Goal: Information Seeking & Learning: Learn about a topic

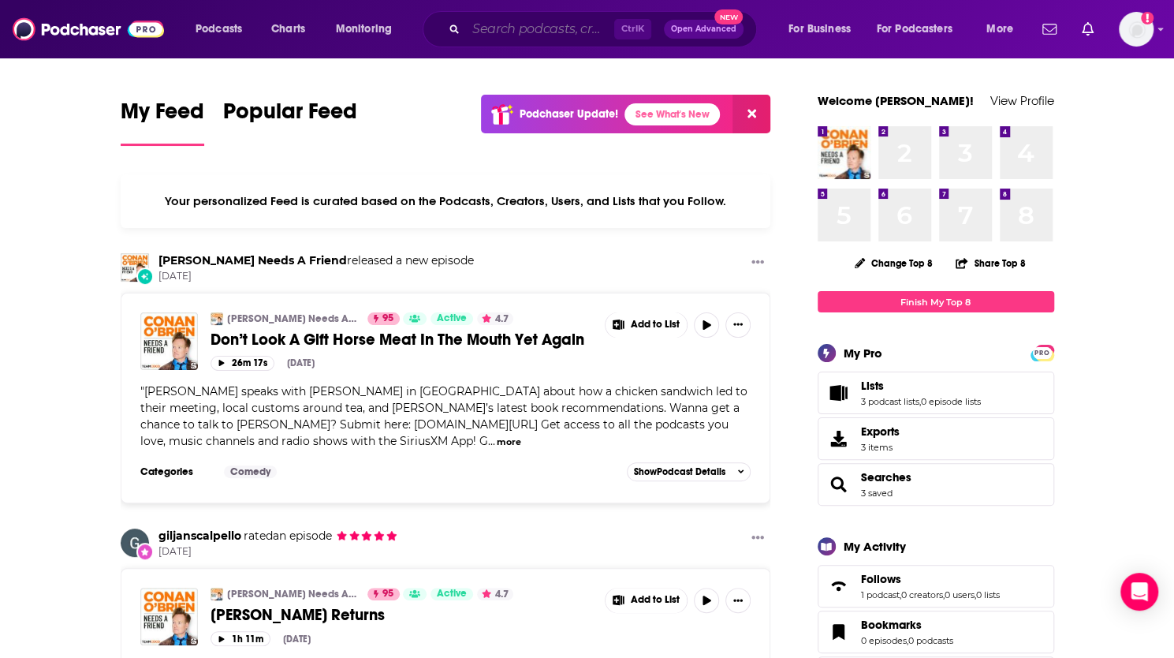
click at [554, 29] on input "Search podcasts, credits, & more..." at bounding box center [540, 29] width 148 height 25
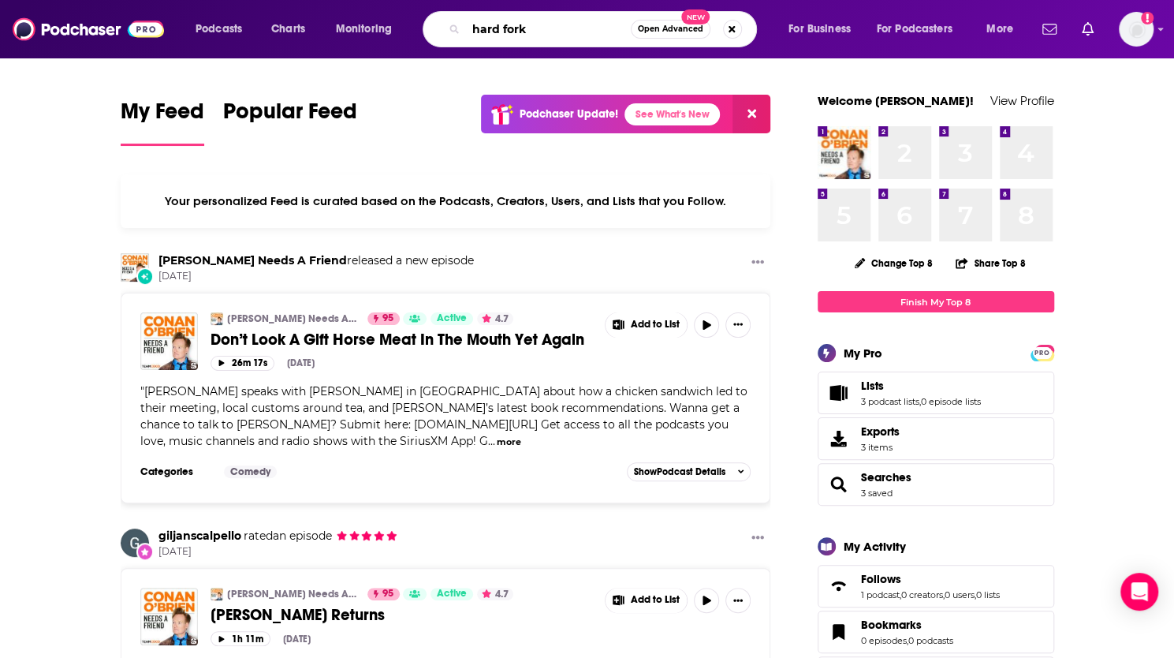
type input "hard fork"
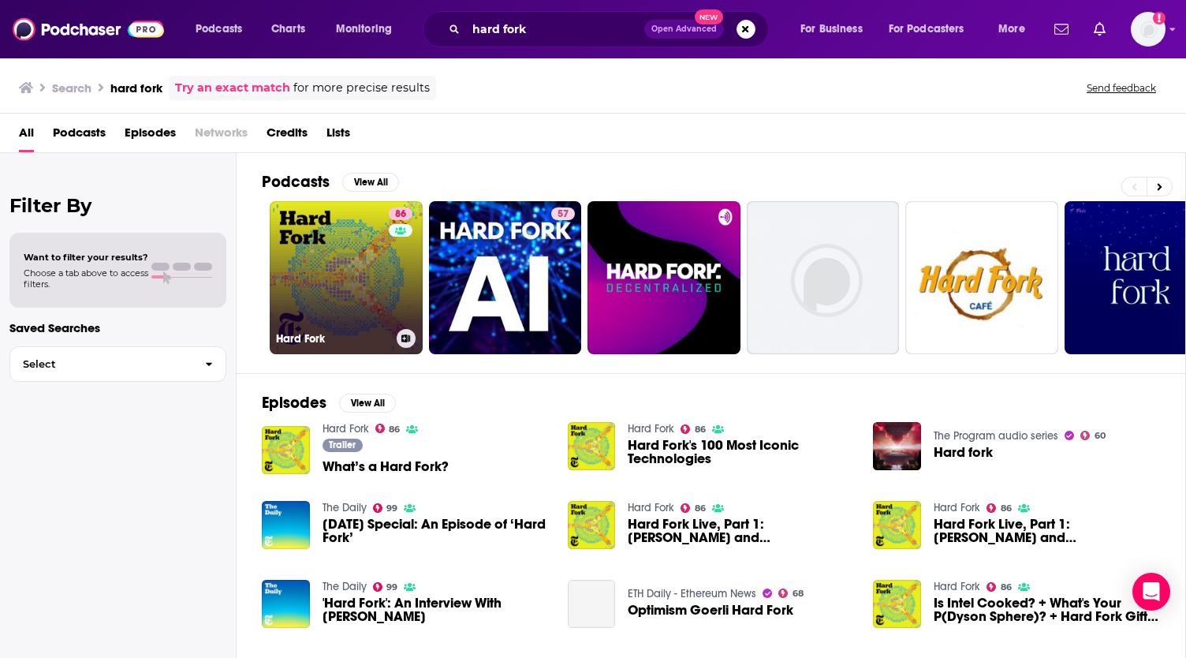
click at [338, 252] on link "86 Hard Fork" at bounding box center [346, 277] width 153 height 153
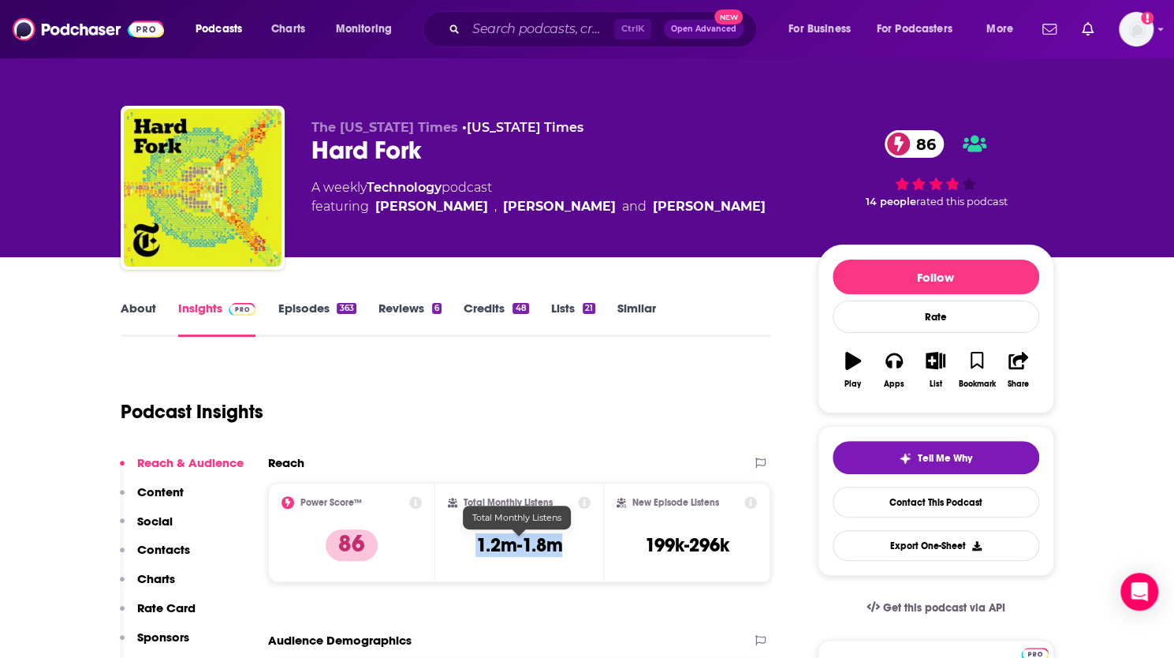
drag, startPoint x: 475, startPoint y: 545, endPoint x: 562, endPoint y: 548, distance: 87.6
click at [562, 548] on h3 "1.2m-1.8m" at bounding box center [519, 545] width 87 height 24
copy h3 "1.2m-1.8m"
click at [557, 26] on input "Search podcasts, credits, & more..." at bounding box center [540, 29] width 148 height 25
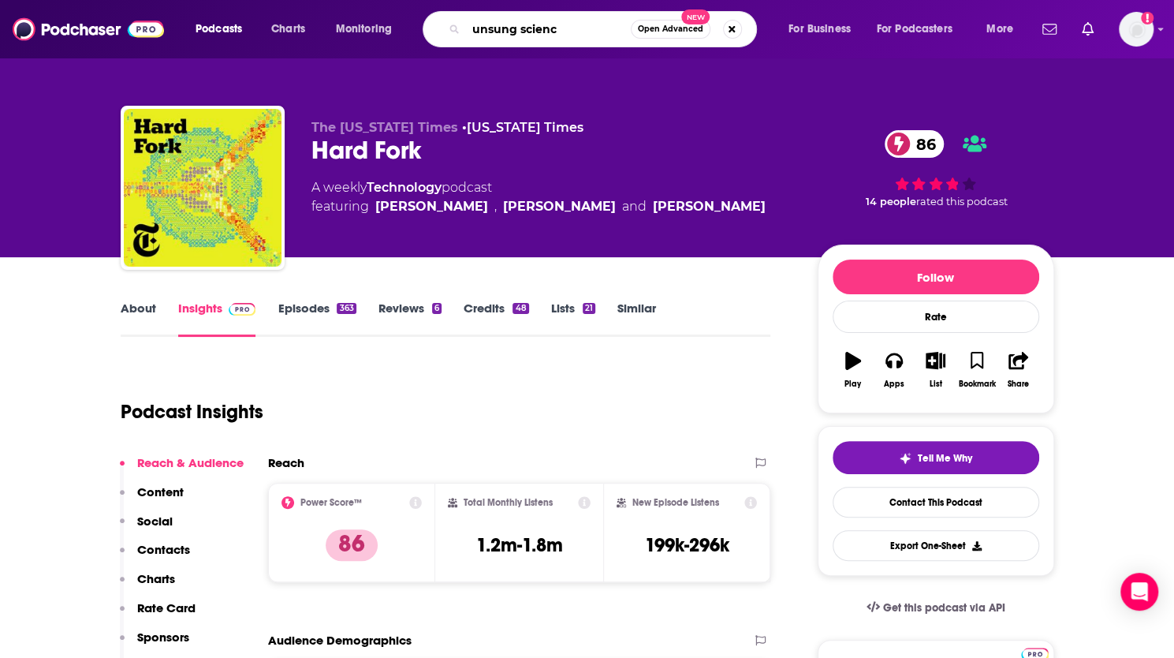
type input "unsung science"
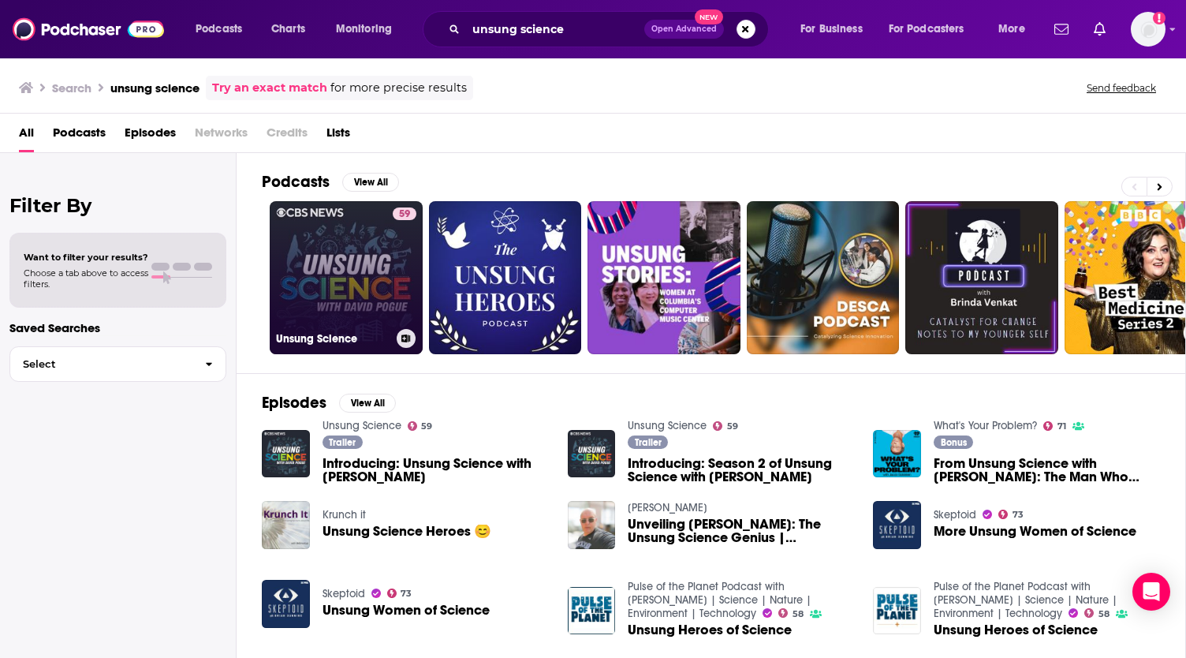
click at [374, 252] on link "59 Unsung Science" at bounding box center [346, 277] width 153 height 153
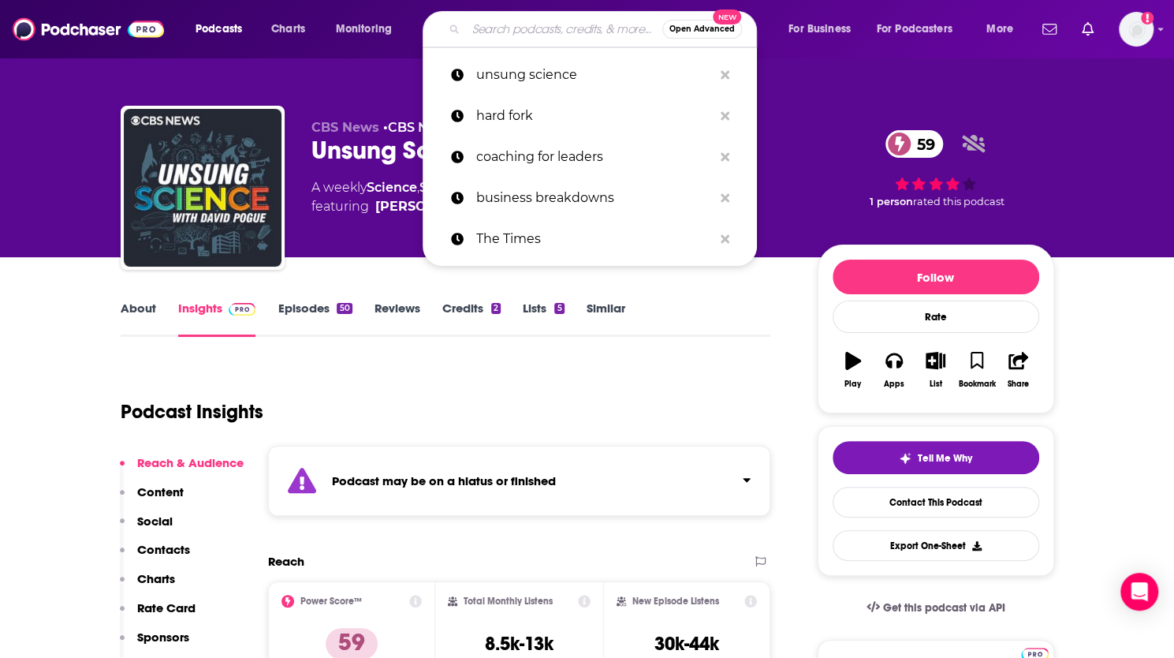
click at [526, 30] on input "Search podcasts, credits, & more..." at bounding box center [564, 29] width 196 height 25
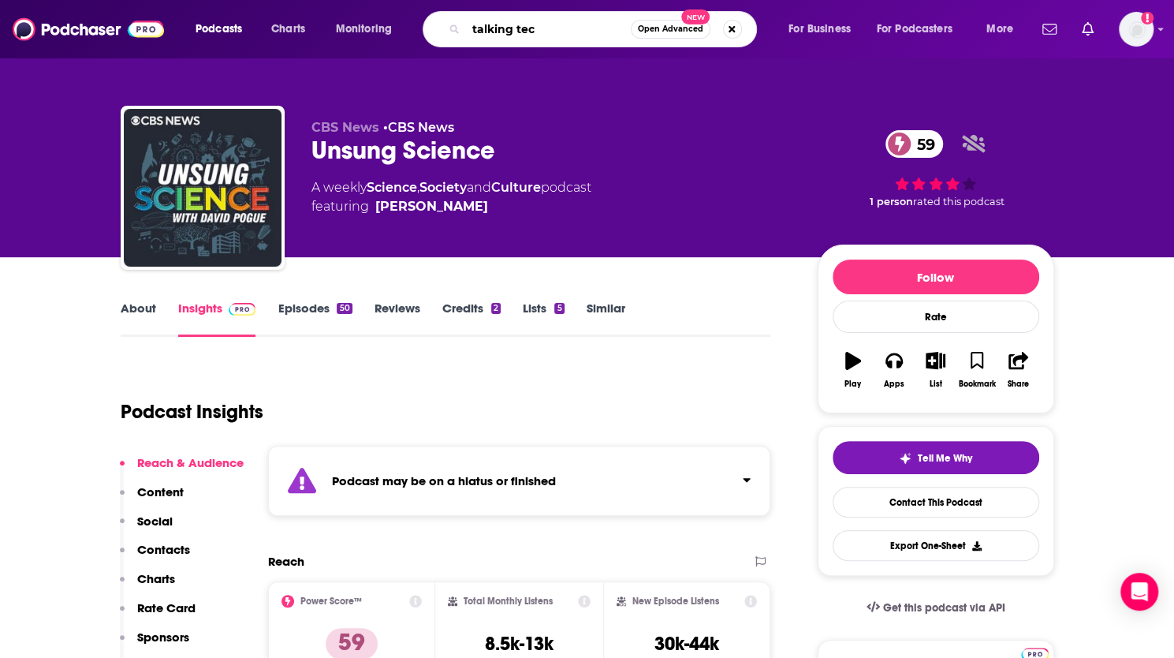
type input "talking tech"
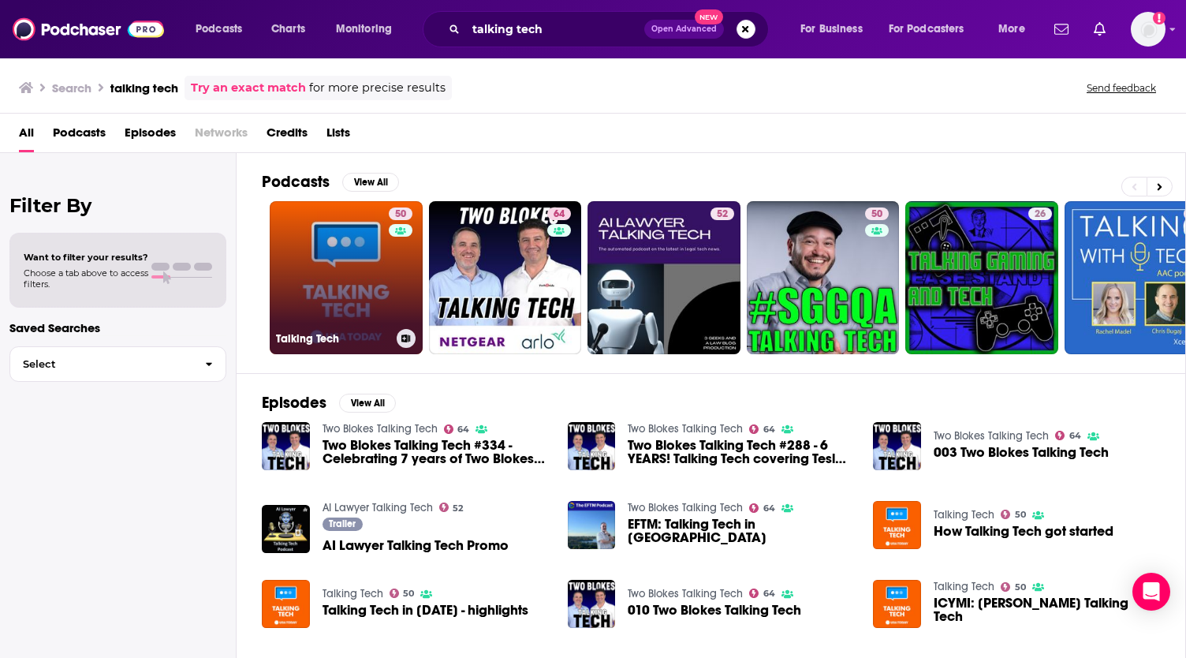
click at [345, 287] on link "50 Talking Tech" at bounding box center [346, 277] width 153 height 153
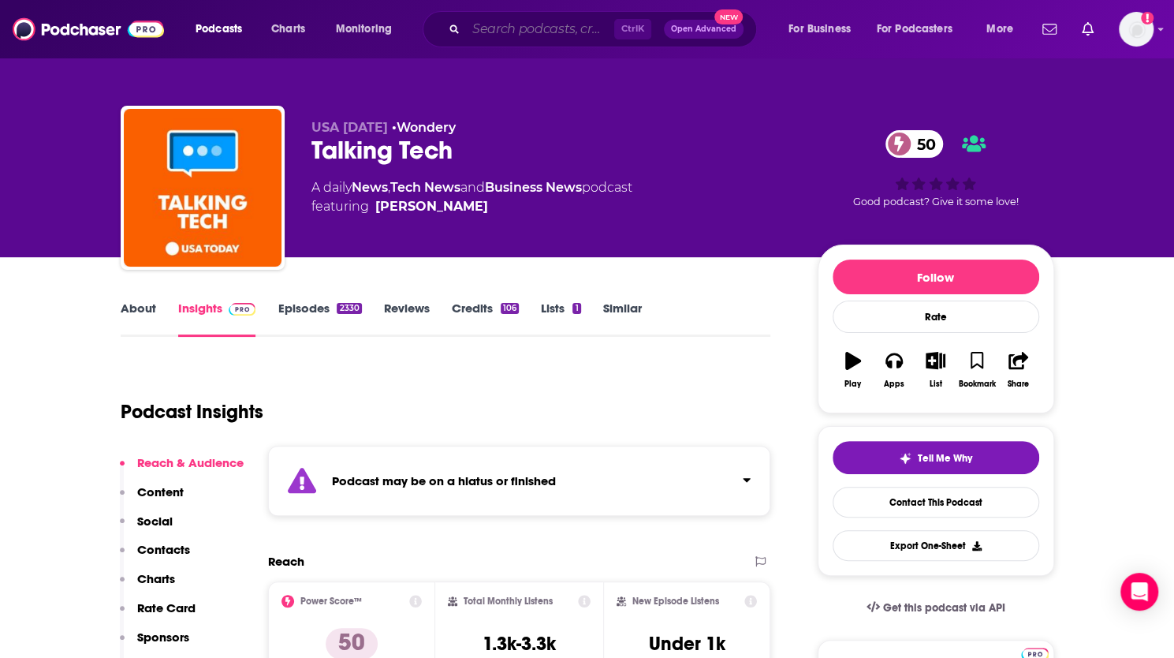
click at [539, 26] on input "Search podcasts, credits, & more..." at bounding box center [540, 29] width 148 height 25
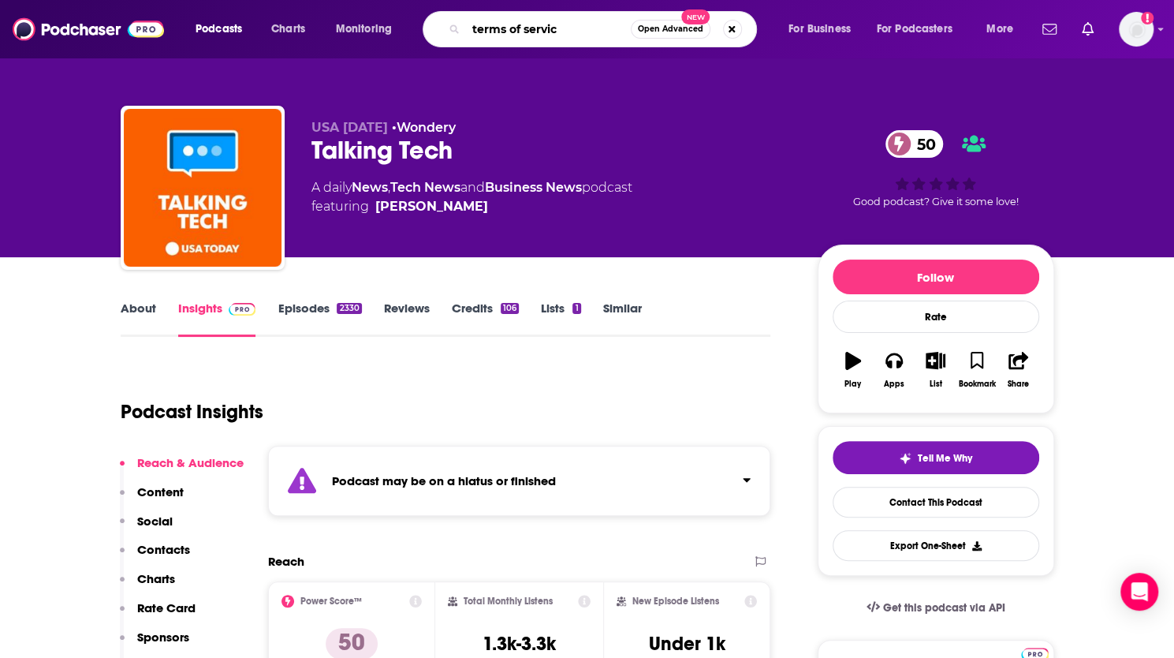
type input "terms of service"
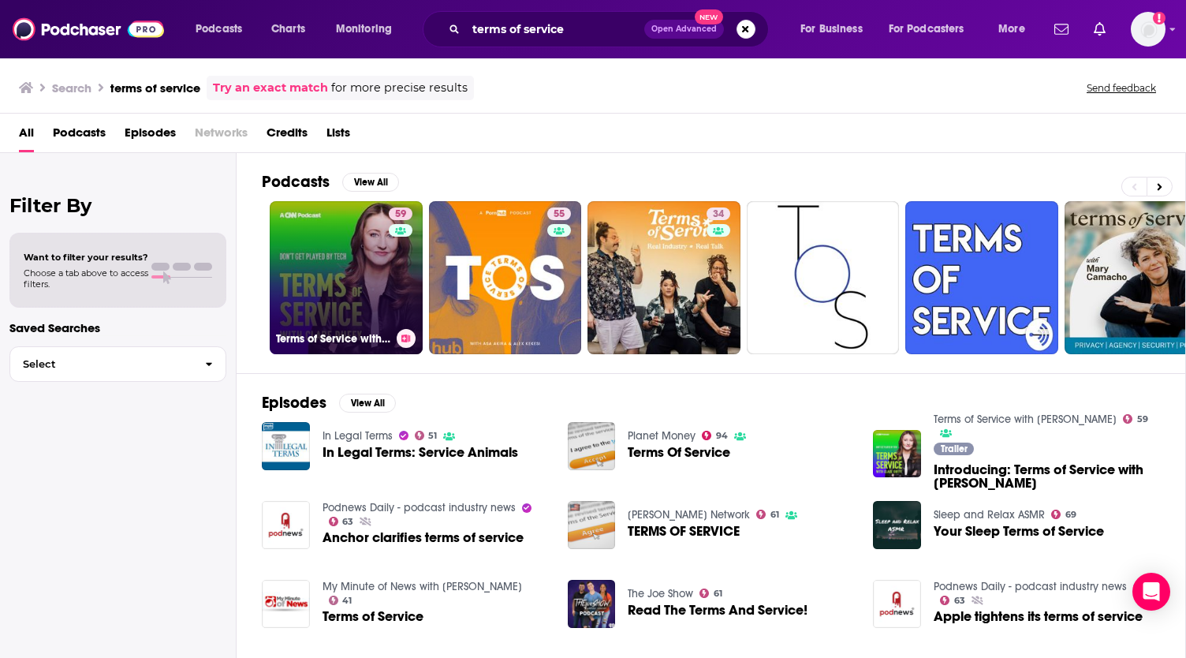
click at [330, 282] on link "59 Terms of Service with Clare Duffy" at bounding box center [346, 277] width 153 height 153
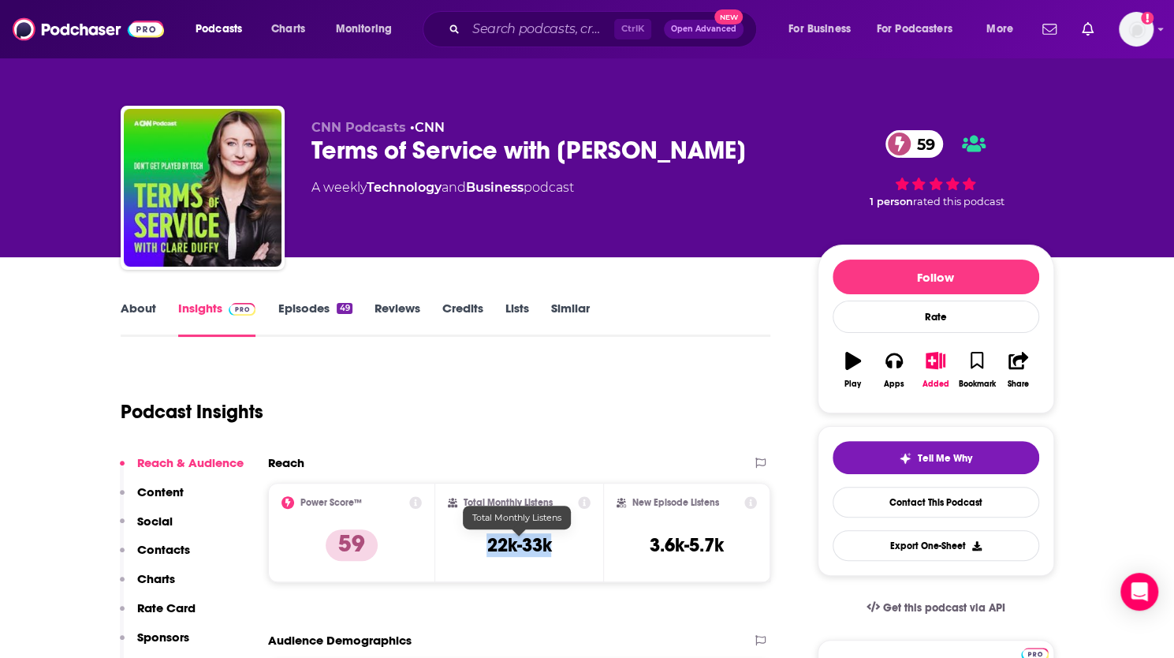
drag, startPoint x: 487, startPoint y: 545, endPoint x: 549, endPoint y: 547, distance: 61.6
click at [549, 547] on h3 "22k-33k" at bounding box center [519, 545] width 65 height 24
copy h3 "22k-33k"
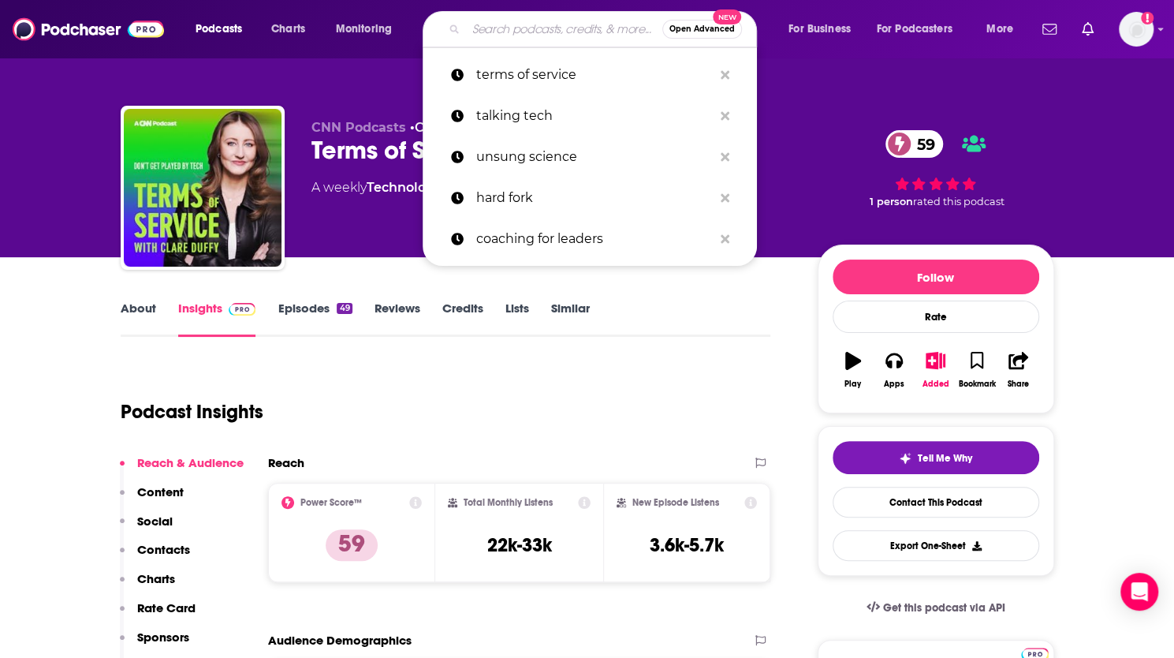
click at [542, 28] on input "Search podcasts, credits, & more..." at bounding box center [564, 29] width 196 height 25
paste input "Anything Goes with Emma Chamberlain"
type input "Anything Goes with Emma Chamberlain"
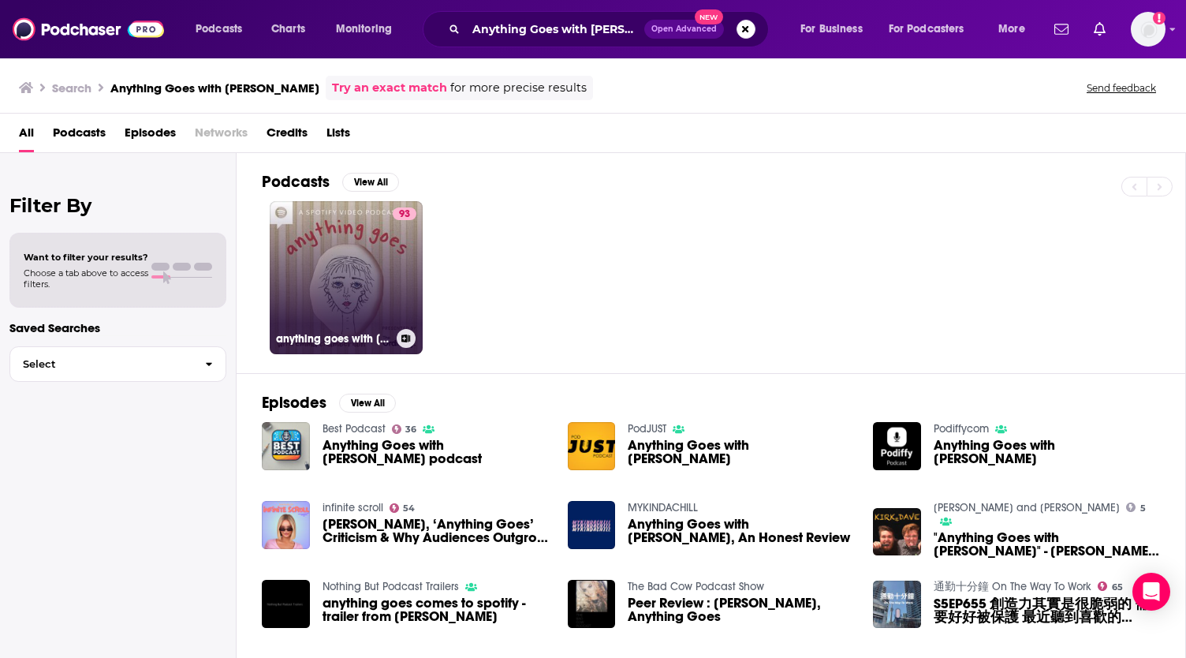
click at [368, 250] on link "93 anything goes with emma chamberlain" at bounding box center [346, 277] width 153 height 153
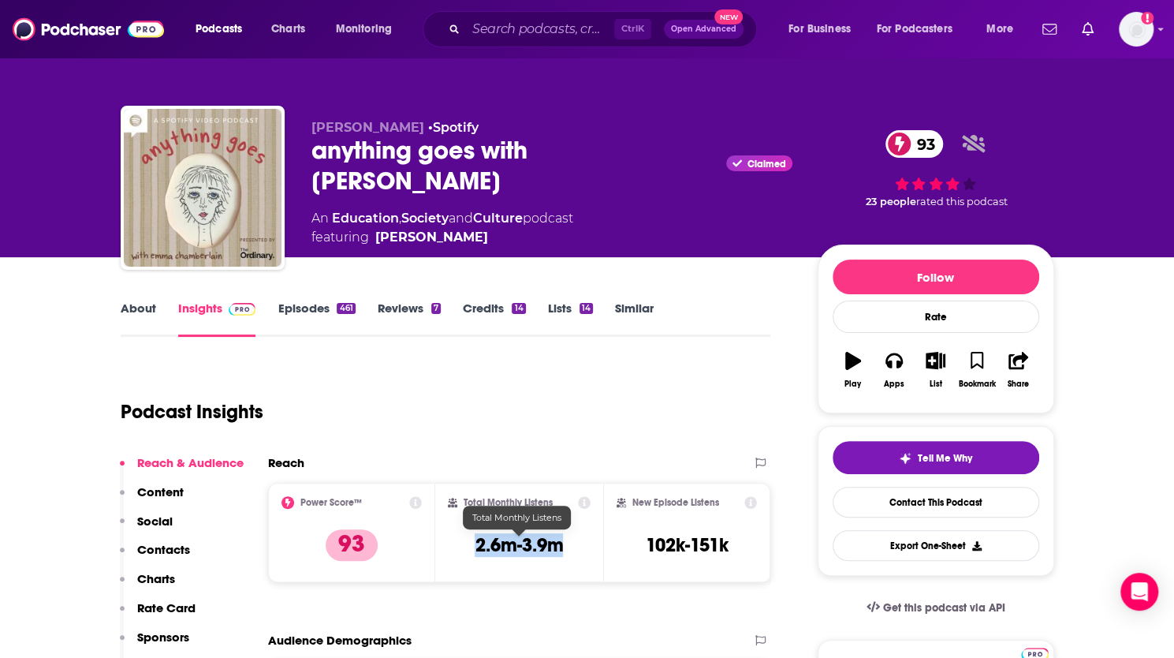
drag, startPoint x: 476, startPoint y: 545, endPoint x: 561, endPoint y: 550, distance: 86.1
click at [561, 550] on h3 "2.6m-3.9m" at bounding box center [519, 545] width 88 height 24
copy h3 "2.6m-3.9m"
click at [520, 31] on input "Search podcasts, credits, & more..." at bounding box center [540, 29] width 148 height 25
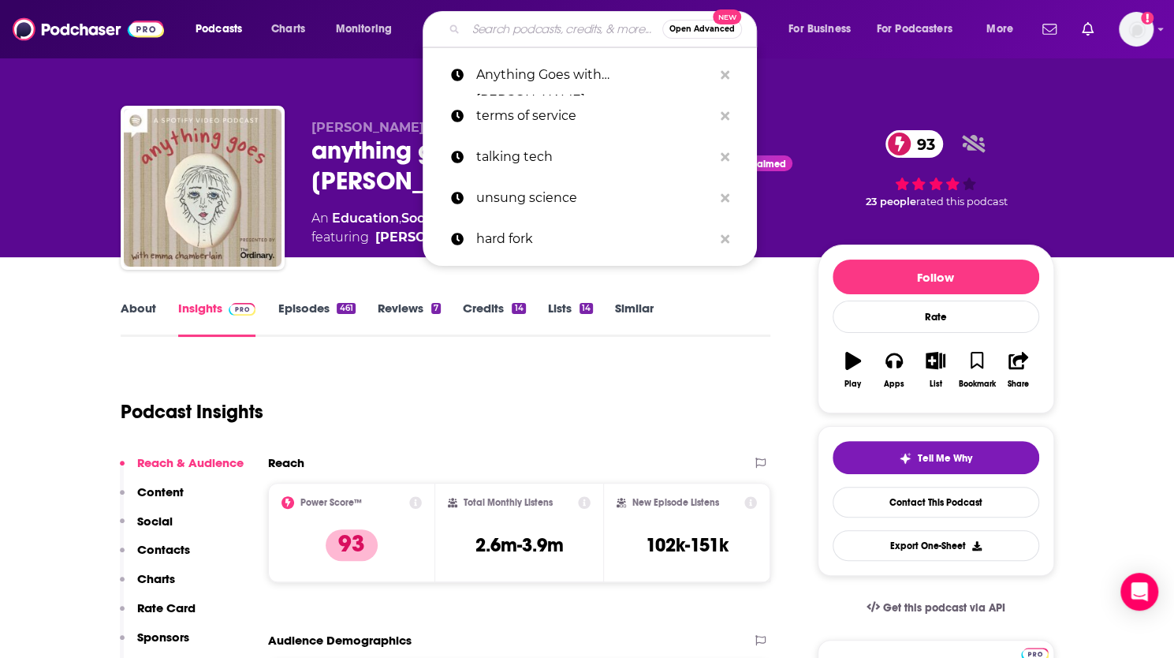
paste input "Thinking LSAT"
type input "Thinking LSAT"
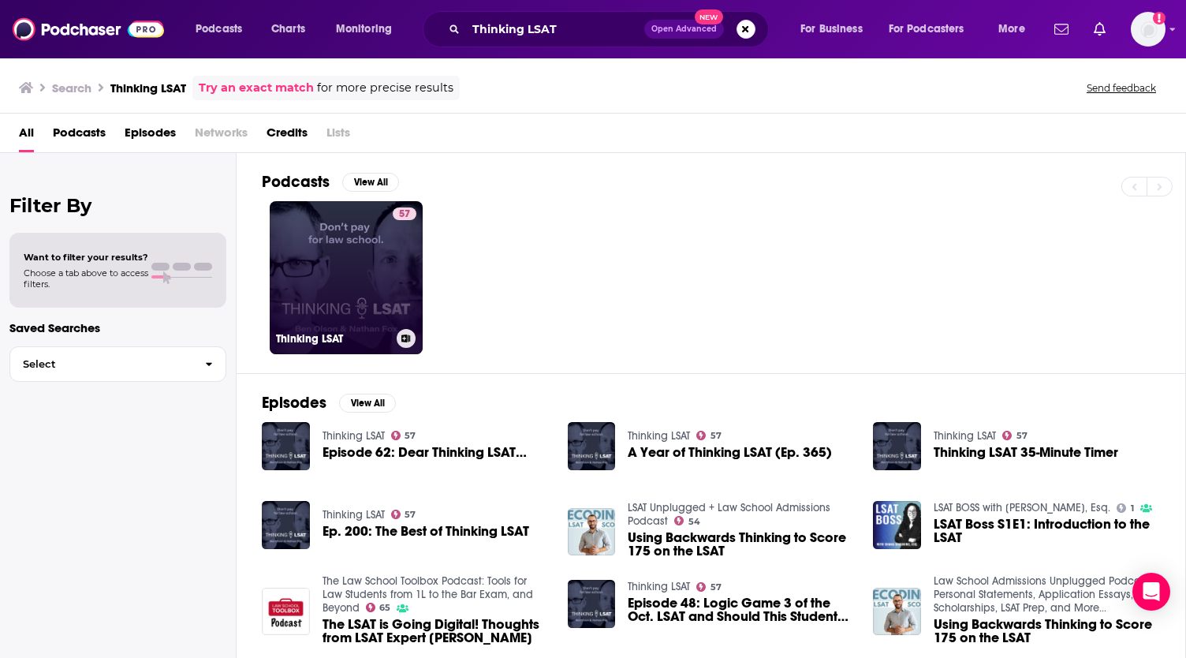
click at [383, 251] on link "57 Thinking LSAT" at bounding box center [346, 277] width 153 height 153
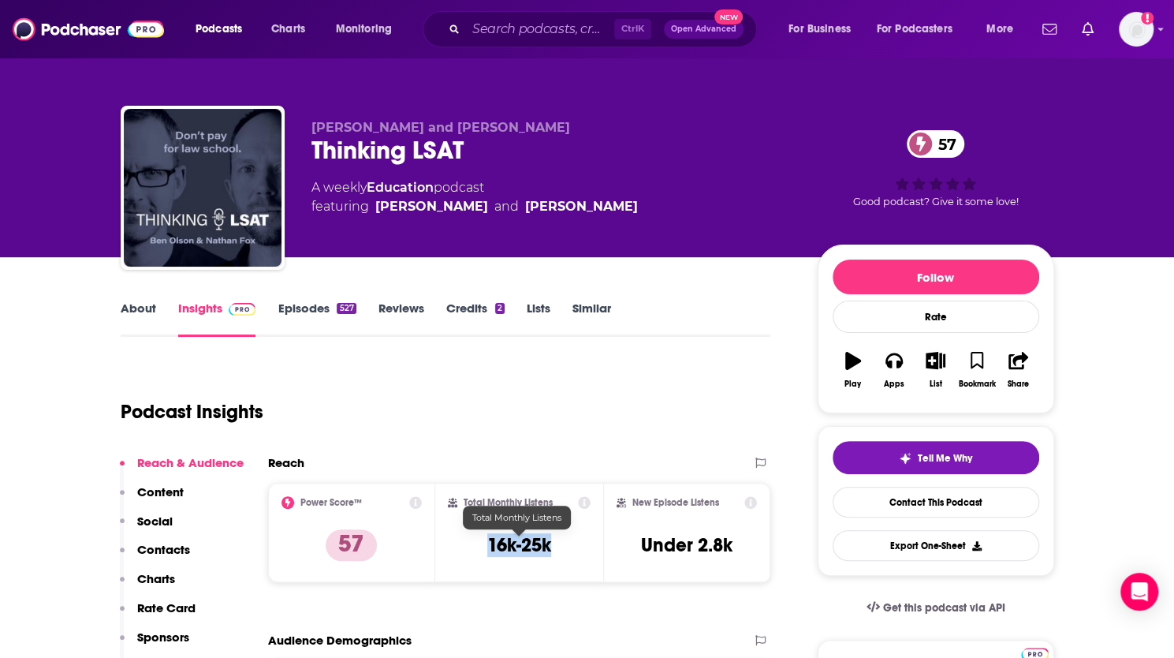
drag, startPoint x: 487, startPoint y: 544, endPoint x: 550, endPoint y: 548, distance: 62.4
click at [550, 548] on h3 "16k-25k" at bounding box center [519, 545] width 64 height 24
copy h3 "16k-25k"
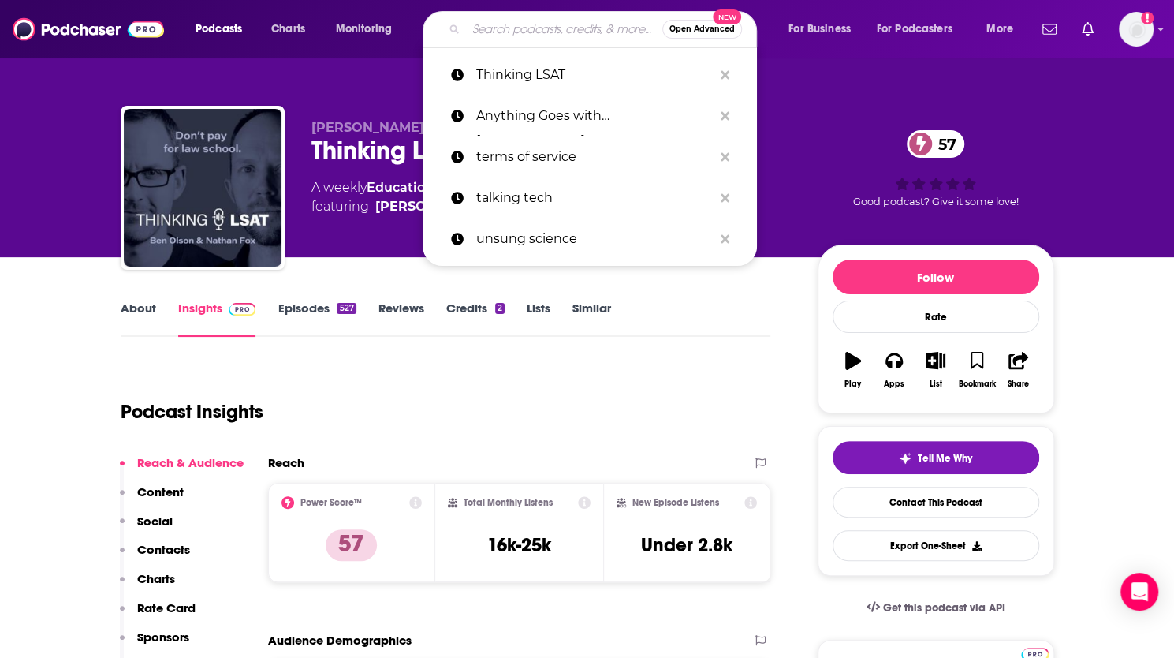
click at [533, 34] on input "Search podcasts, credits, & more..." at bounding box center [564, 29] width 196 height 25
paste input "The Short Coat: An Inside Look at Getting Into and Getting Through Medical Scho…"
type input "The Short Coat: An Inside Look at Getting Into and Getting Through Medical Scho…"
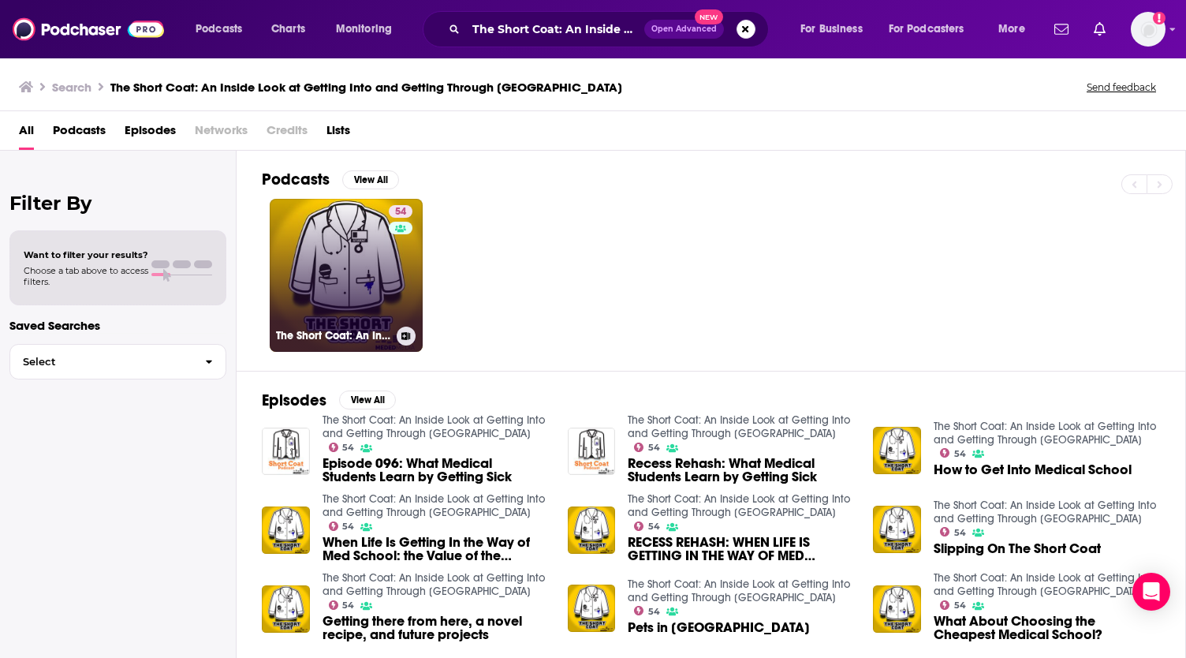
click at [366, 278] on link "54 The Short Coat: An Inside Look at Getting Into and Getting Through Medical S…" at bounding box center [346, 275] width 153 height 153
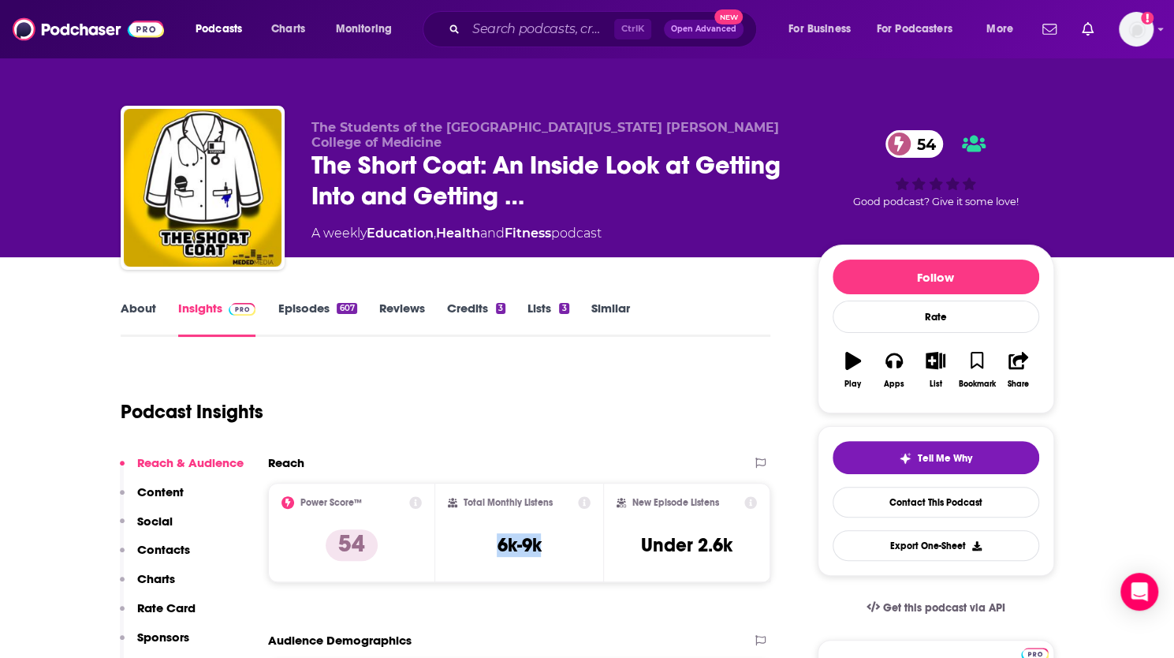
drag, startPoint x: 494, startPoint y: 544, endPoint x: 546, endPoint y: 544, distance: 52.0
click at [546, 544] on div "Total Monthly Listens 6k-9k" at bounding box center [519, 532] width 143 height 73
copy h3 "6k-9k"
click at [561, 30] on input "Search podcasts, credits, & more..." at bounding box center [540, 29] width 148 height 25
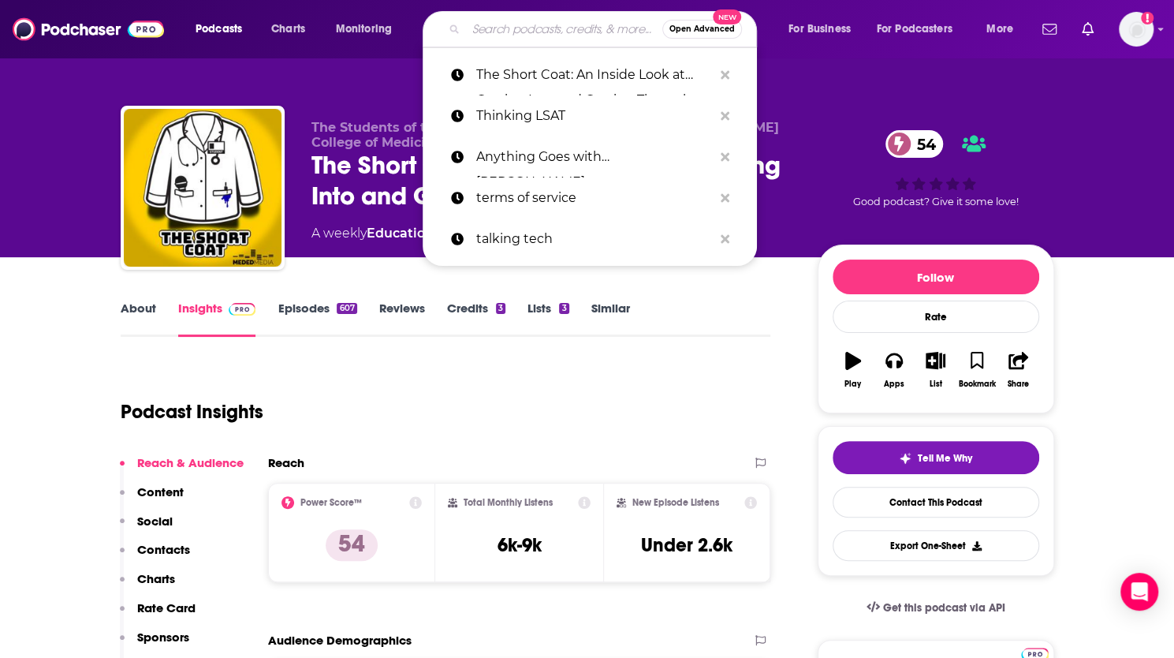
paste input "The College Essay Guy Podcast: A Practical Guide to College Admissions"
type input "The College Essay Guy Podcast: A Practical Guide to College Admissions"
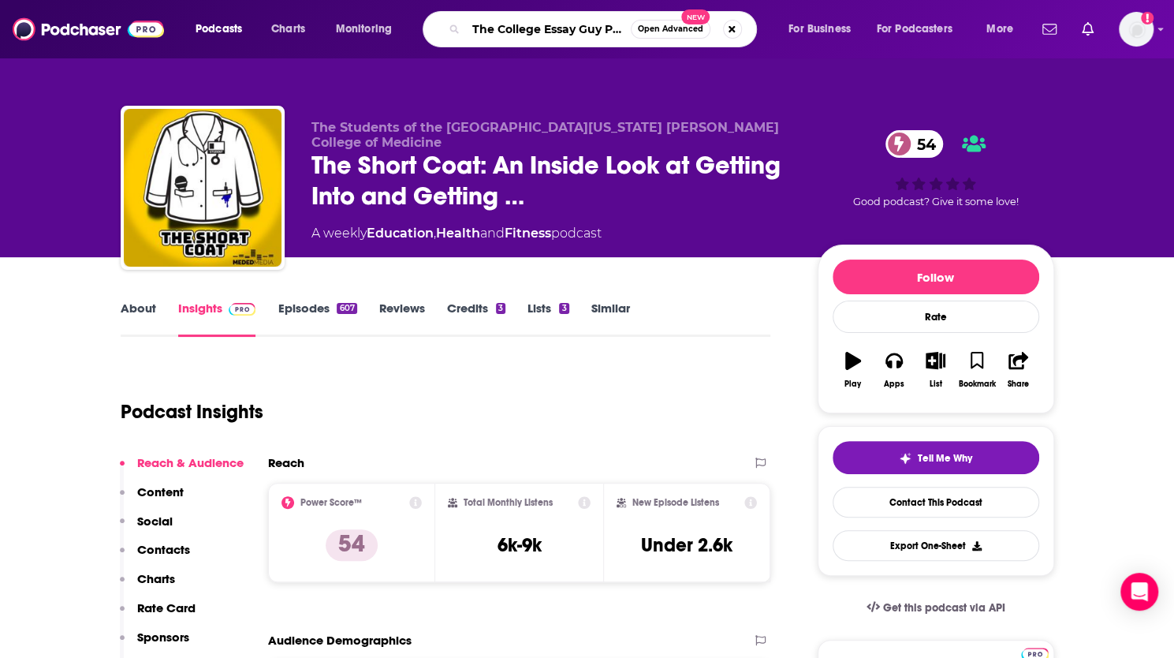
scroll to position [0, 265]
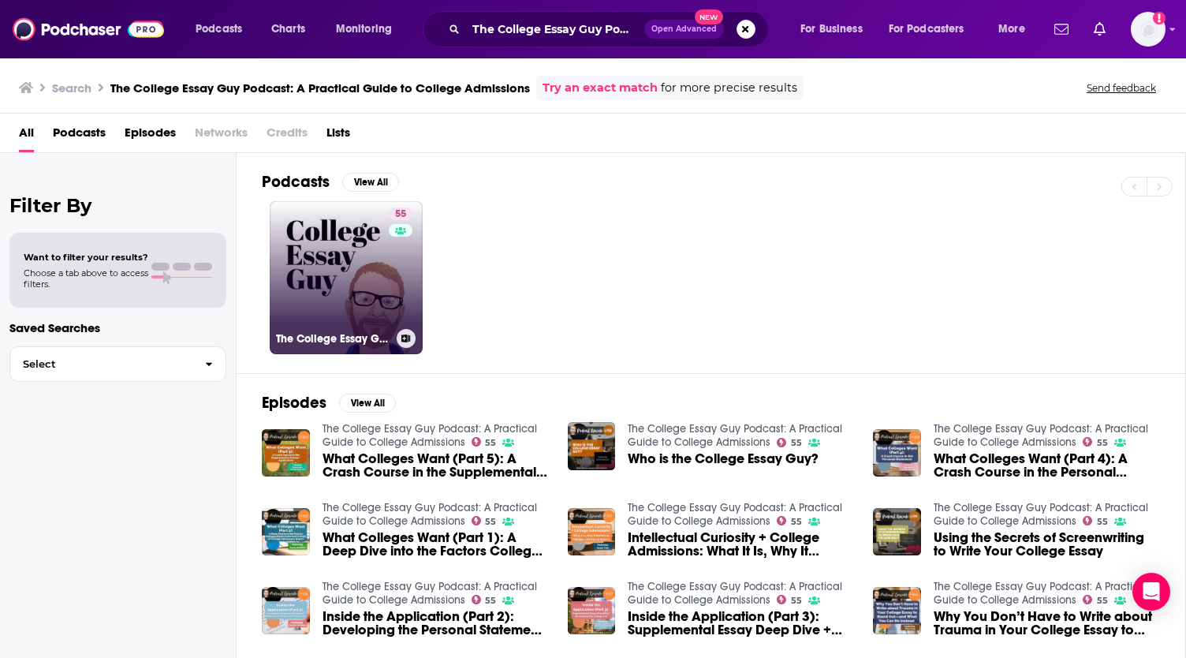
click at [362, 253] on link "55 The College Essay Guy Podcast: A Practical Guide to College Admissions" at bounding box center [346, 277] width 153 height 153
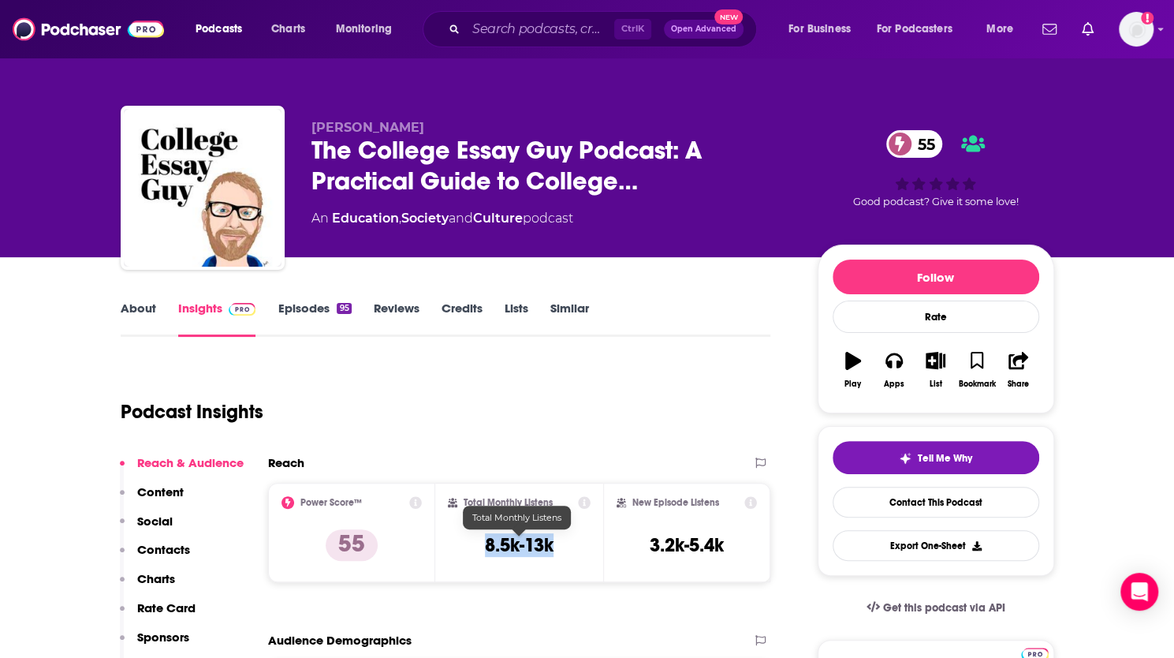
drag, startPoint x: 483, startPoint y: 543, endPoint x: 558, endPoint y: 546, distance: 75.8
click at [558, 546] on div "Total Monthly Listens 8.5k-13k" at bounding box center [519, 532] width 143 height 73
copy h3 "8.5k-13k"
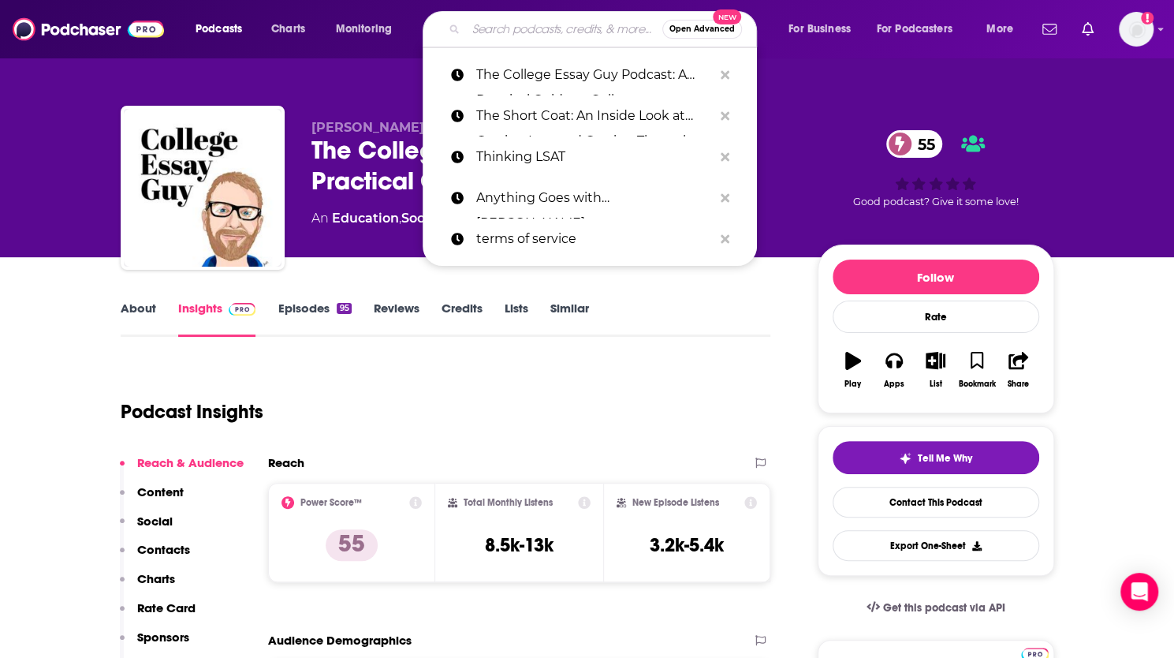
click at [522, 32] on input "Search podcasts, credits, & more..." at bounding box center [564, 29] width 196 height 25
paste input "Future U Podcast - The Pulse of Higher Ed"
type input "Future U Podcast - The Pulse of Higher Ed"
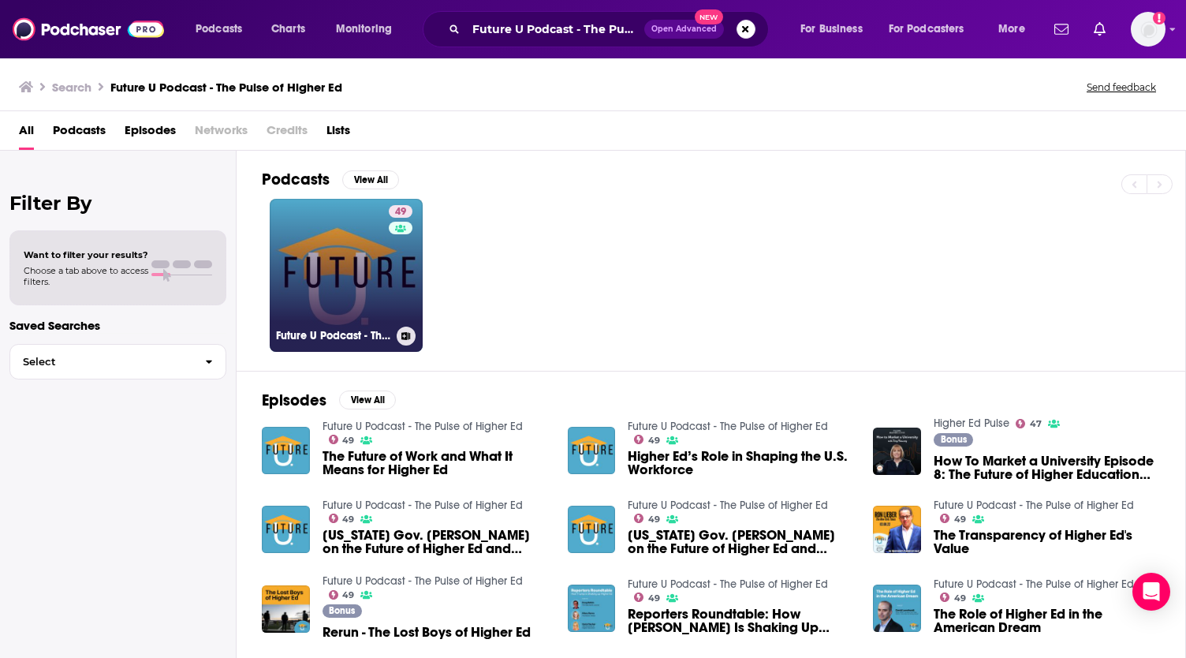
click at [362, 273] on link "49 Future U Podcast - The Pulse of Higher Ed" at bounding box center [346, 275] width 153 height 153
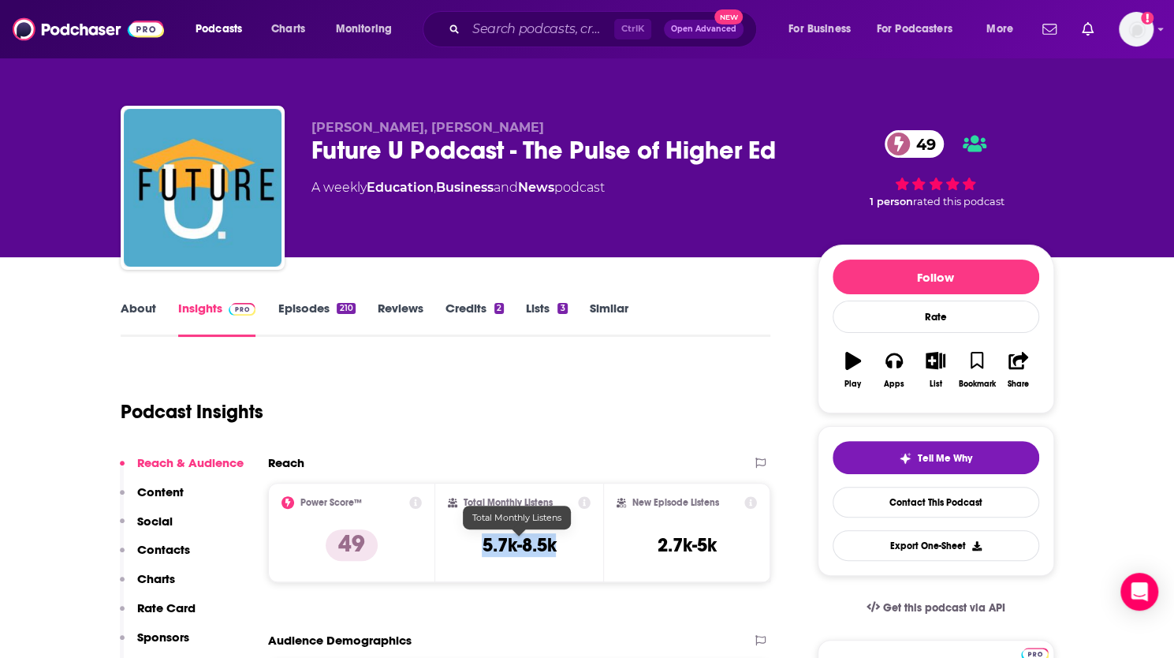
drag, startPoint x: 477, startPoint y: 543, endPoint x: 560, endPoint y: 548, distance: 83.0
click at [560, 548] on div "Total Monthly Listens 5.7k-8.5k" at bounding box center [519, 532] width 143 height 73
copy h3 "5.7k-8.5k"
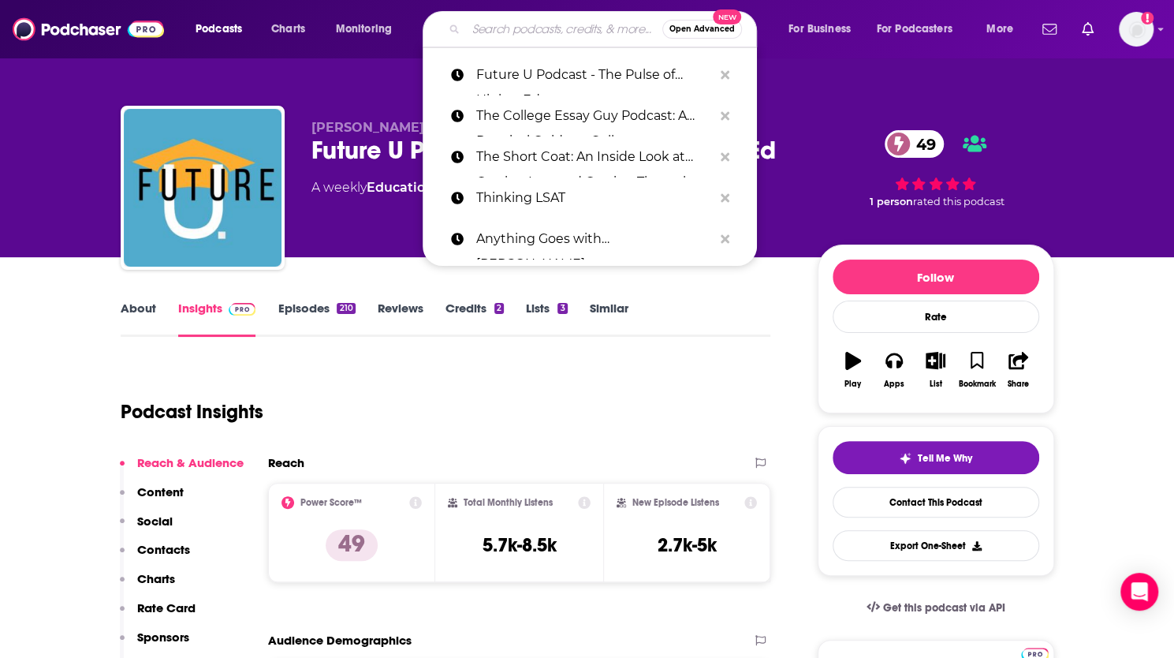
click at [545, 24] on input "Search podcasts, credits, & more..." at bounding box center [564, 29] width 196 height 25
paste input "Higher Line Podcast"
type input "Higher Line Podcast"
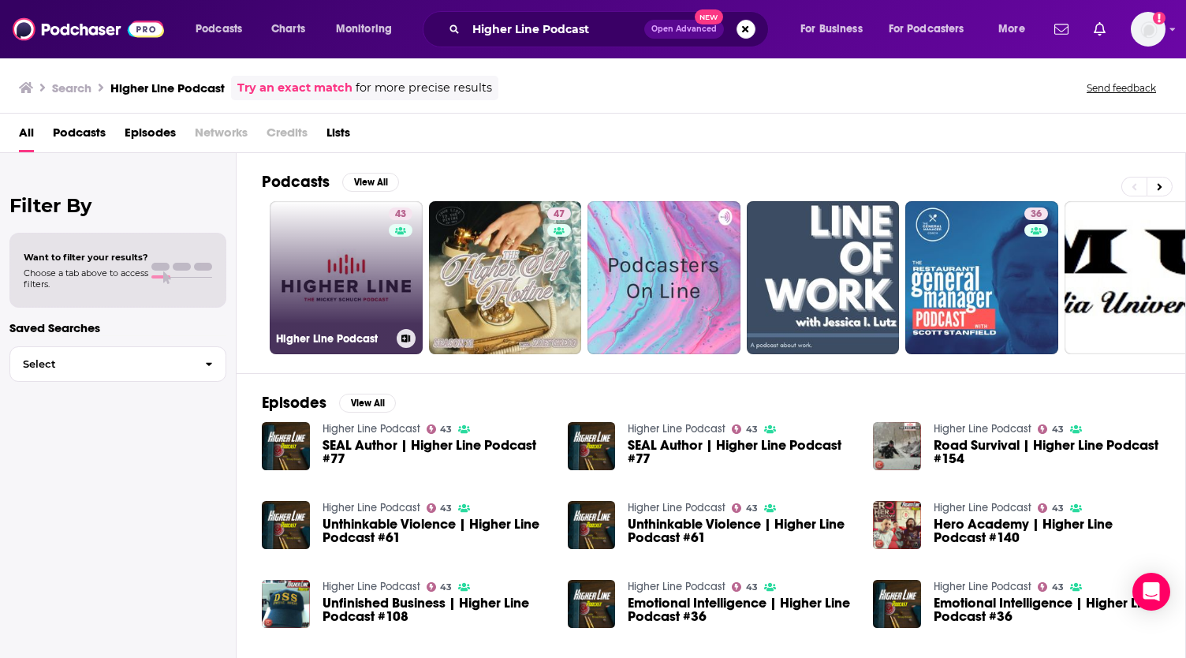
click at [349, 254] on link "43 Higher Line Podcast" at bounding box center [346, 277] width 153 height 153
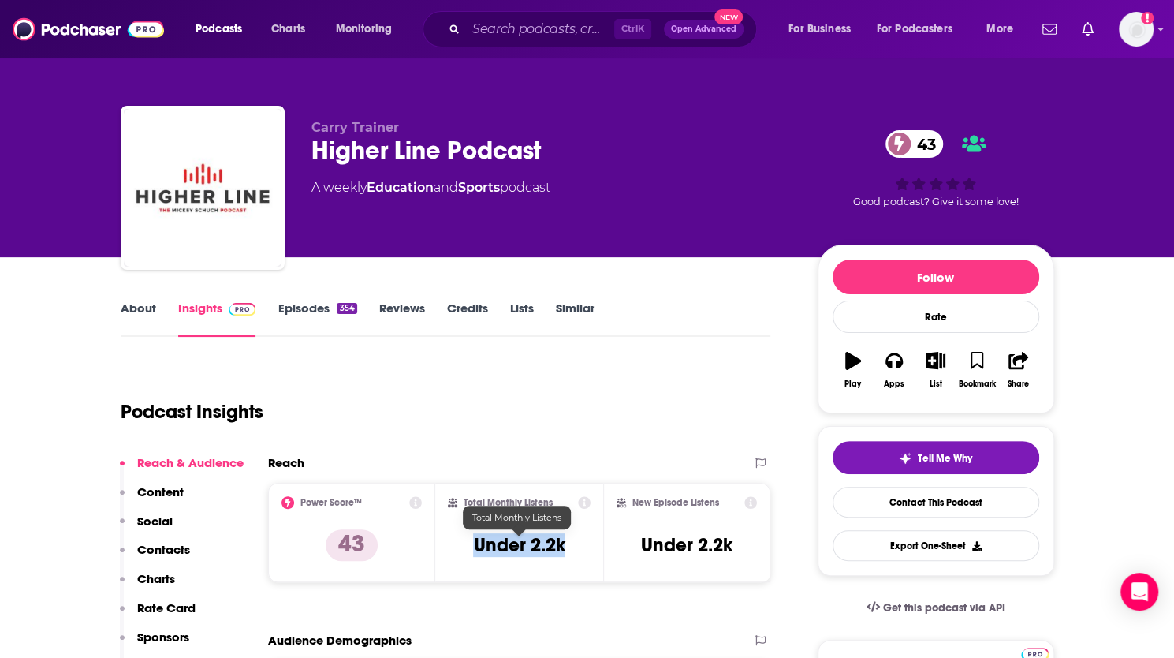
drag, startPoint x: 473, startPoint y: 545, endPoint x: 569, endPoint y: 548, distance: 96.3
click at [569, 548] on div "Total Monthly Listens Under 2.2k" at bounding box center [519, 532] width 143 height 73
copy h3 "Under 2.2k"
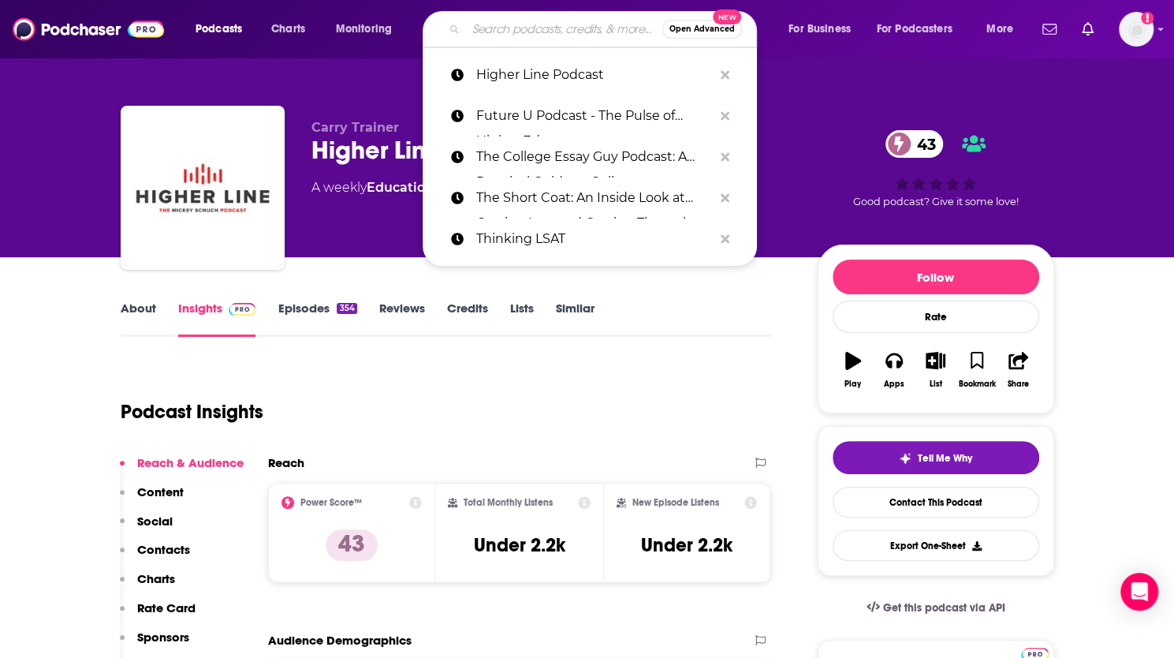
click at [558, 35] on input "Search podcasts, credits, & more..." at bounding box center [564, 29] width 196 height 25
paste input "Grad School Femtoring: Inclusive Grad School Stories, Personal Development, and…"
type input "Grad School Femtoring: Inclusive Grad School Stories, Personal Development, and…"
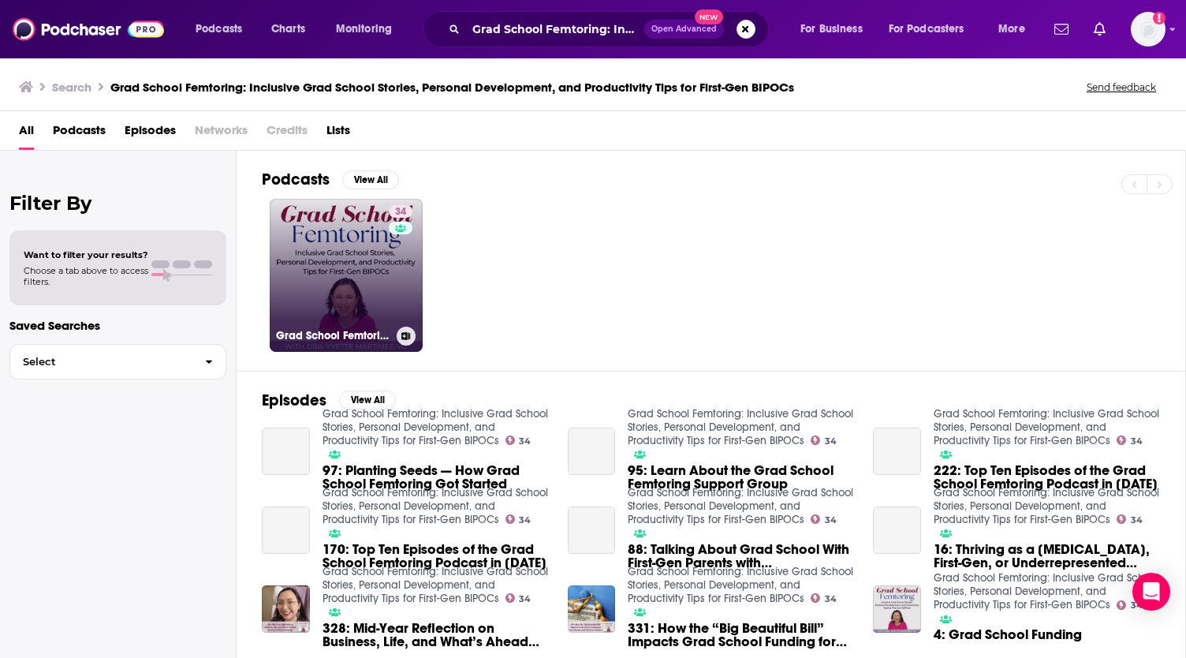
click at [370, 267] on link "34 Grad School Femtoring: Inclusive Grad School Stories, Personal Development, …" at bounding box center [346, 275] width 153 height 153
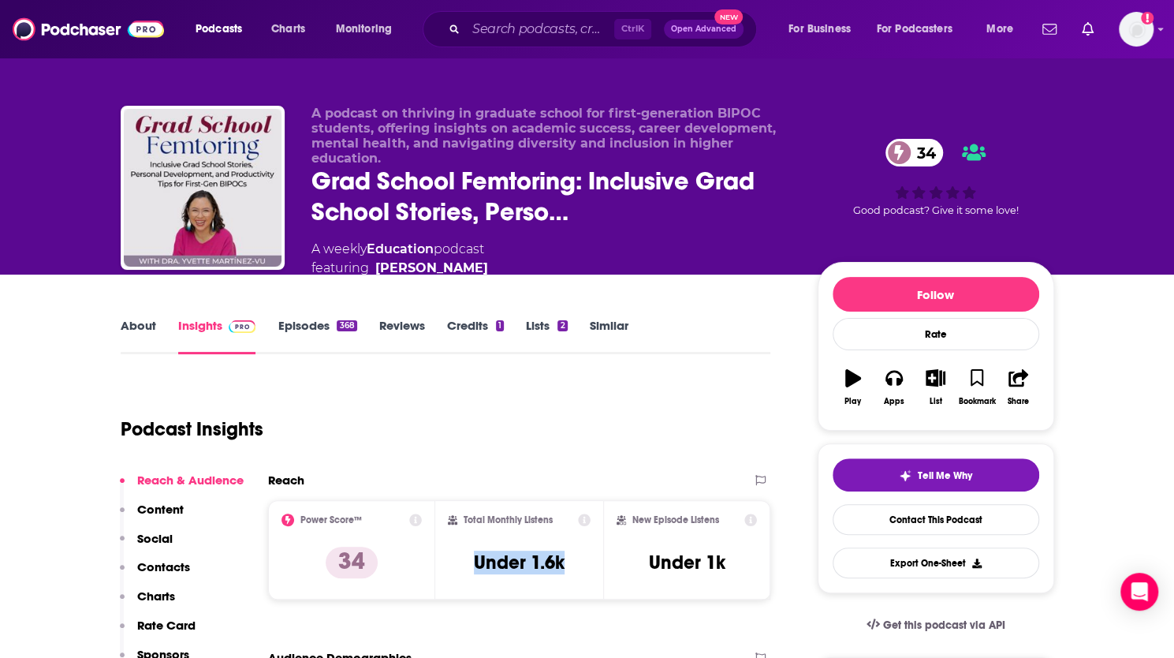
drag, startPoint x: 474, startPoint y: 561, endPoint x: 569, endPoint y: 565, distance: 94.7
click at [569, 565] on div "Total Monthly Listens Under 1.6k" at bounding box center [519, 549] width 143 height 73
copy h3 "Under 1.6k"
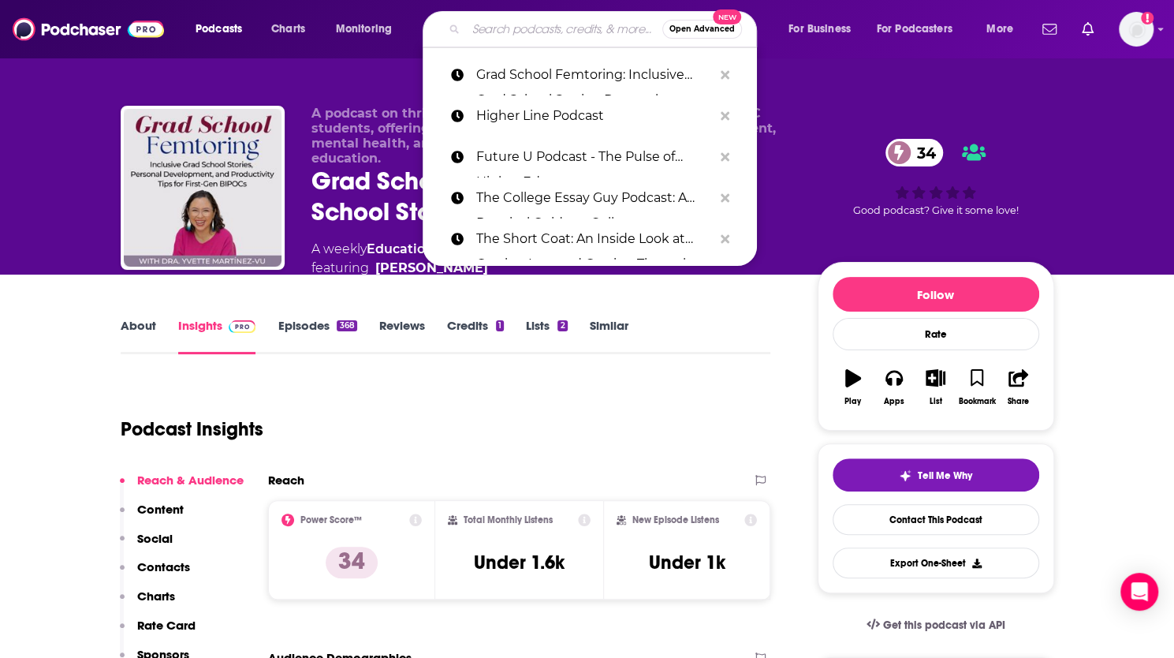
click at [554, 35] on input "Search podcasts, credits, & more..." at bounding box center [564, 29] width 196 height 25
paste input "The Higher Ed Geek Podcast"
type input "The Higher Ed Geek Podcast"
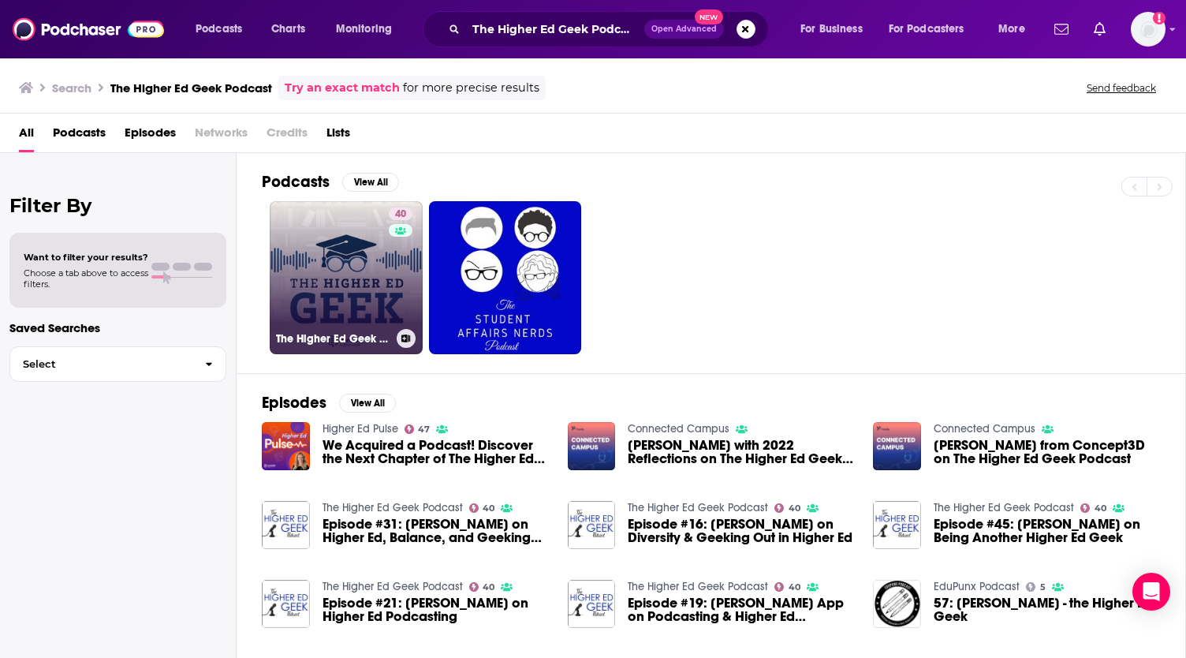
click at [373, 261] on link "40 The Higher Ed Geek Podcast" at bounding box center [346, 277] width 153 height 153
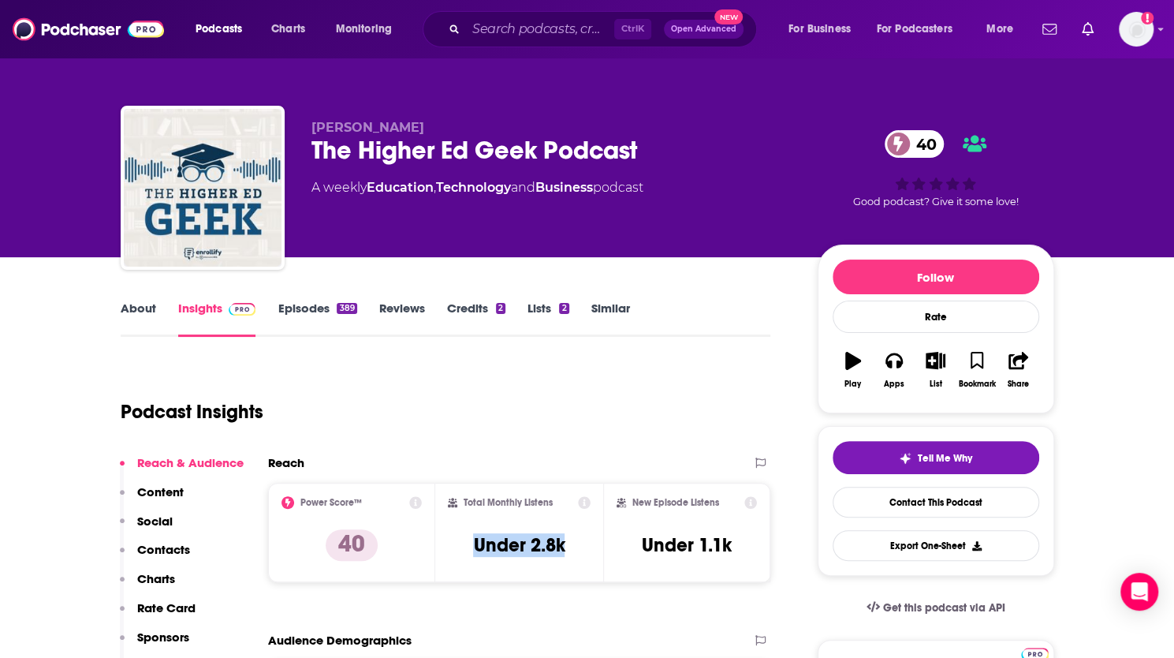
drag, startPoint x: 469, startPoint y: 546, endPoint x: 567, endPoint y: 545, distance: 97.8
click at [567, 545] on div "Total Monthly Listens Under 2.8k" at bounding box center [519, 532] width 143 height 73
copy h3 "Under 2.8k"
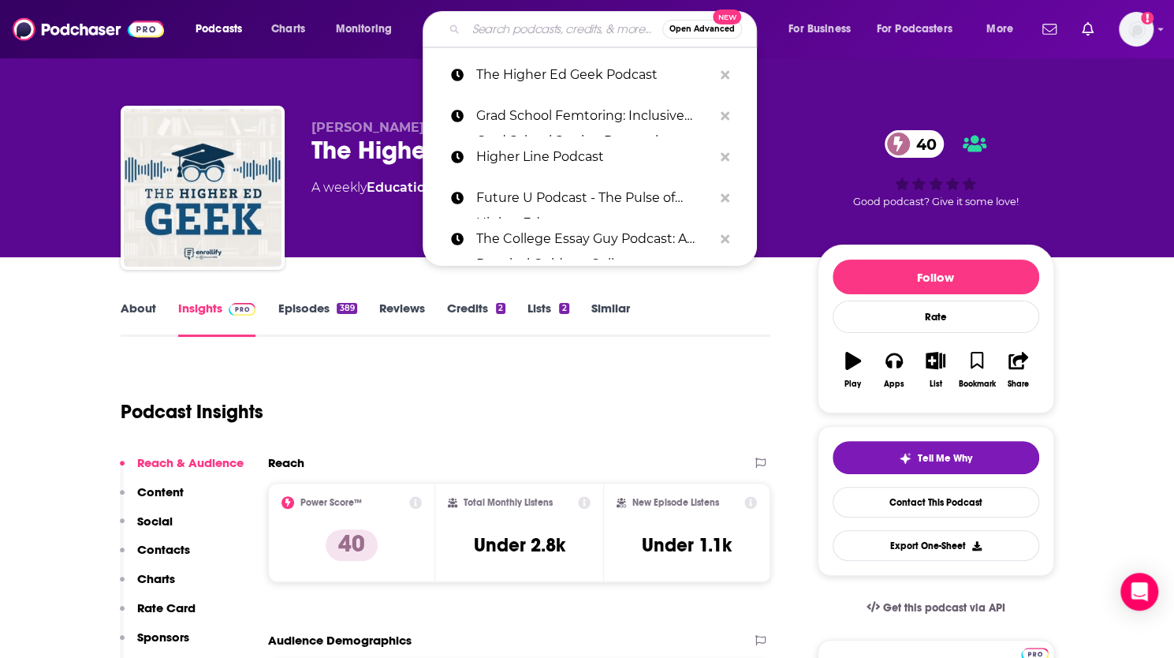
click at [529, 25] on input "Search podcasts, credits, & more..." at bounding box center [564, 29] width 196 height 25
paste input "The College Admissions Edge"
type input "The College Admissions Edge"
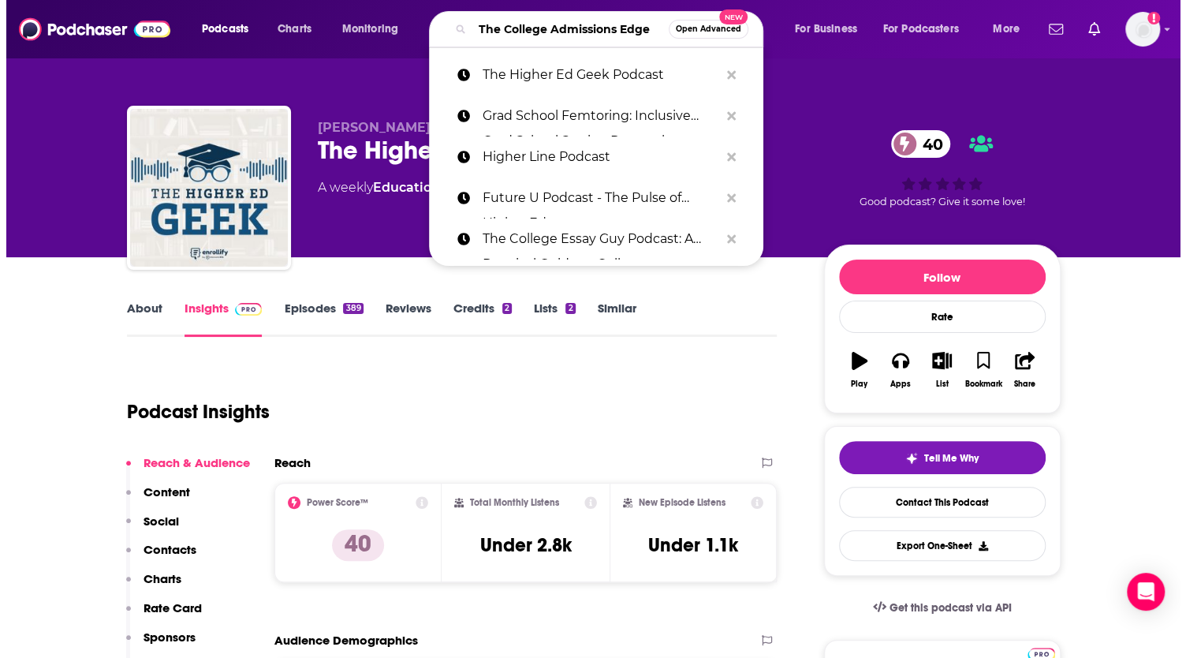
scroll to position [0, 19]
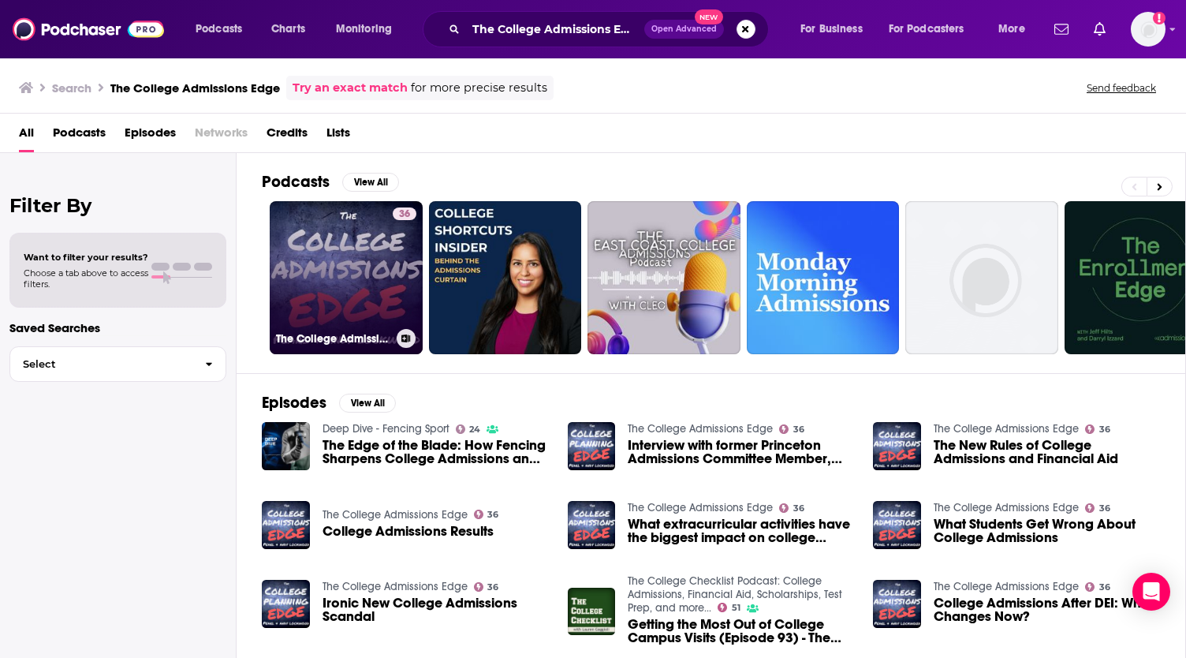
click at [345, 243] on link "36 The College Admissions Edge" at bounding box center [346, 277] width 153 height 153
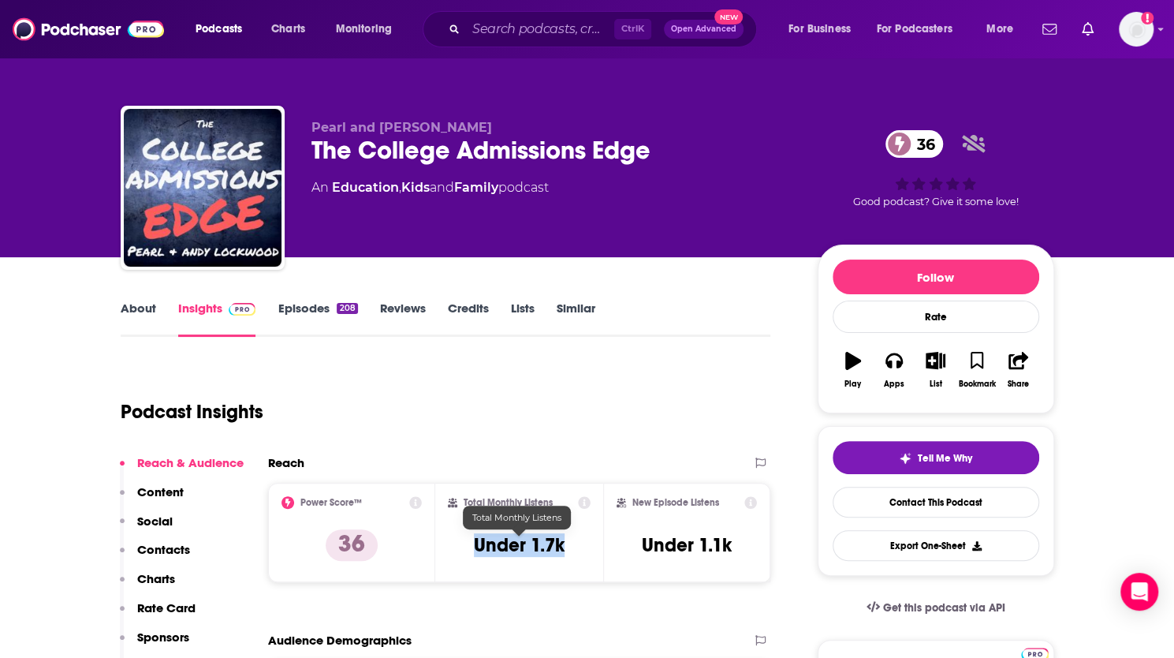
drag, startPoint x: 470, startPoint y: 543, endPoint x: 569, endPoint y: 550, distance: 99.6
click at [569, 550] on div "Total Monthly Listens Under 1.7k" at bounding box center [519, 532] width 143 height 73
click at [554, 28] on input "Search podcasts, credits, & more..." at bounding box center [540, 29] width 148 height 25
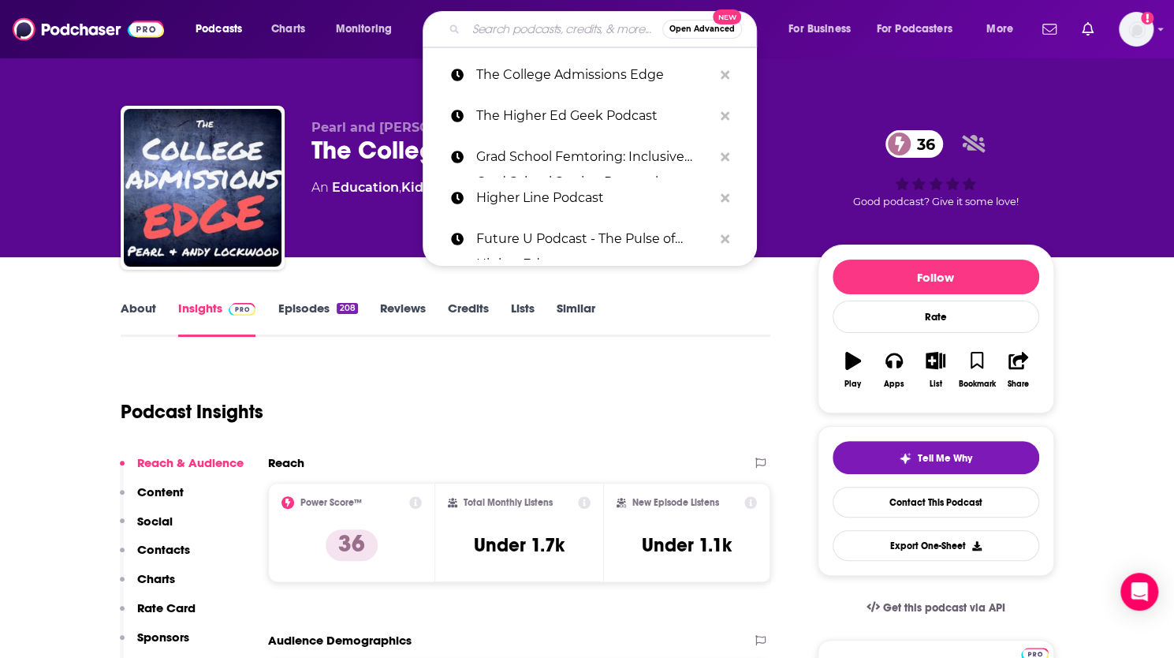
paste input "Las Culturistas"
type input "Las Culturistas"
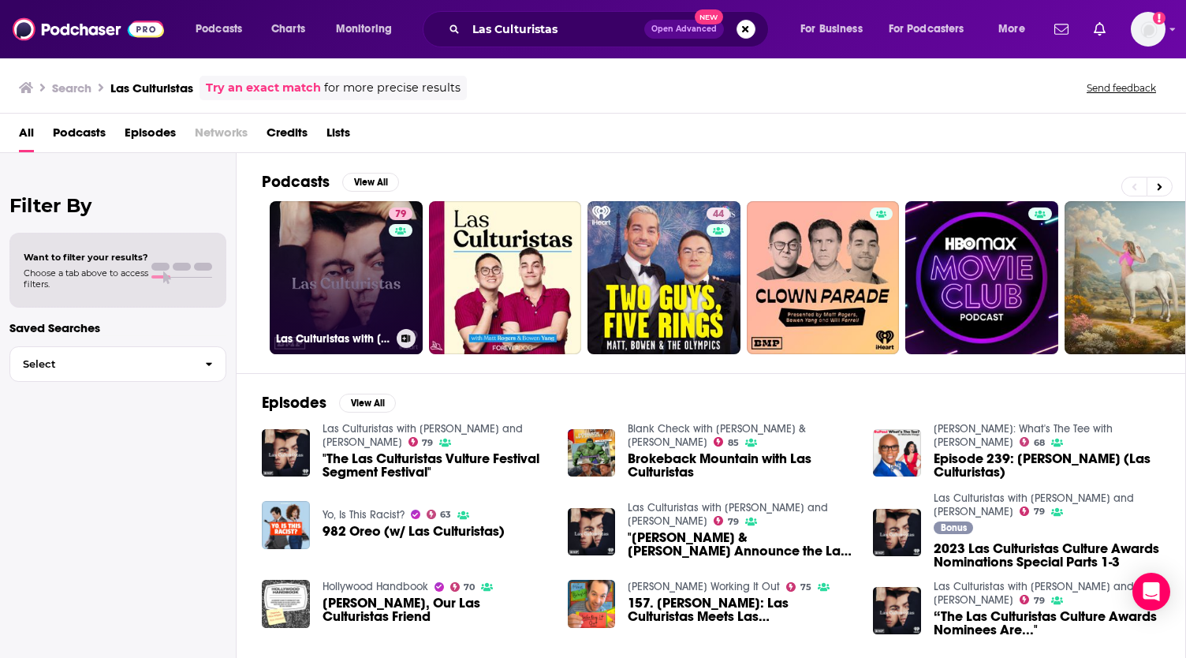
click at [375, 253] on link "79 Las Culturistas with Matt Rogers and Bowen Yang" at bounding box center [346, 277] width 153 height 153
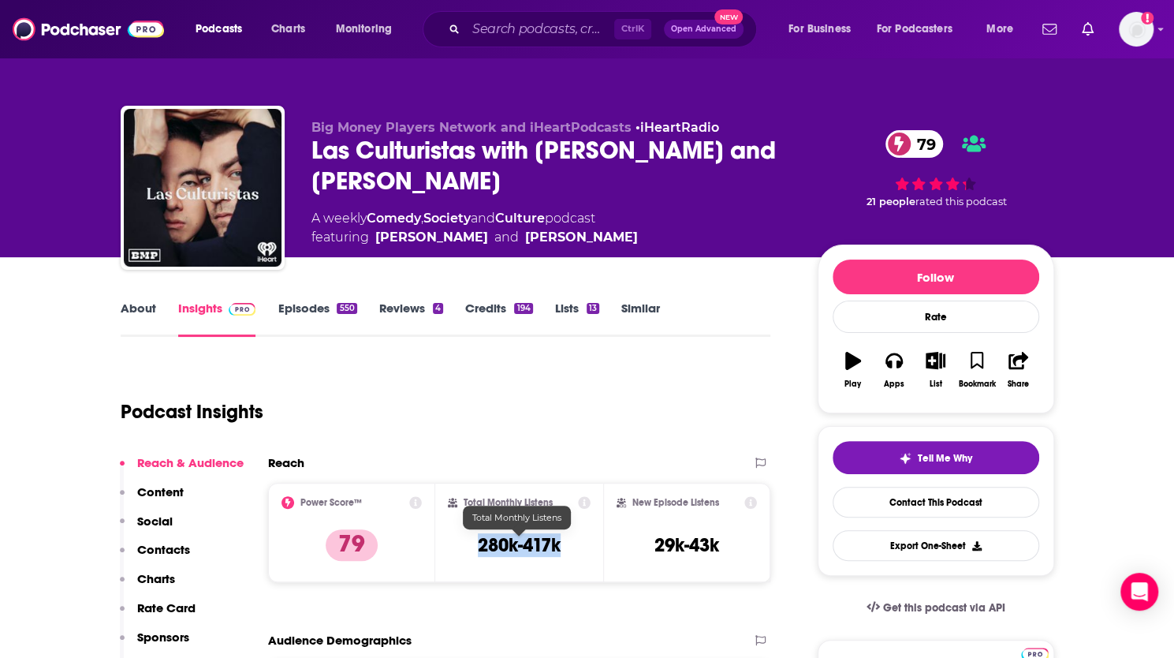
drag, startPoint x: 478, startPoint y: 546, endPoint x: 562, endPoint y: 545, distance: 84.4
click at [562, 545] on div "Total Monthly Listens 280k-417k" at bounding box center [519, 532] width 143 height 73
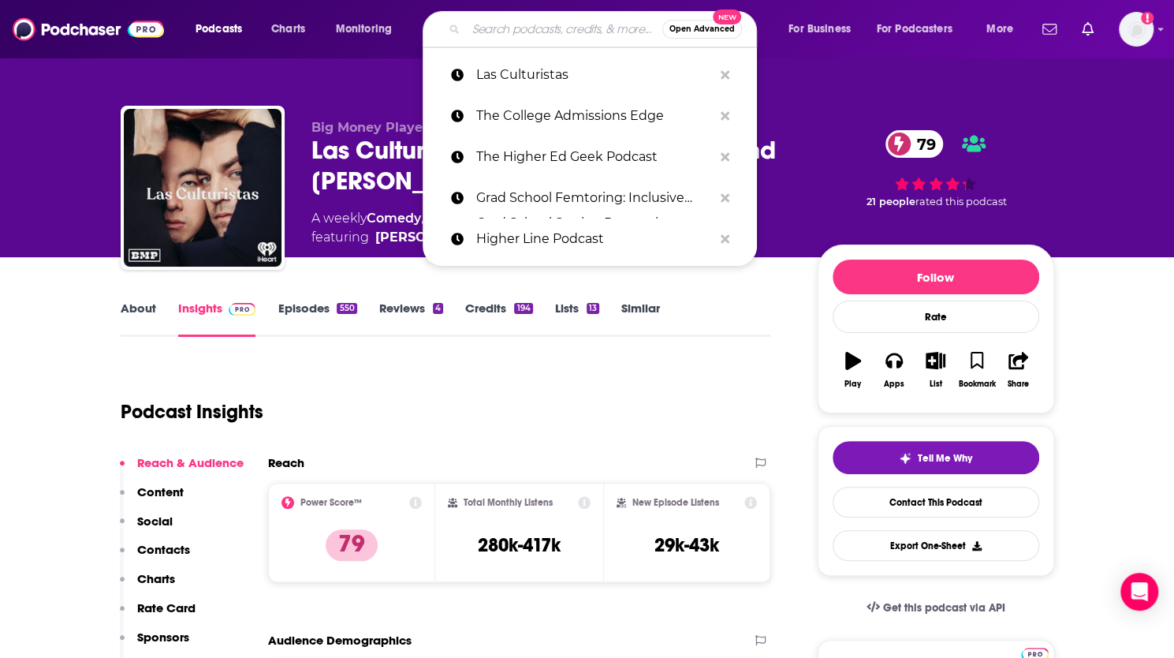
click at [511, 24] on input "Search podcasts, credits, & more..." at bounding box center [564, 29] width 196 height 25
paste input "The Read"
type input "The Read"
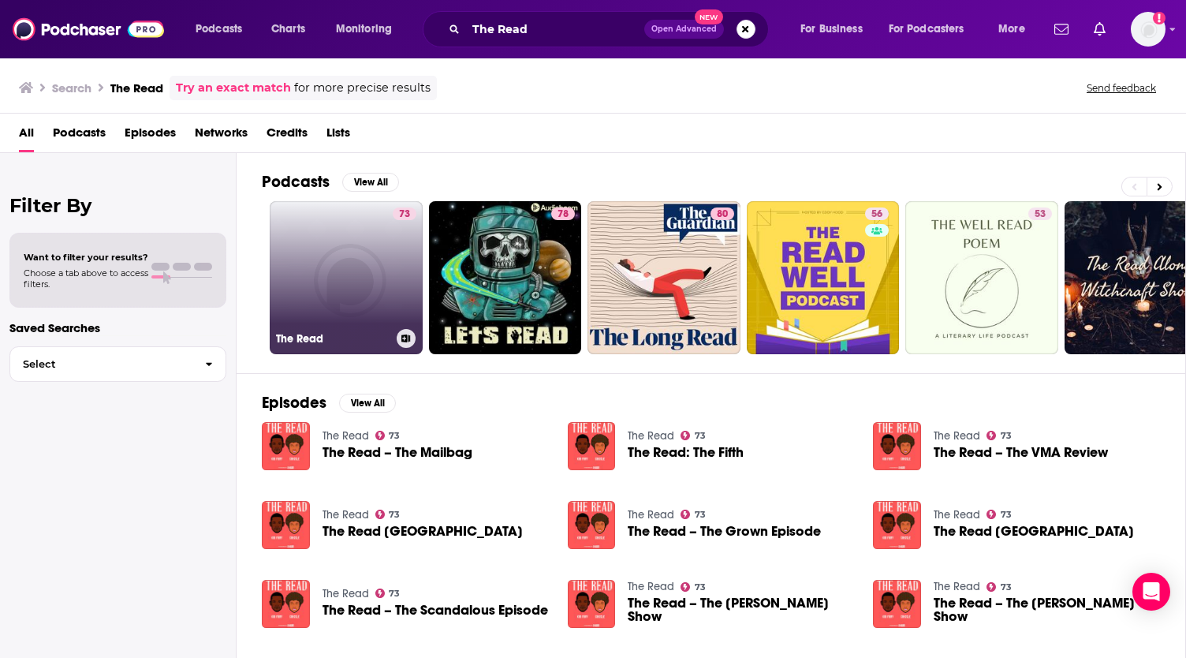
click at [349, 265] on link "73 The Read" at bounding box center [346, 277] width 153 height 153
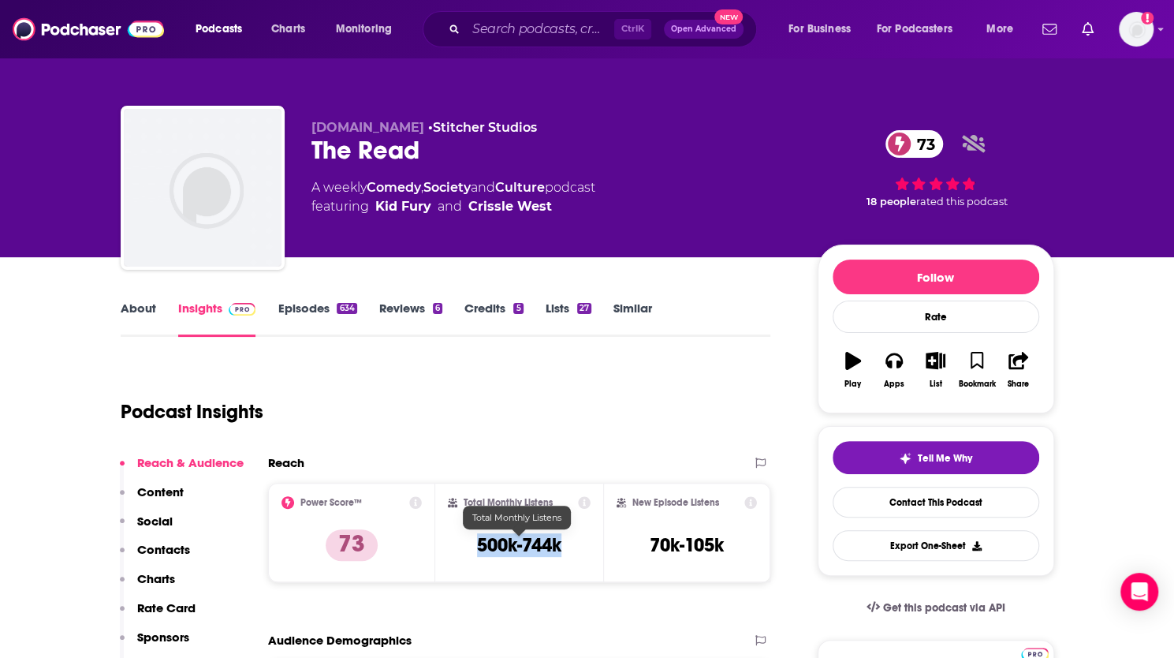
drag, startPoint x: 478, startPoint y: 540, endPoint x: 560, endPoint y: 546, distance: 82.3
click at [560, 546] on h3 "500k-744k" at bounding box center [519, 545] width 84 height 24
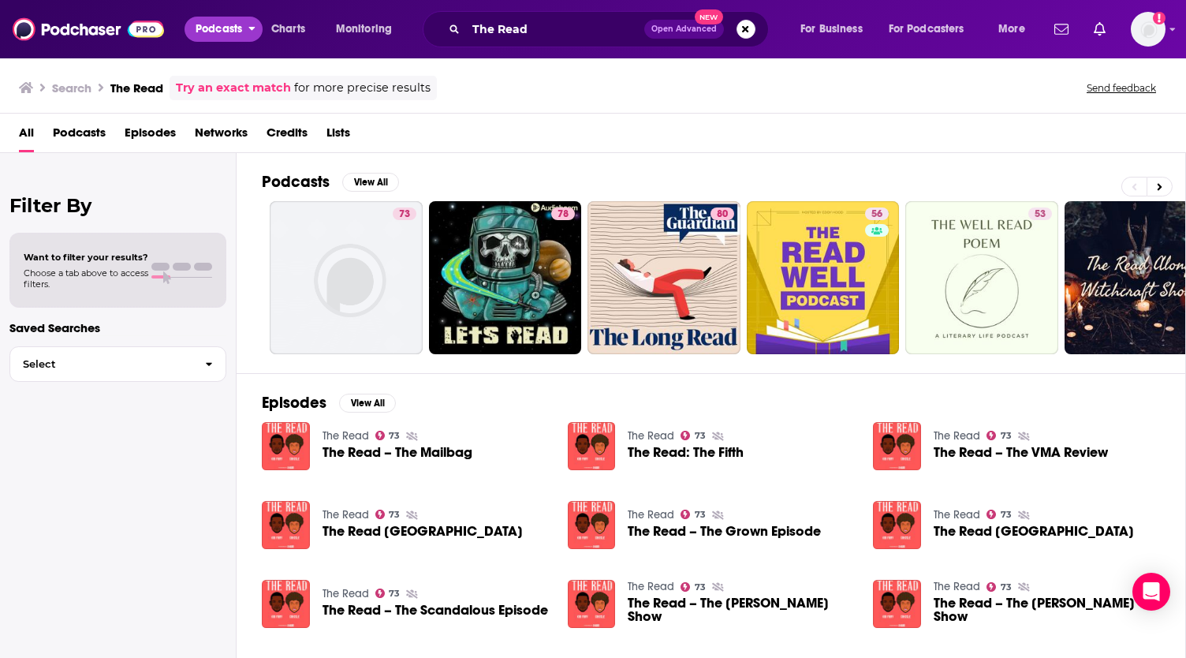
click at [254, 29] on icon "open menu" at bounding box center [252, 29] width 6 height 4
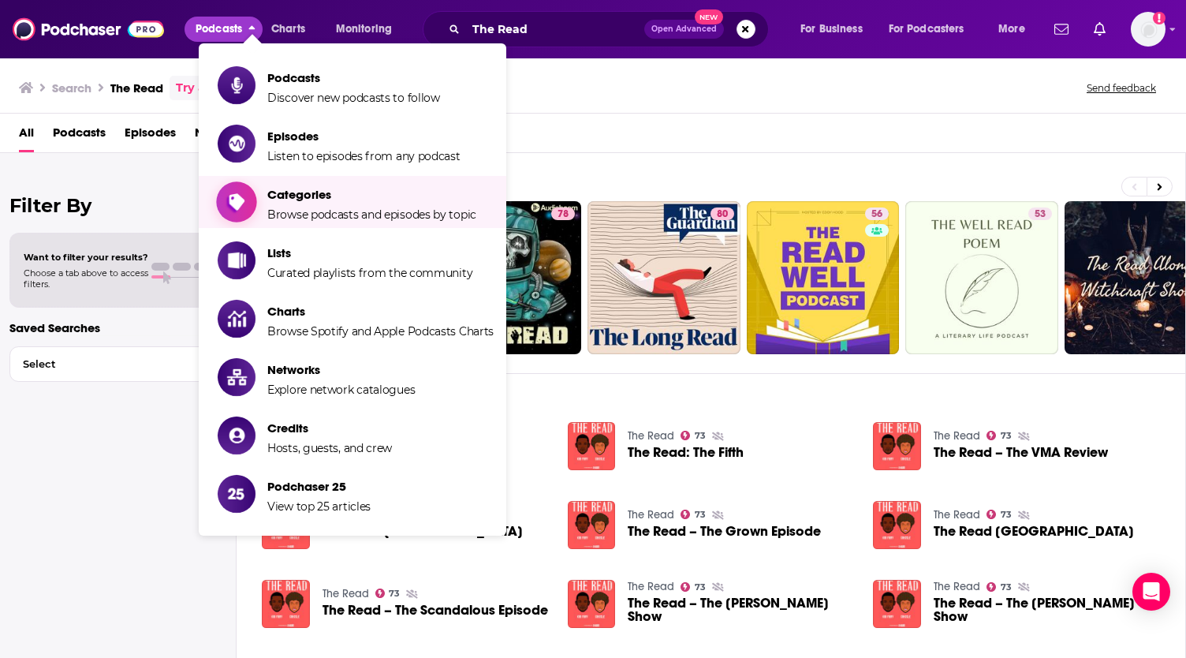
click at [345, 195] on span "Categories" at bounding box center [371, 194] width 209 height 15
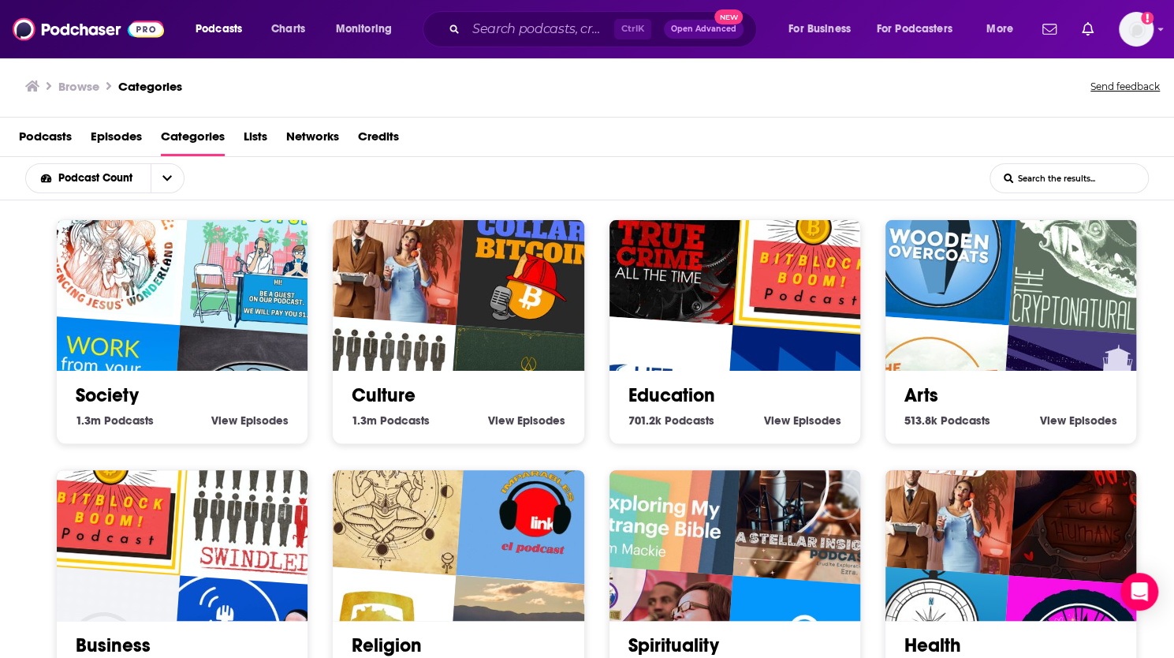
click at [681, 390] on link "Education" at bounding box center [672, 395] width 87 height 24
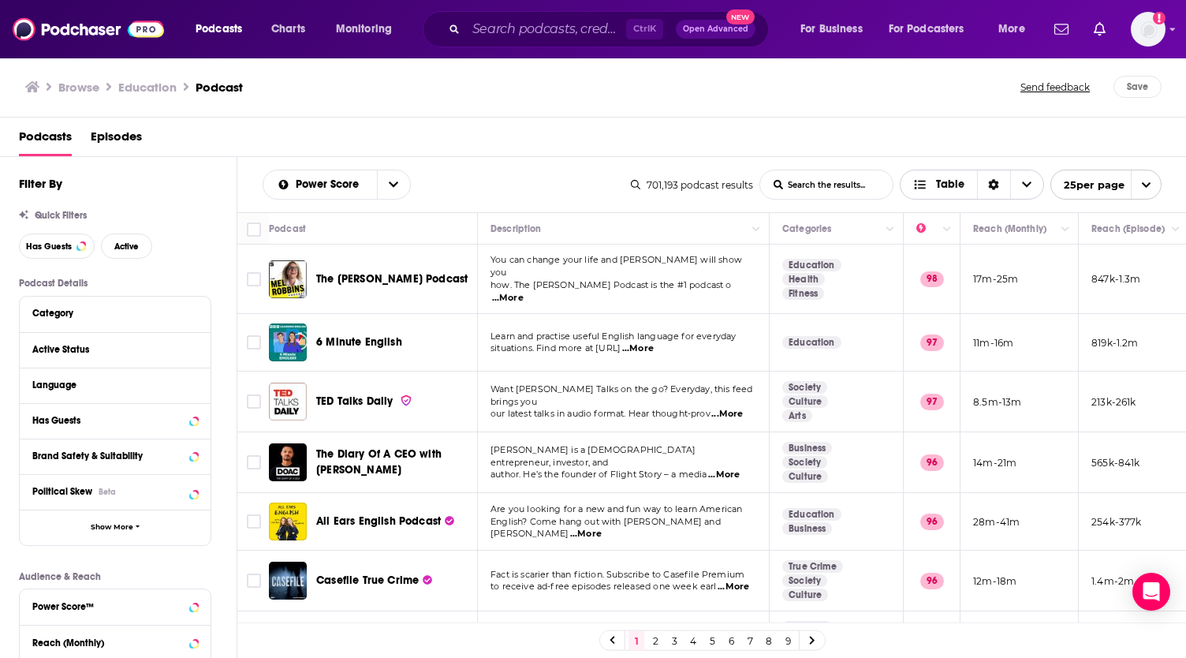
click at [1025, 185] on icon "Choose View" at bounding box center [1026, 185] width 9 height 6
click at [1025, 185] on icon "Choose View" at bounding box center [1026, 184] width 9 height 11
click at [390, 185] on icon "open menu" at bounding box center [393, 184] width 9 height 11
click at [390, 185] on icon "close menu" at bounding box center [393, 185] width 9 height 6
click at [256, 26] on icon "open menu" at bounding box center [251, 26] width 7 height 11
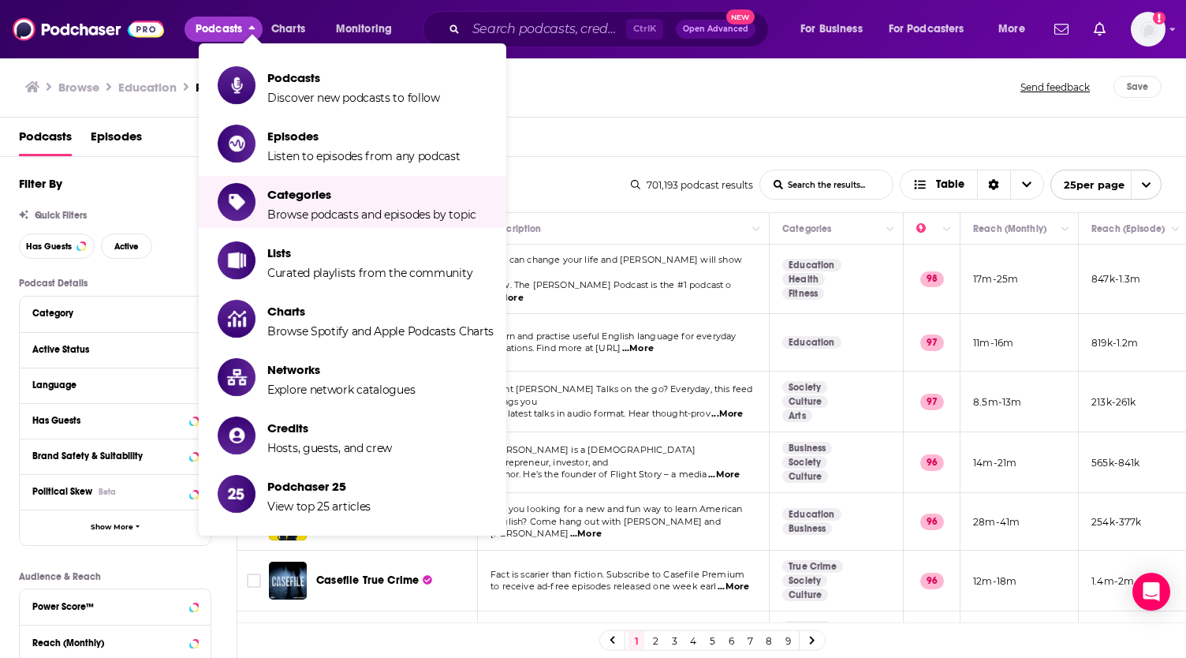
click at [256, 26] on icon "close menu" at bounding box center [251, 29] width 7 height 11
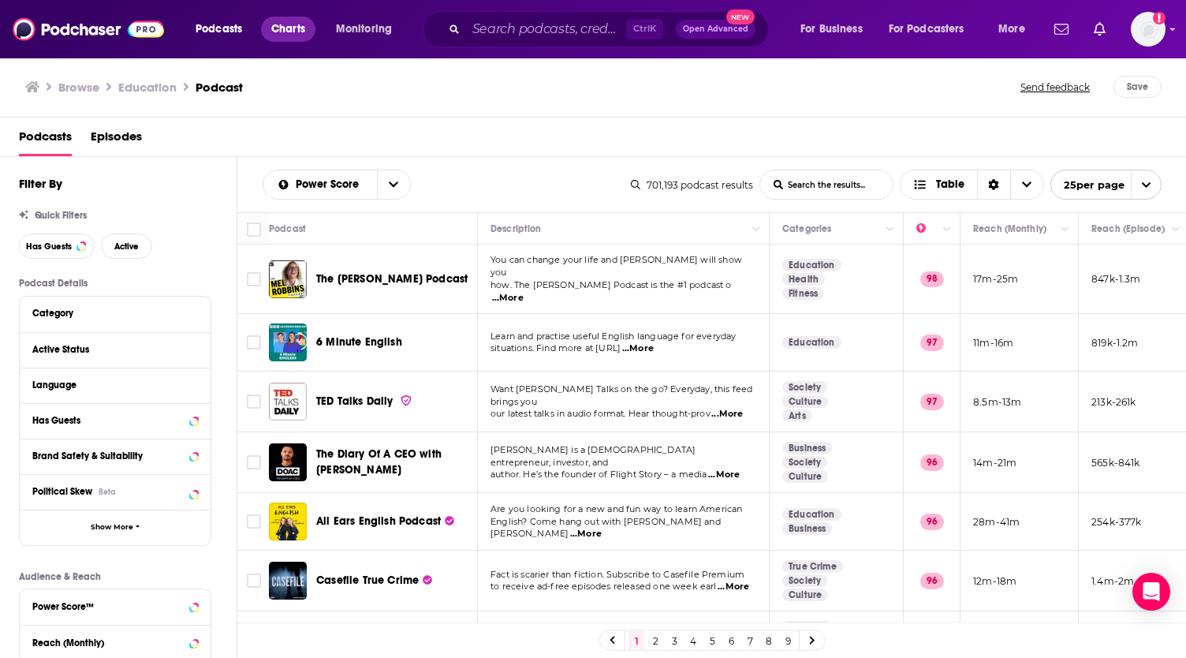
click at [301, 22] on span "Charts" at bounding box center [288, 29] width 34 height 22
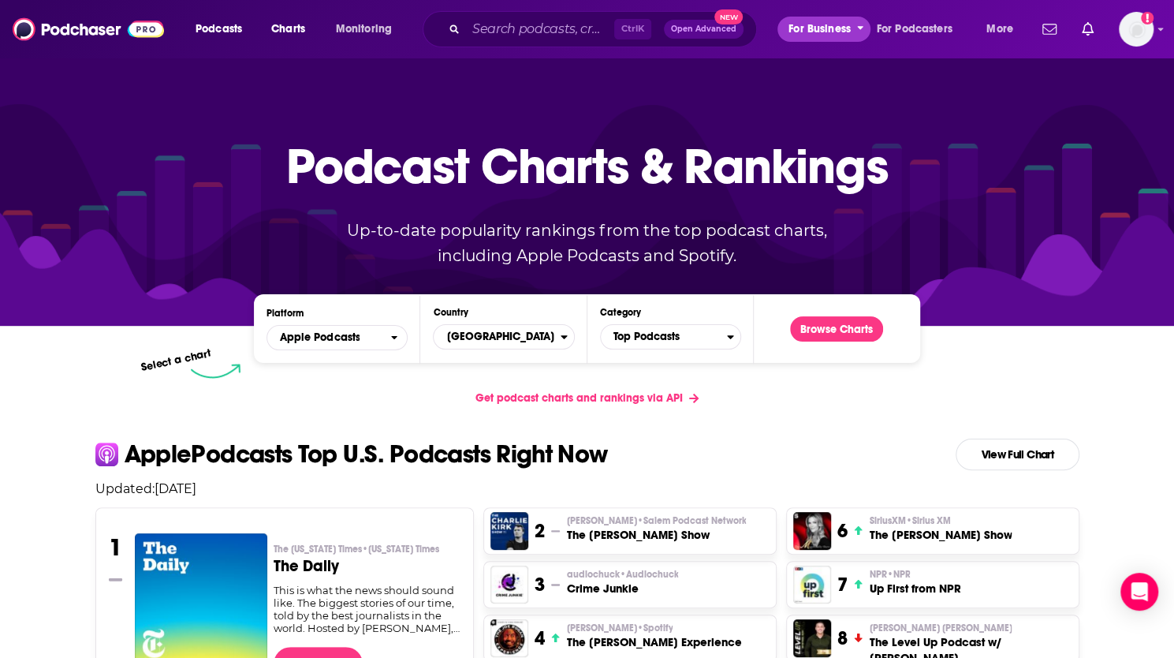
click at [860, 26] on icon "open menu" at bounding box center [860, 26] width 7 height 11
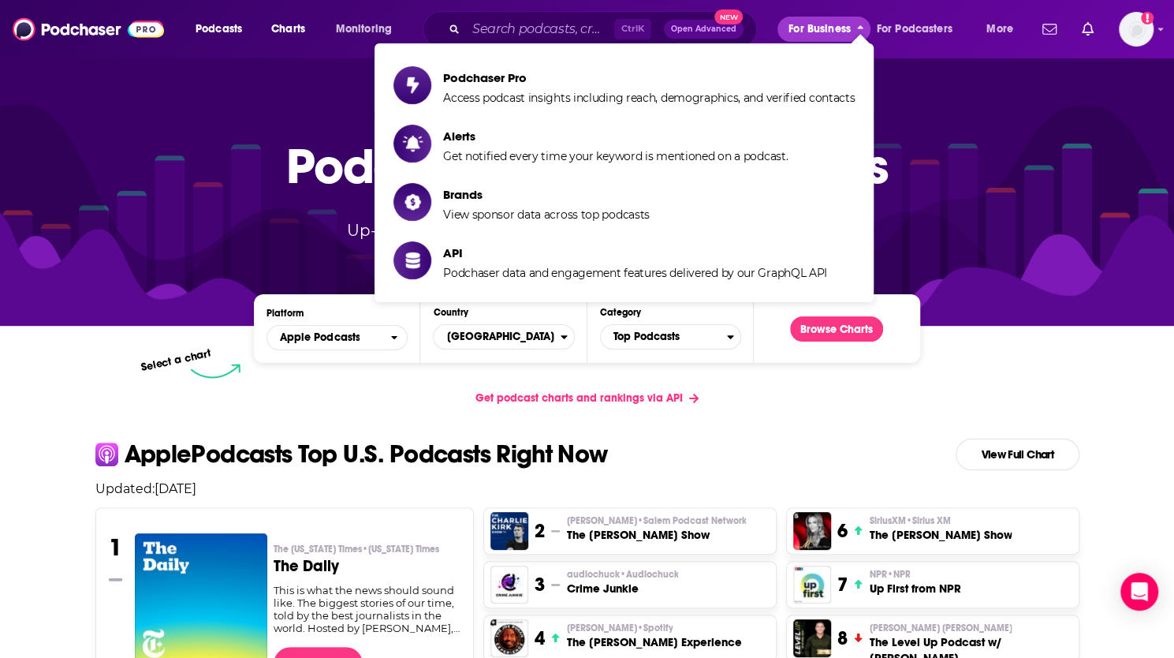
click at [860, 26] on icon "close menu" at bounding box center [860, 28] width 6 height 4
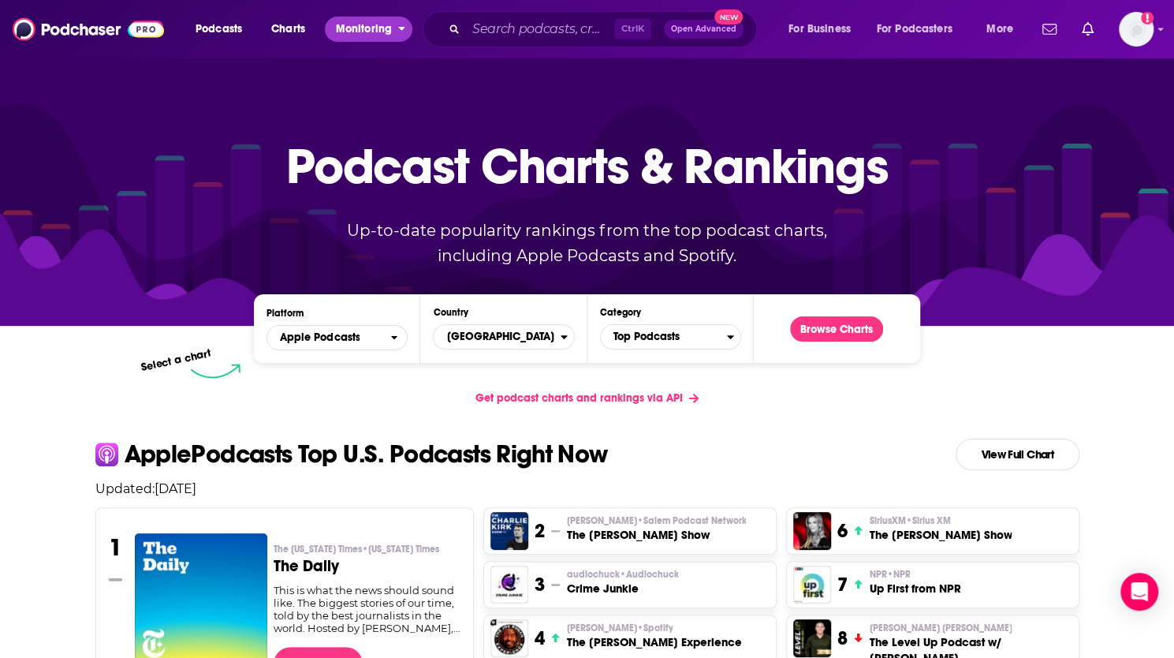
click at [403, 28] on icon "open menu" at bounding box center [402, 29] width 6 height 4
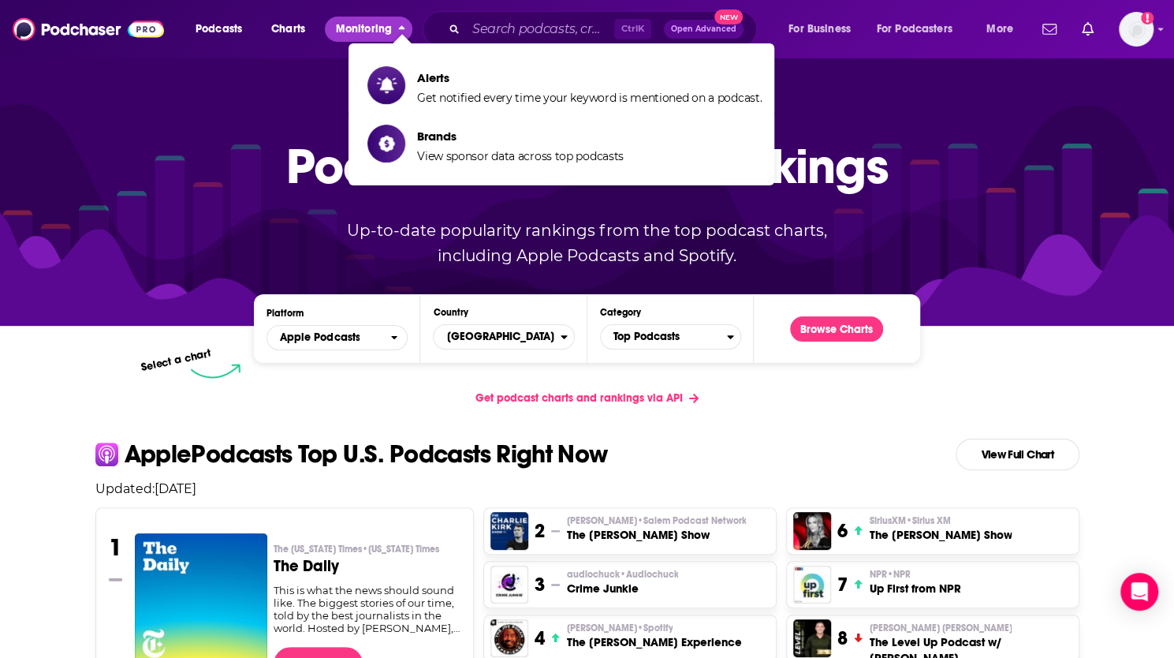
click at [403, 28] on icon "close menu" at bounding box center [402, 28] width 6 height 4
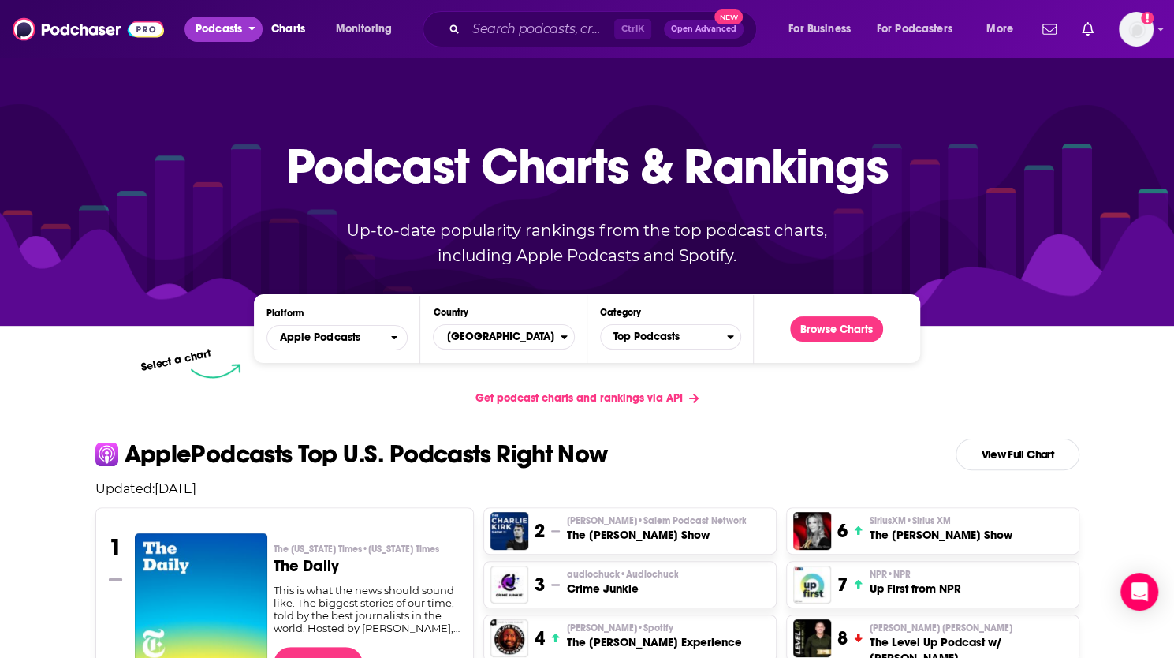
click at [240, 25] on span "Podcasts" at bounding box center [219, 29] width 47 height 22
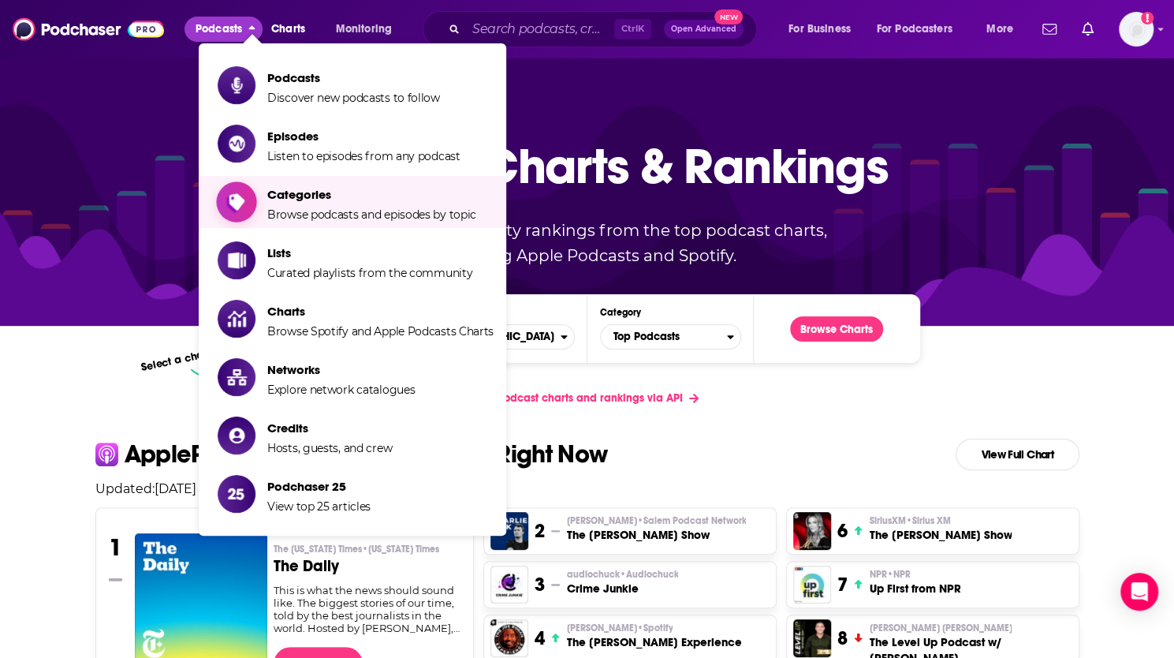
click at [360, 211] on span "Browse podcasts and episodes by topic" at bounding box center [371, 214] width 209 height 14
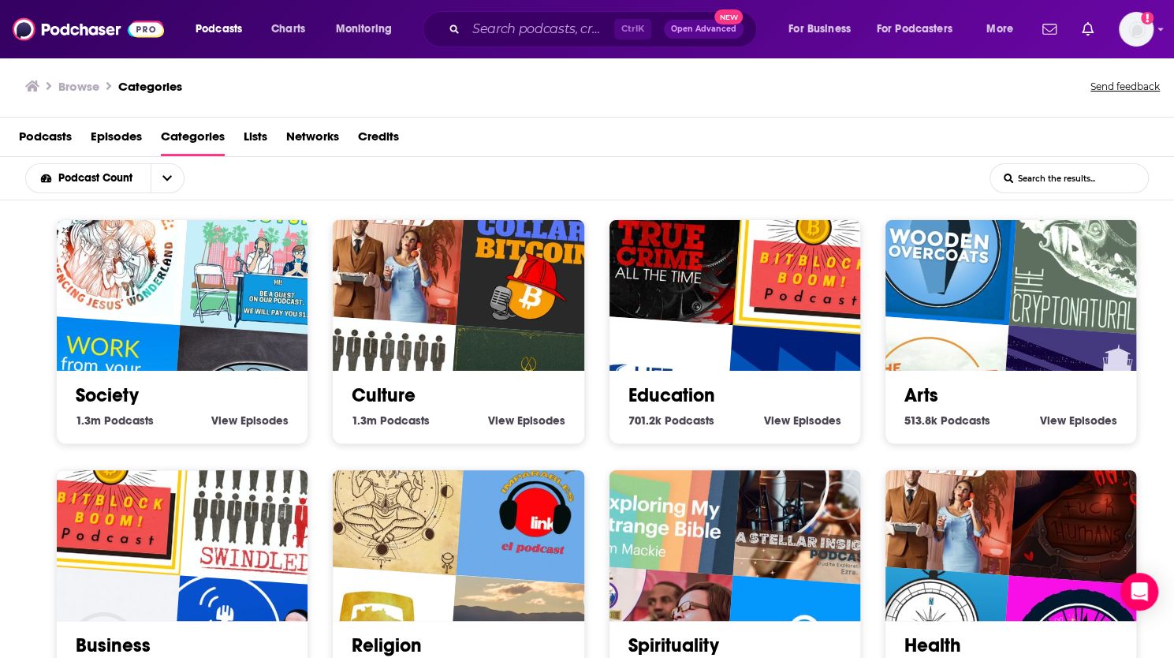
scroll to position [2, 0]
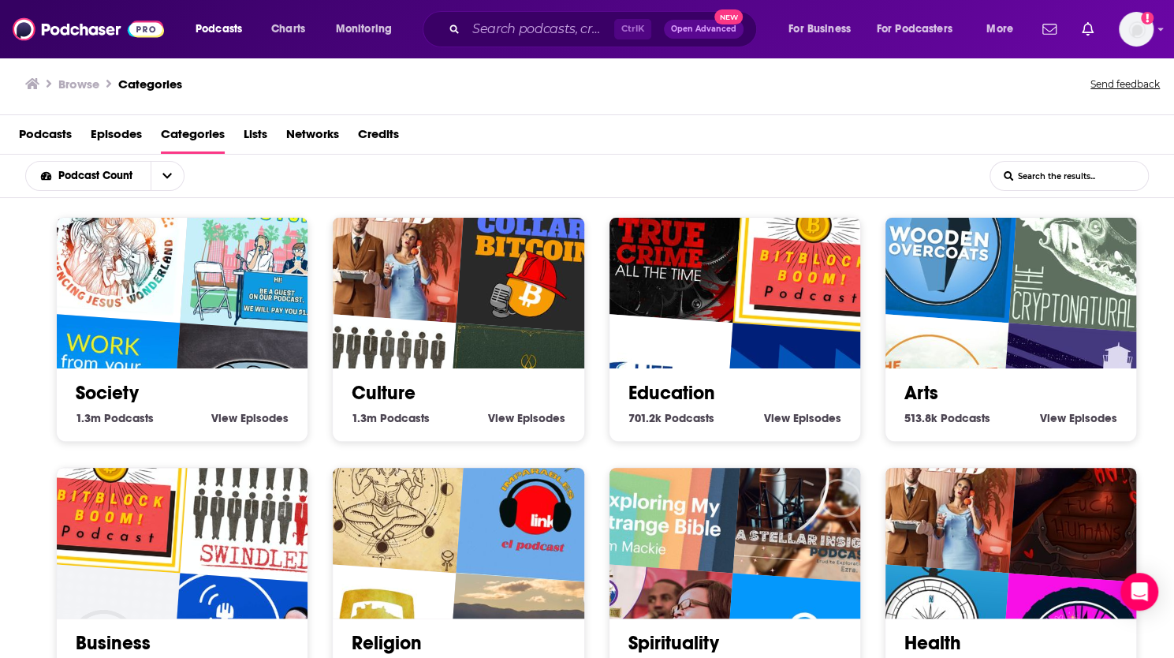
click at [699, 393] on link "Education" at bounding box center [672, 393] width 87 height 24
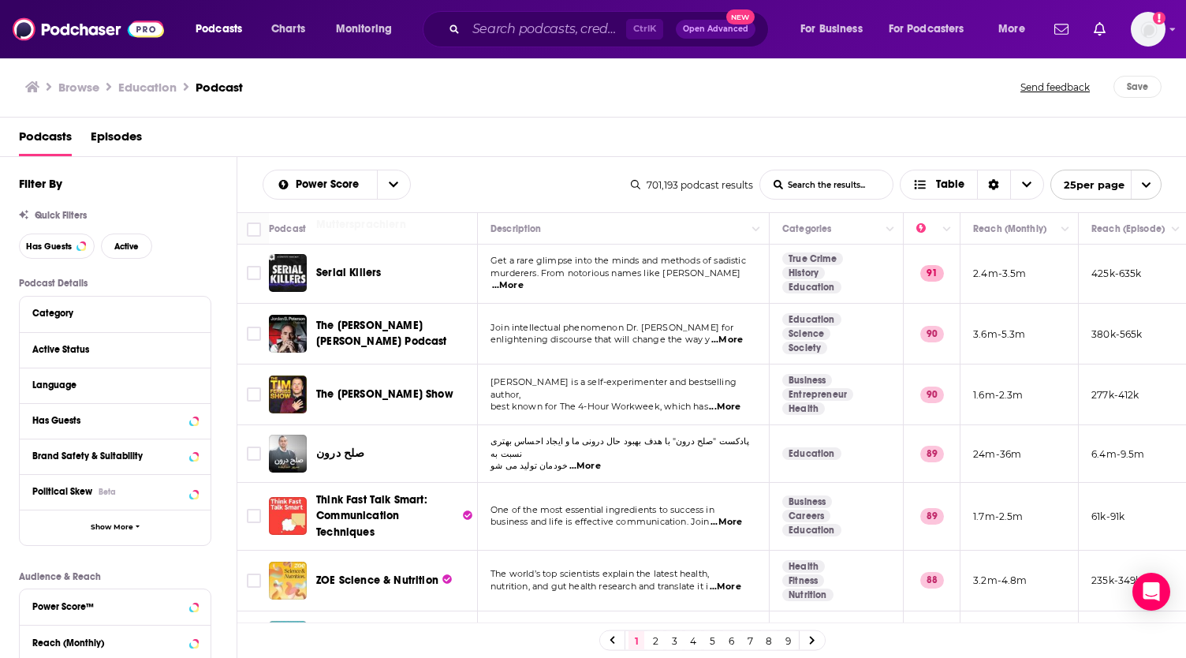
scroll to position [1158, 0]
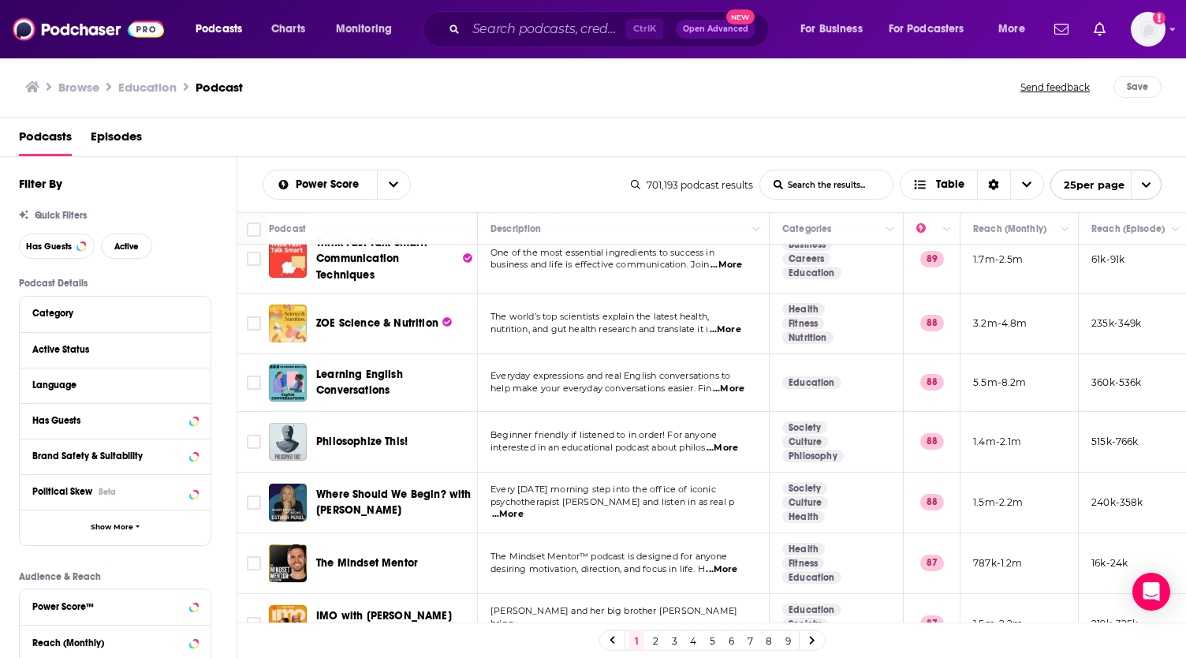
click at [812, 641] on icon at bounding box center [812, 640] width 5 height 8
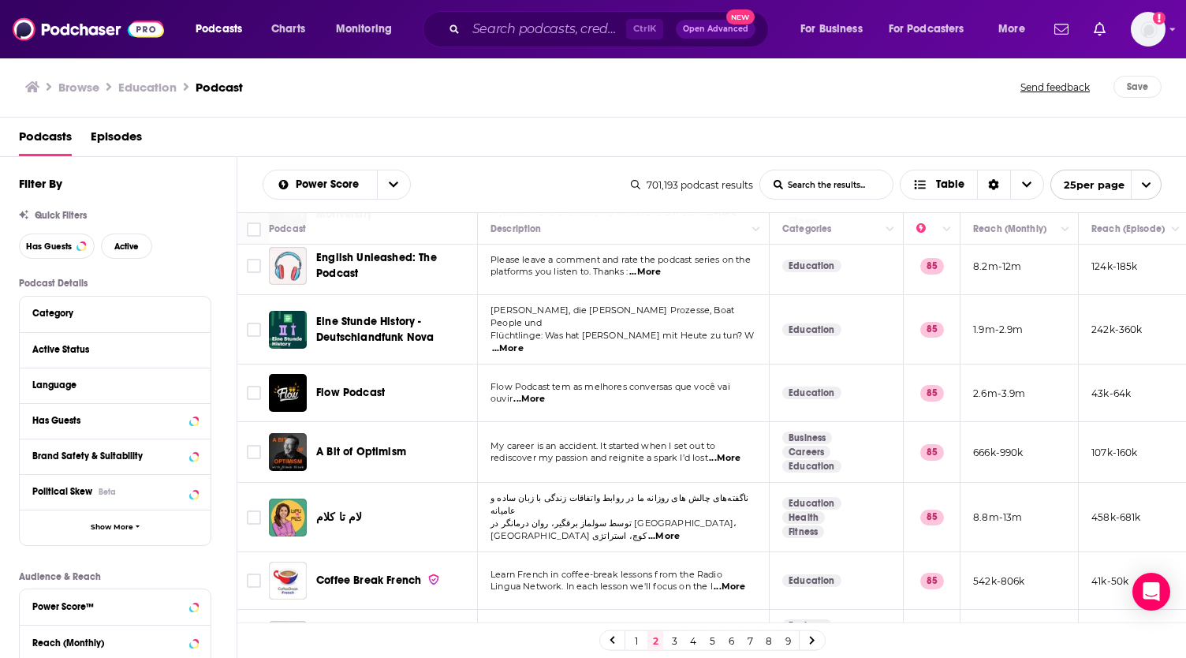
scroll to position [1126, 0]
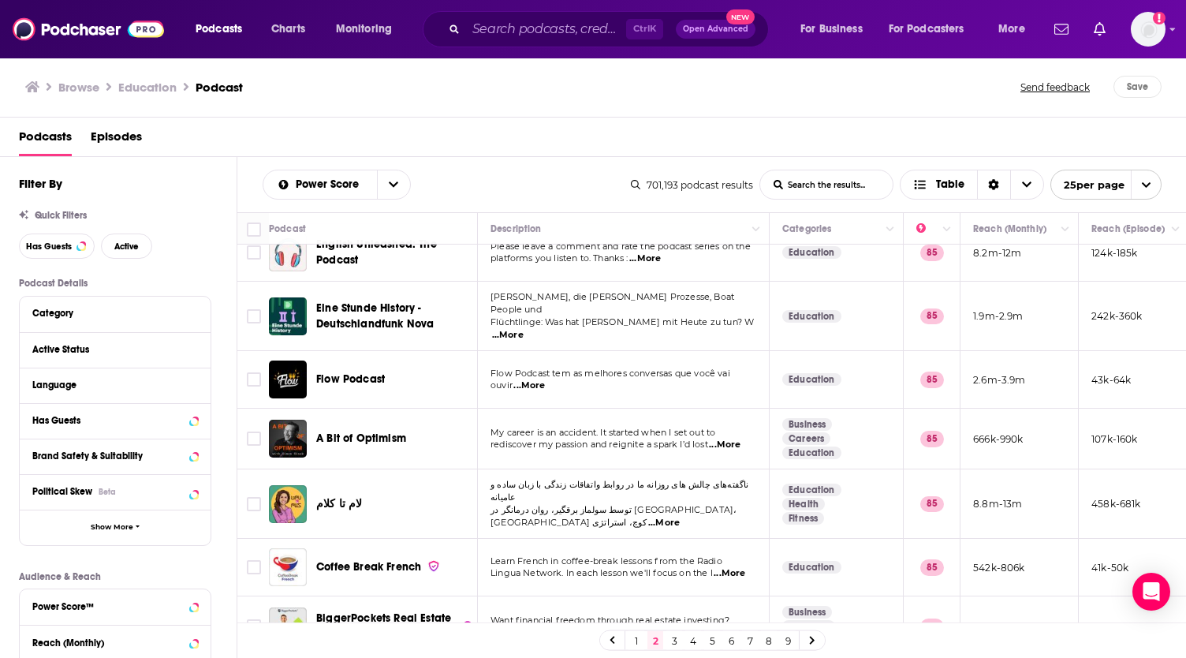
click at [678, 642] on link "3" at bounding box center [674, 640] width 16 height 19
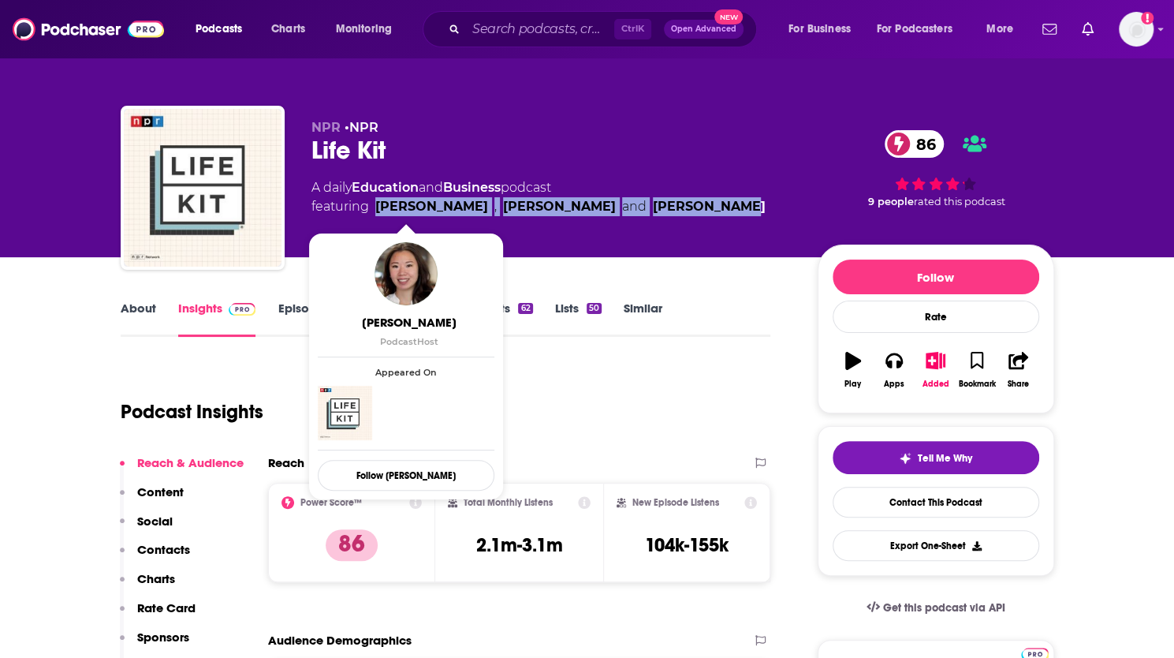
drag, startPoint x: 681, startPoint y: 204, endPoint x: 377, endPoint y: 207, distance: 303.6
click at [377, 207] on div "A daily Education and Business podcast featuring Ruth Tam , Ronald Young Jr. an…" at bounding box center [551, 197] width 481 height 38
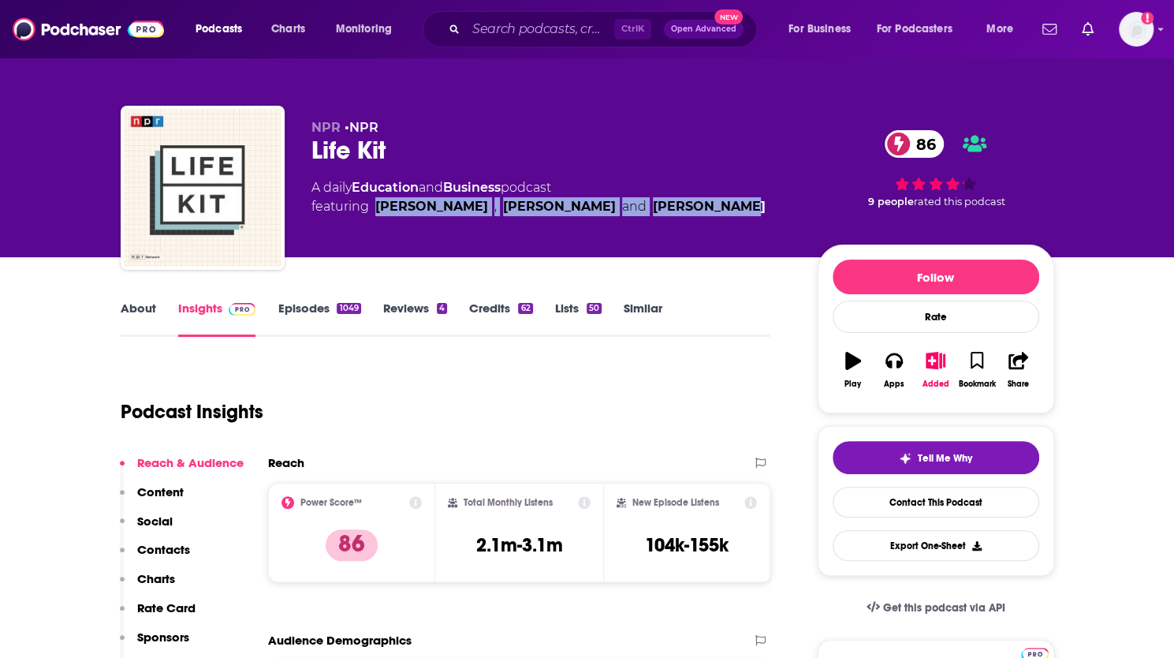
copy span "Ruth Tam , Ronald Young Jr. and Julia Furlan"
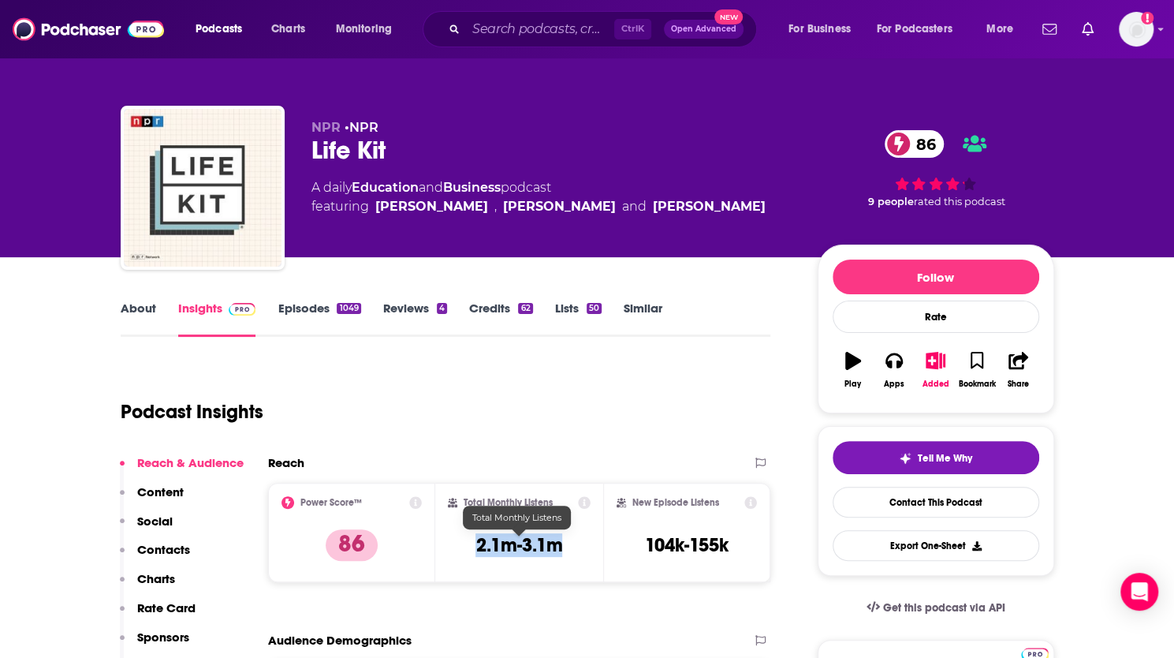
drag, startPoint x: 566, startPoint y: 550, endPoint x: 478, endPoint y: 545, distance: 88.4
click at [478, 545] on div "Total Monthly Listens 2.1m-3.1m" at bounding box center [519, 532] width 143 height 73
copy h3 "2.1m-3.1m"
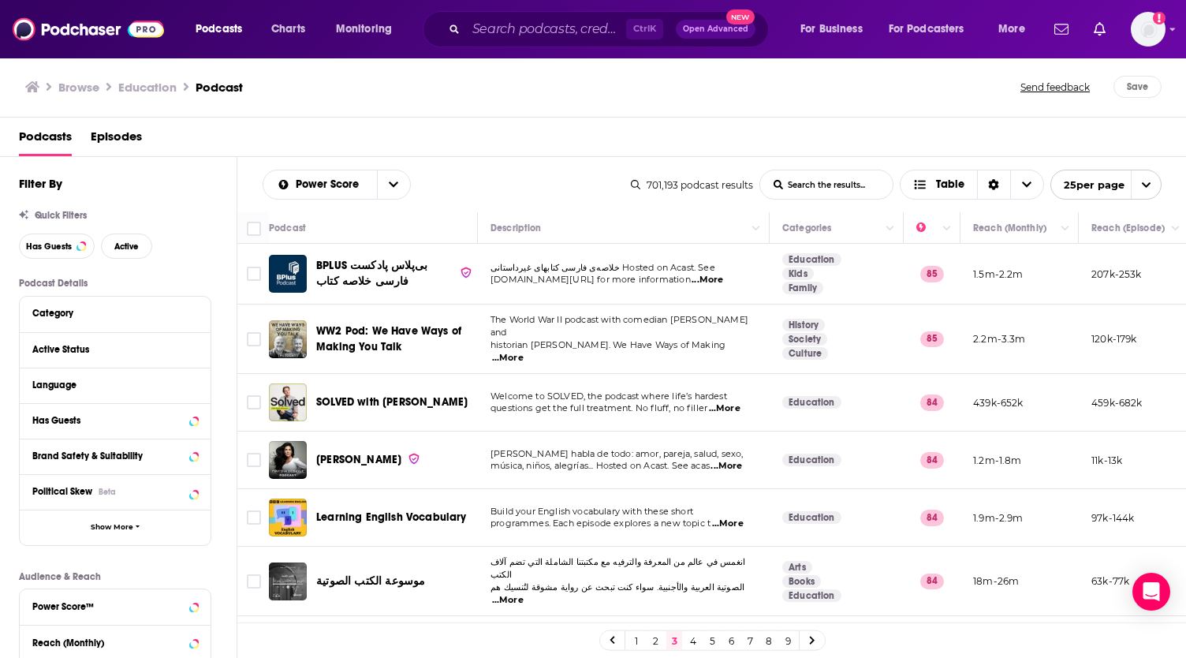
click at [678, 642] on link "3" at bounding box center [674, 640] width 16 height 19
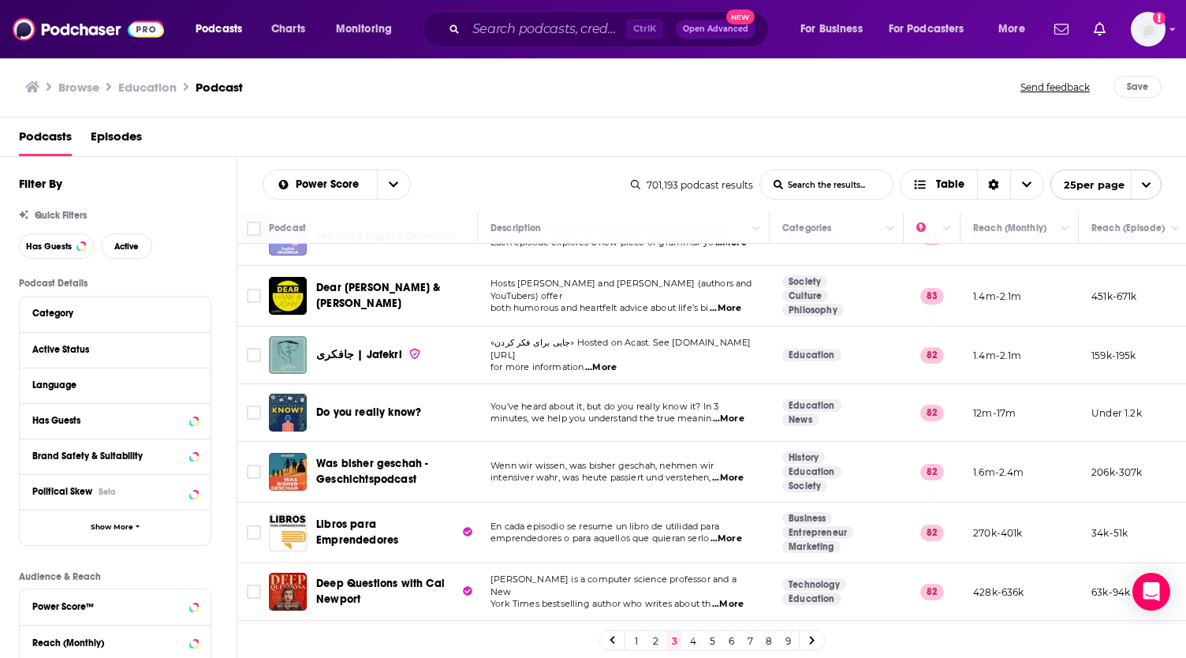
scroll to position [1114, 0]
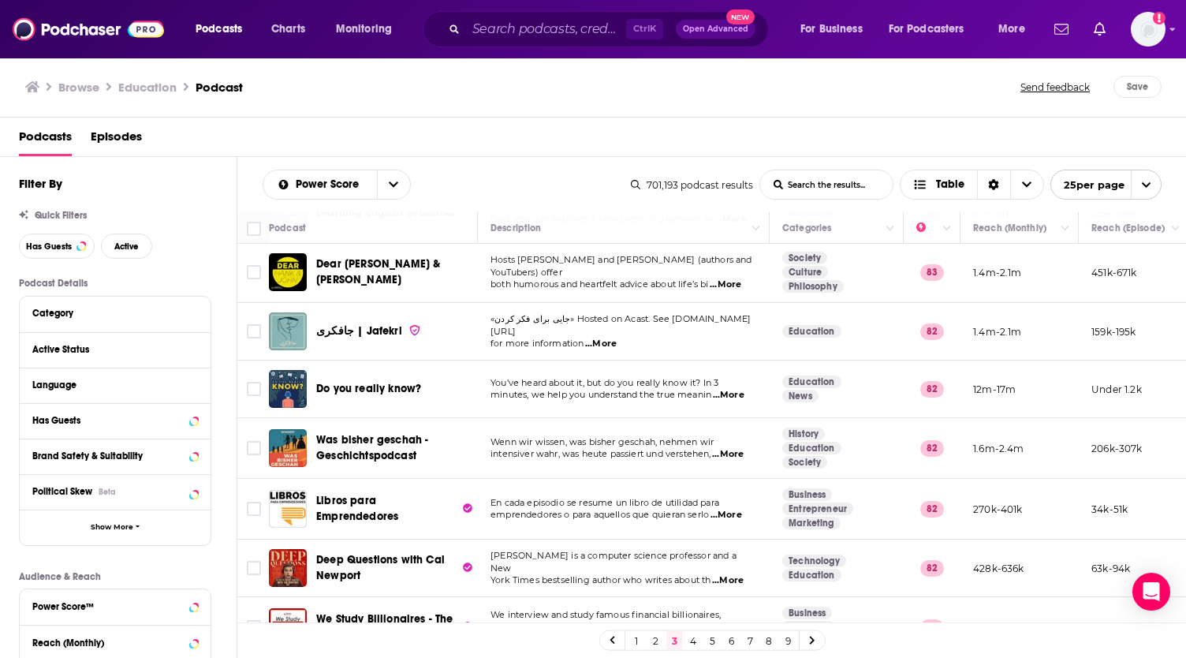
drag, startPoint x: 813, startPoint y: 642, endPoint x: 933, endPoint y: 69, distance: 585.7
click at [813, 642] on icon at bounding box center [812, 640] width 6 height 9
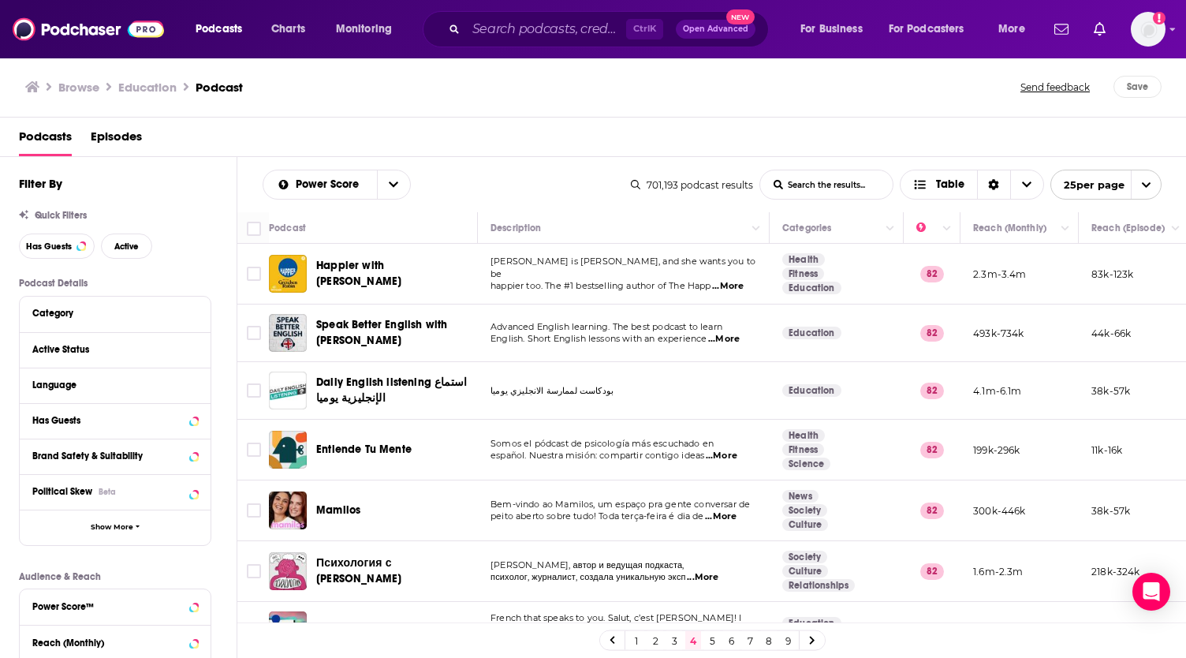
click at [861, 182] on input "List Search Input" at bounding box center [826, 184] width 132 height 28
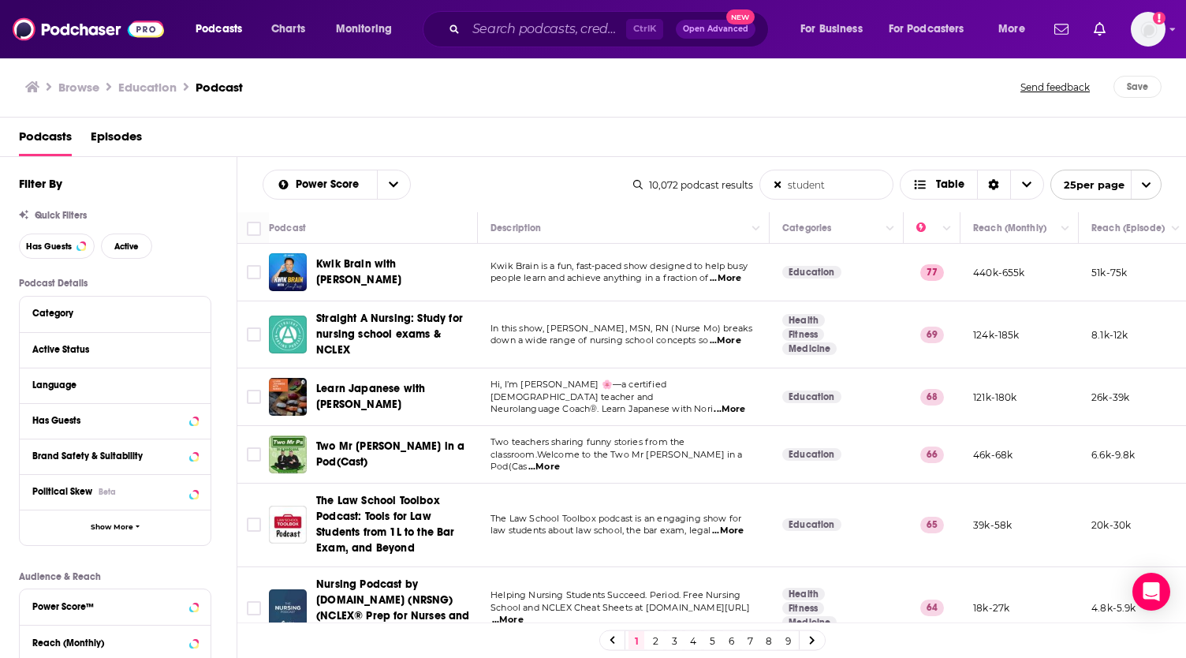
type input "student"
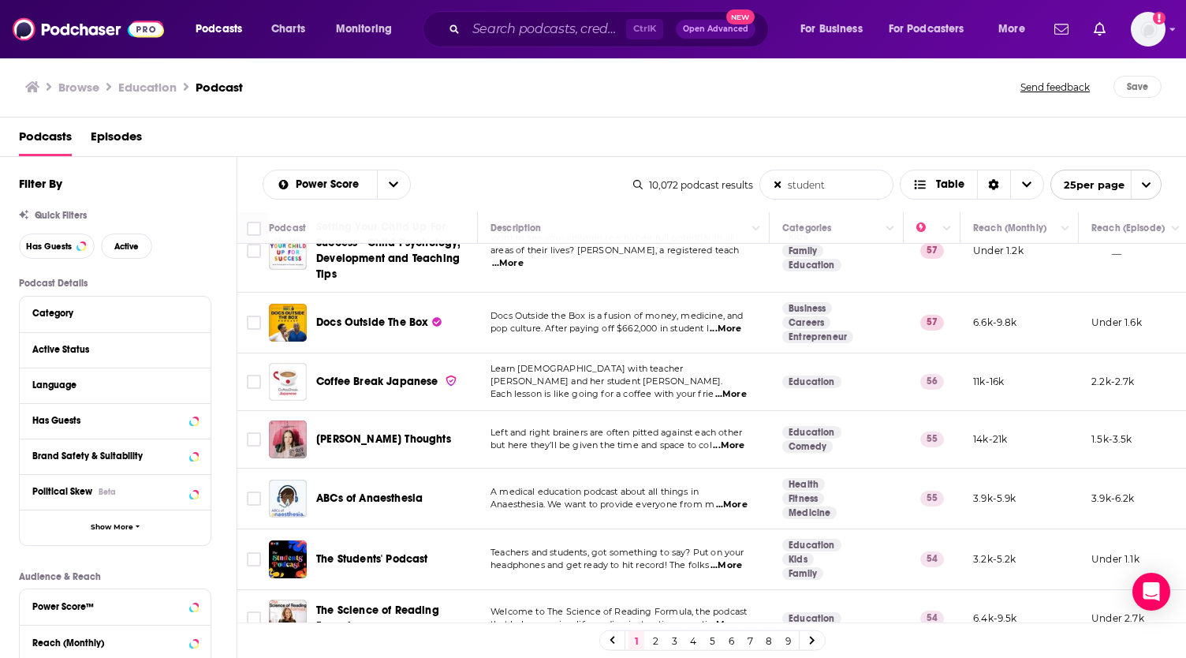
scroll to position [1186, 0]
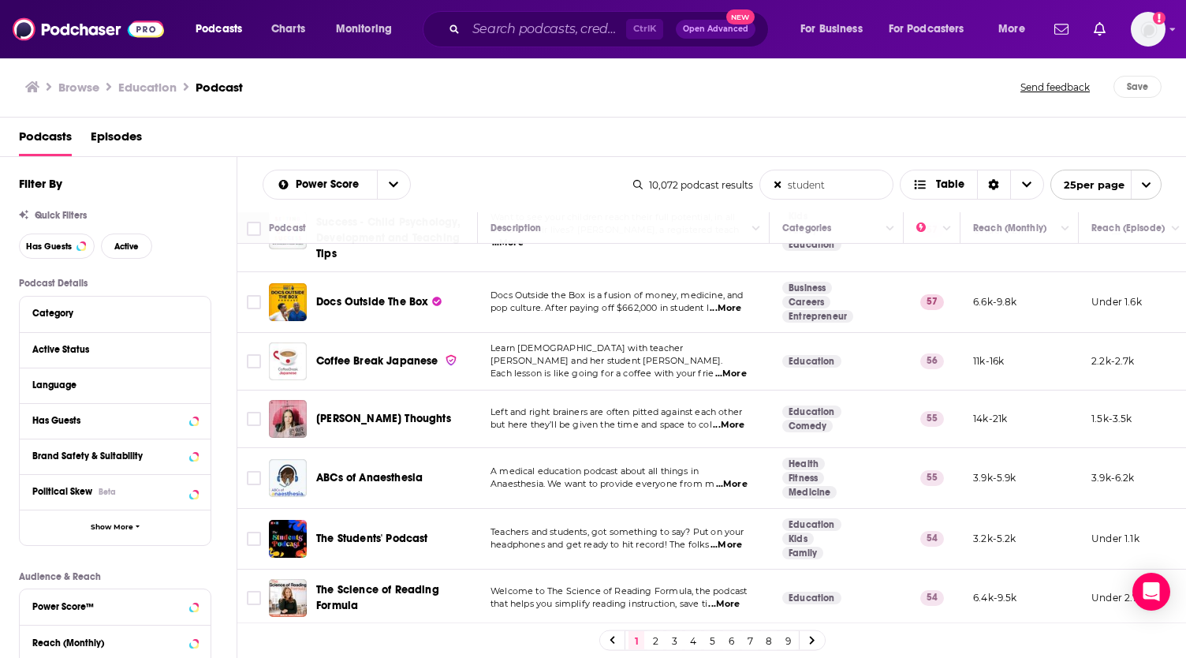
click at [809, 643] on icon at bounding box center [812, 640] width 6 height 9
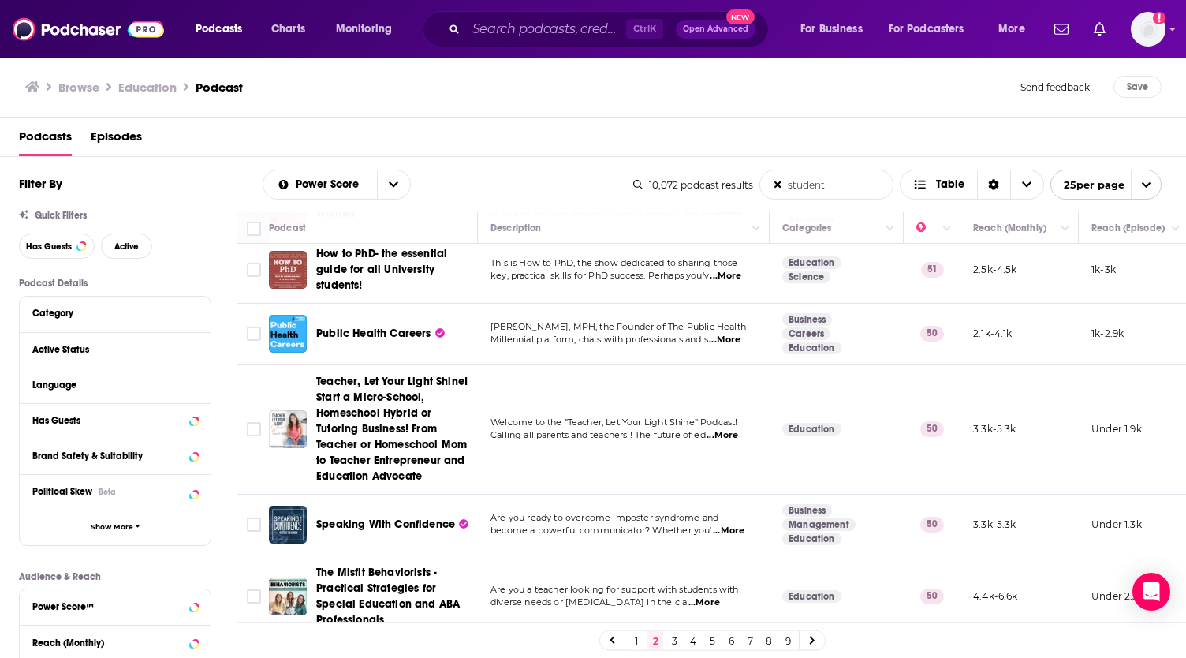
scroll to position [1331, 0]
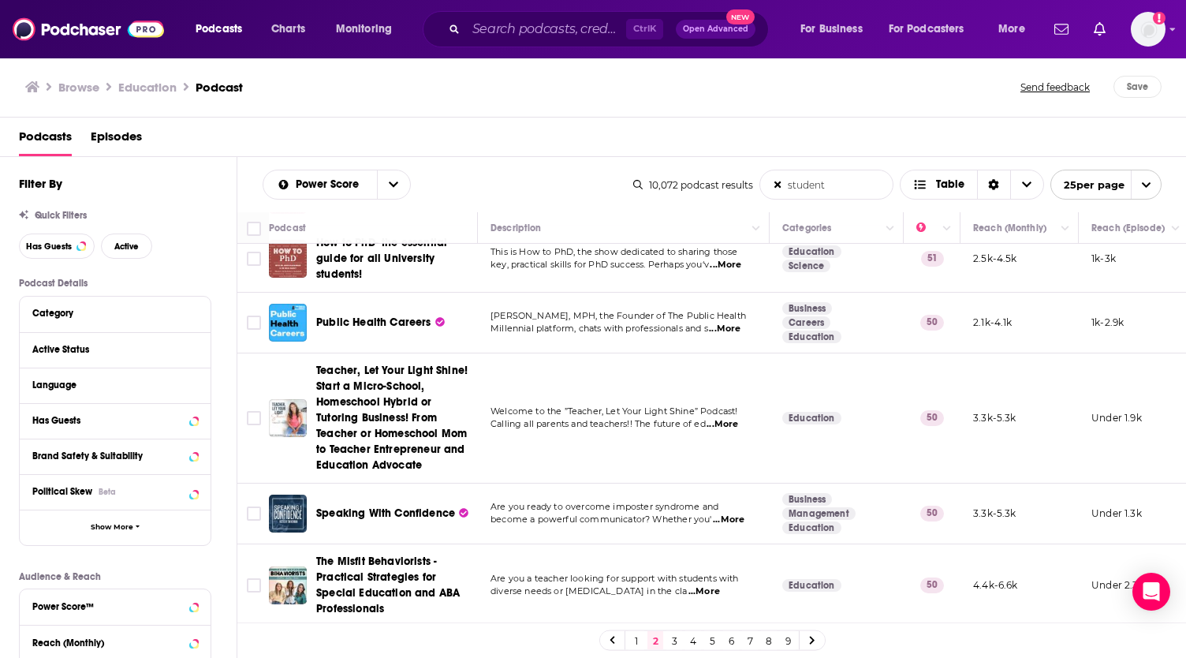
click at [814, 638] on icon at bounding box center [812, 640] width 6 height 9
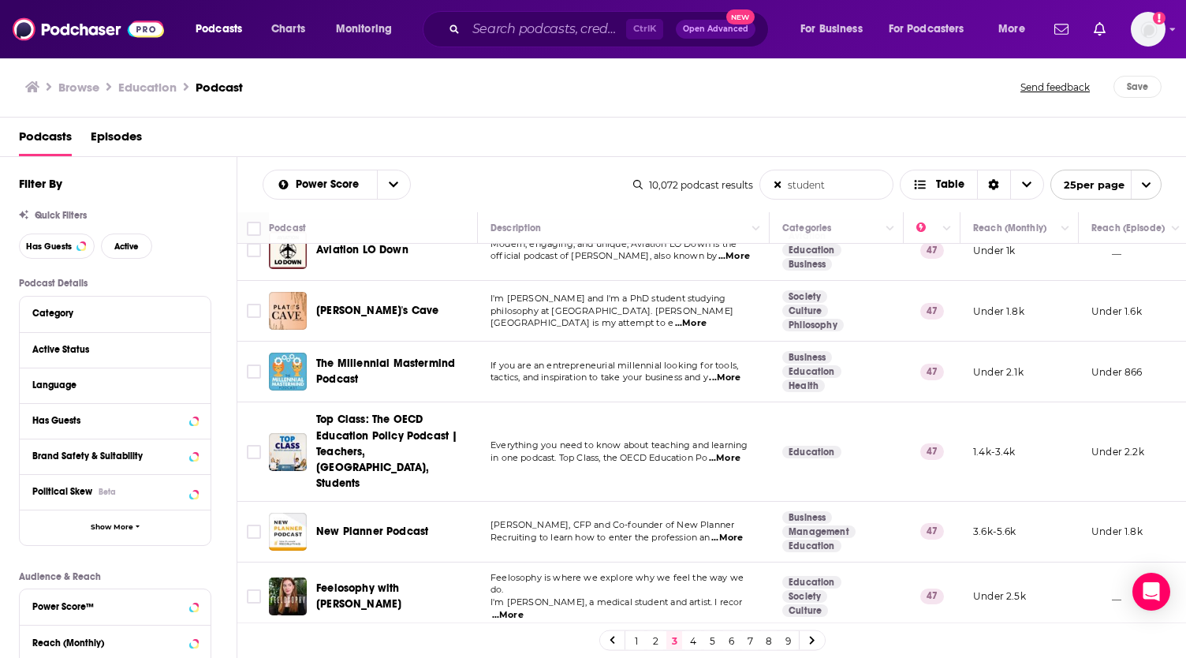
scroll to position [1132, 0]
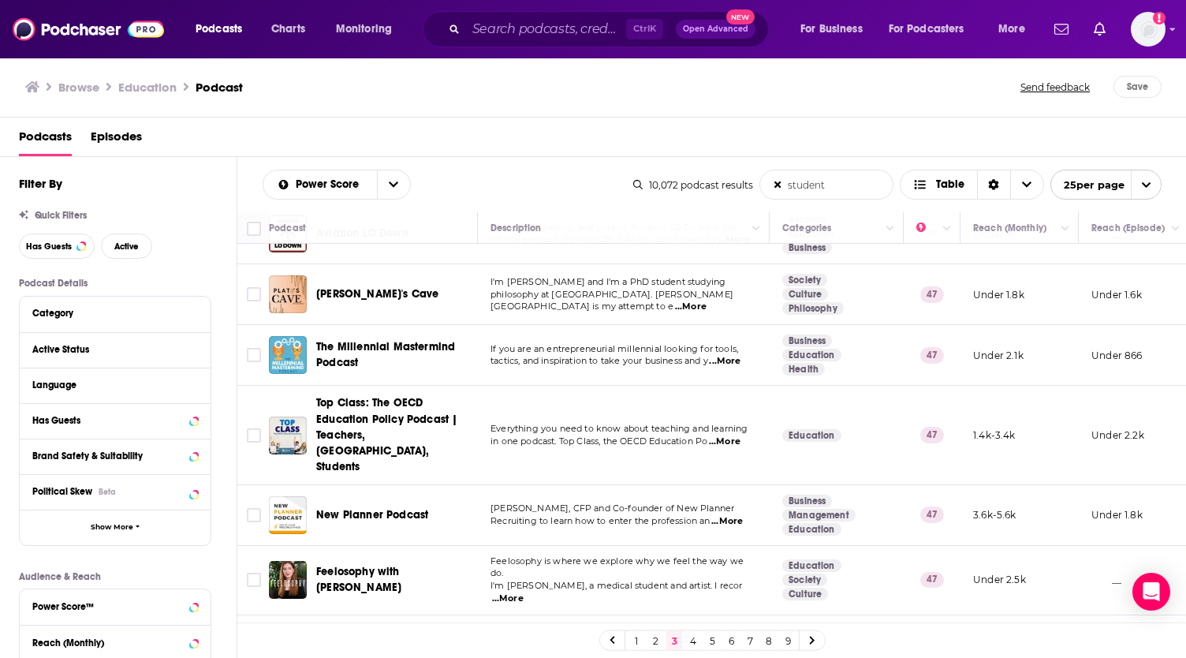
click at [811, 633] on link at bounding box center [812, 640] width 25 height 18
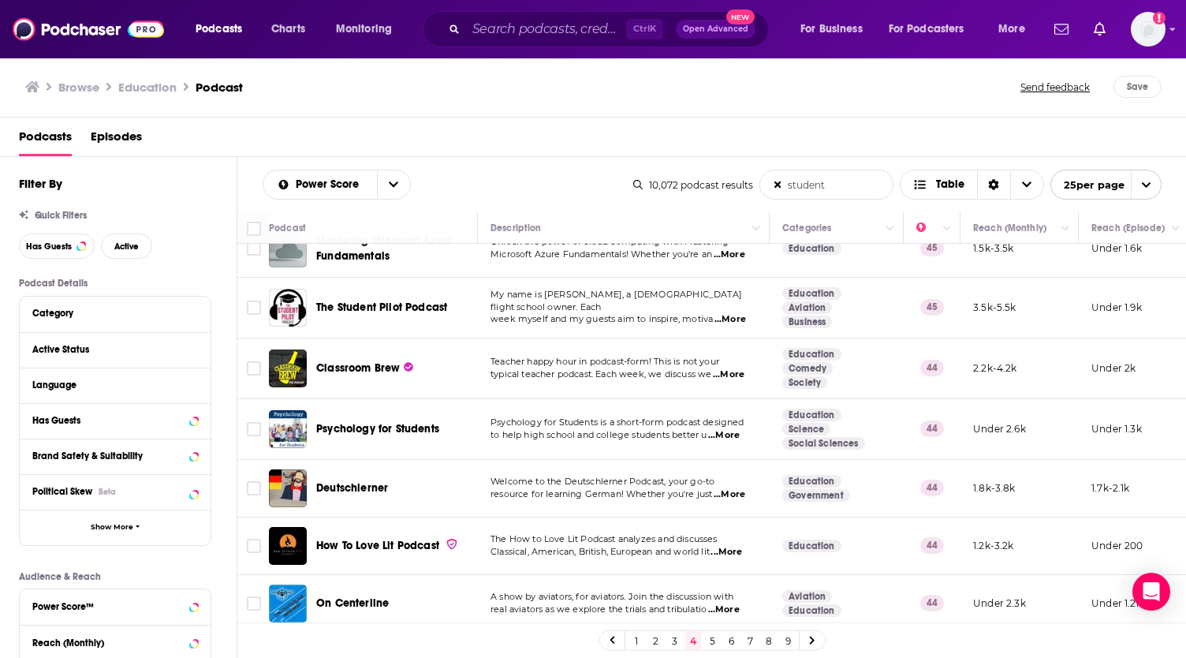
scroll to position [1155, 0]
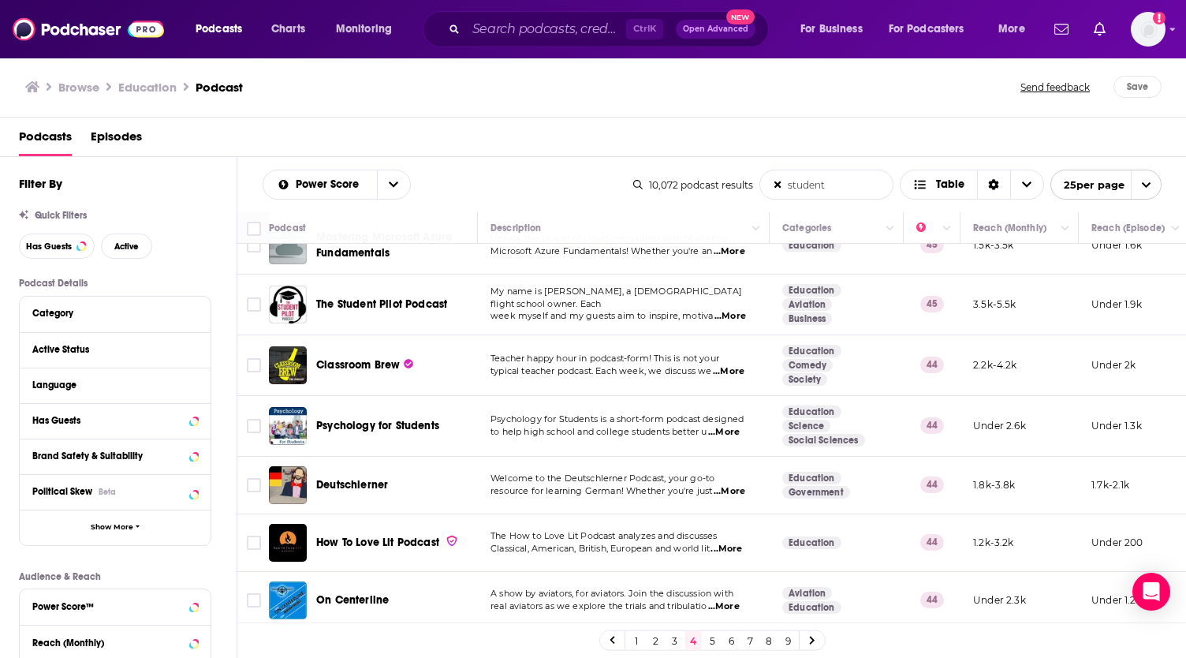
click at [814, 640] on icon at bounding box center [812, 640] width 6 height 9
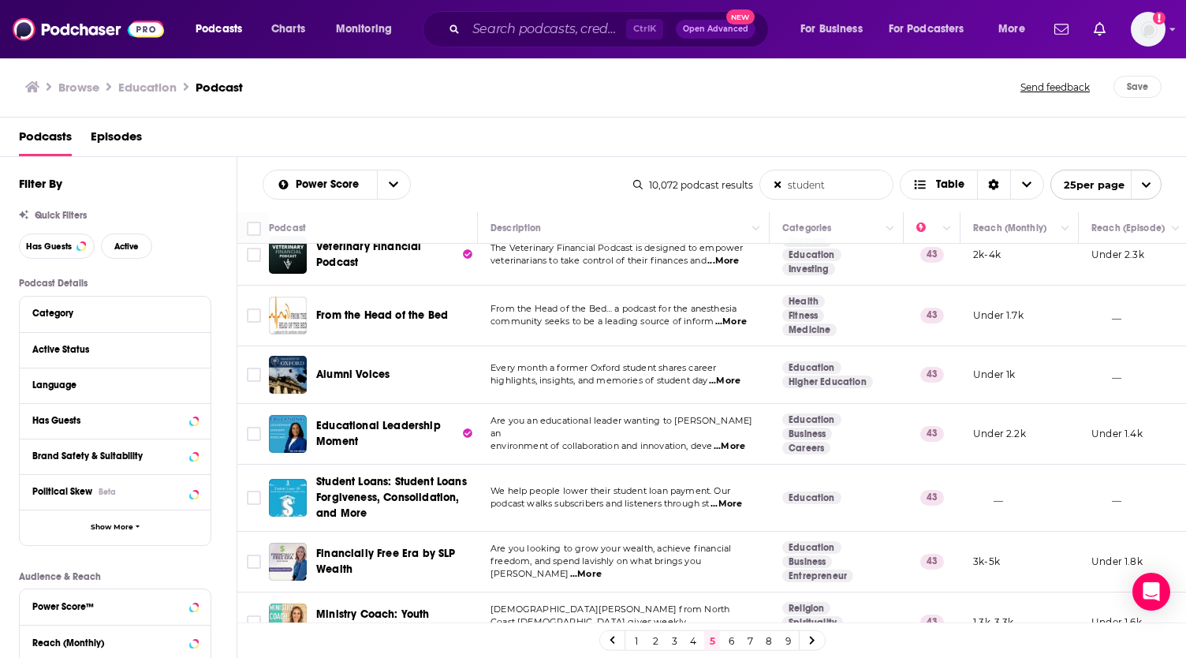
scroll to position [1382, 0]
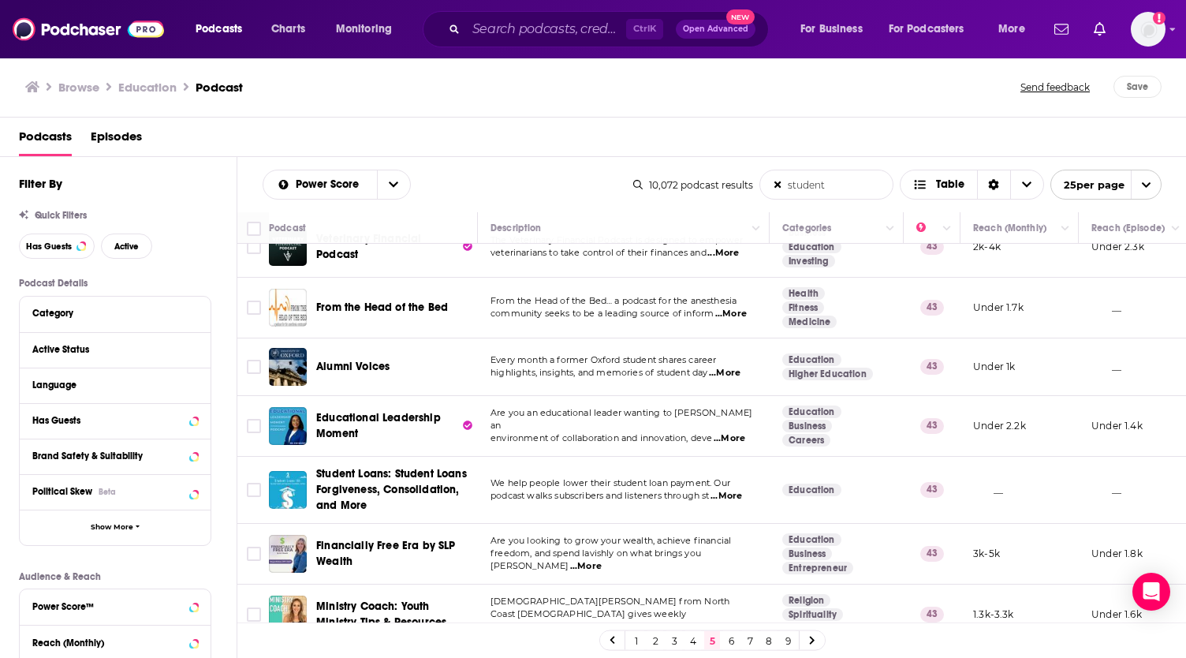
click at [776, 185] on icon at bounding box center [778, 185] width 9 height 9
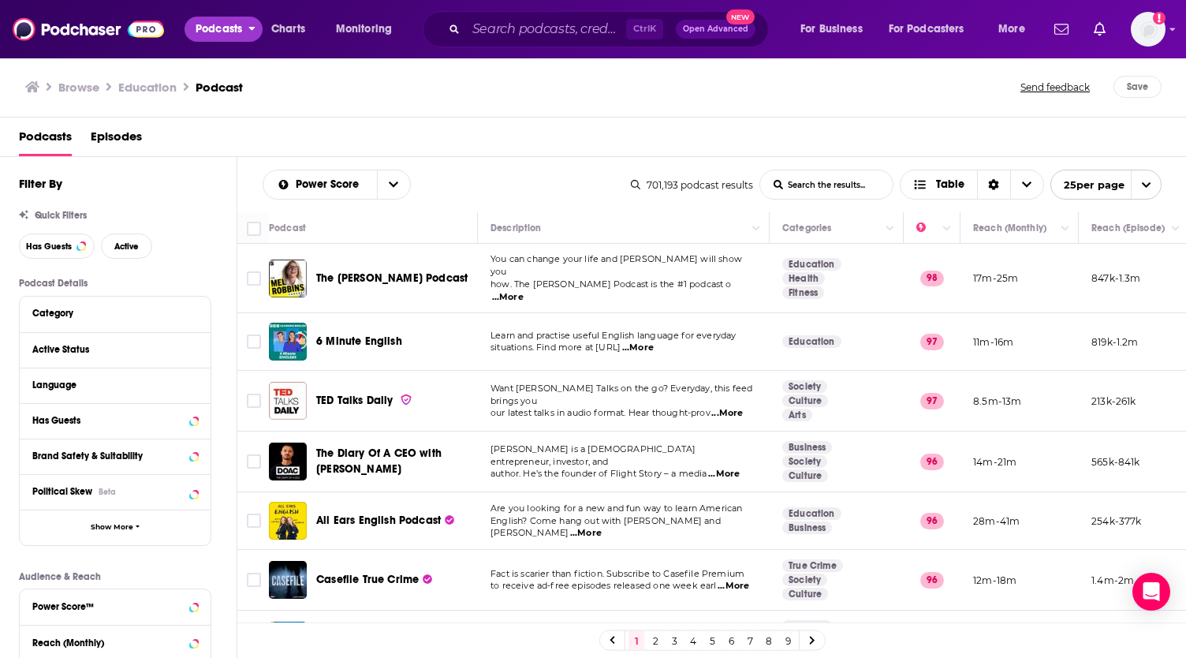
click at [234, 28] on span "Podcasts" at bounding box center [219, 29] width 47 height 22
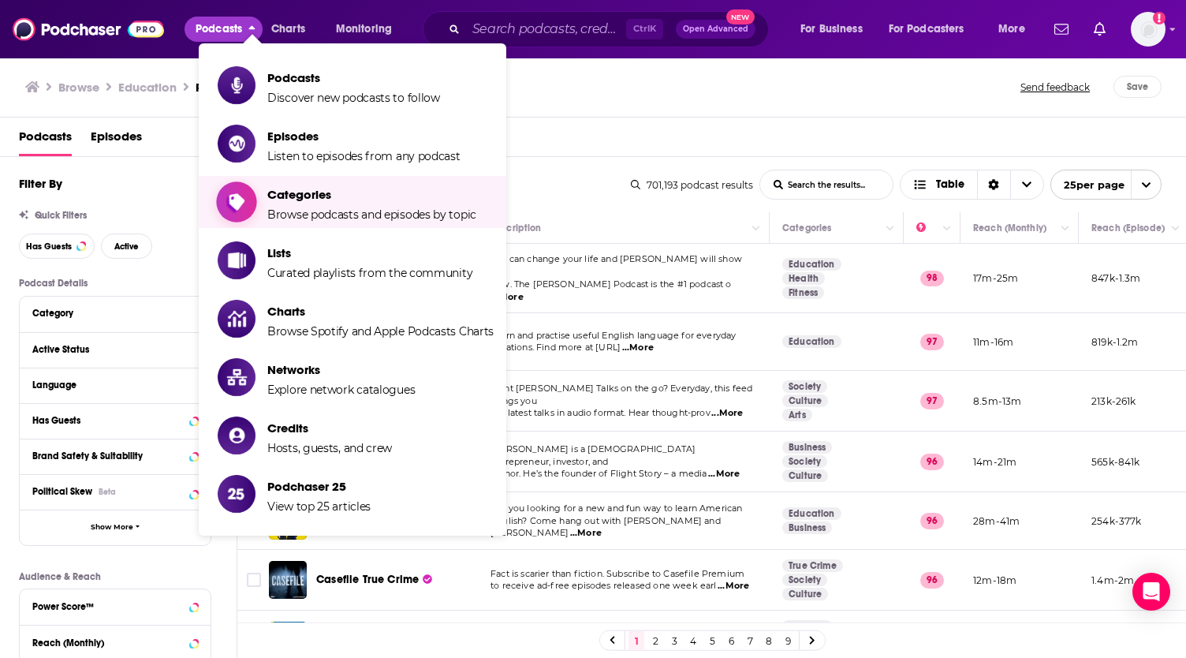
click at [298, 190] on span "Categories" at bounding box center [371, 194] width 209 height 15
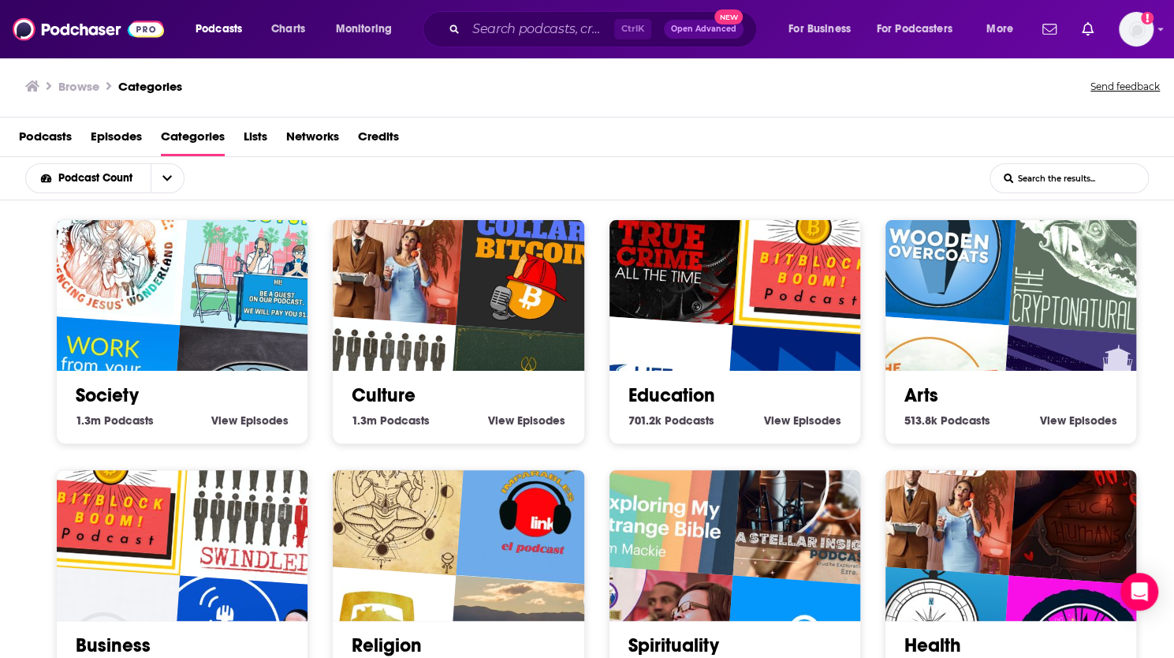
click at [115, 392] on link "Society" at bounding box center [107, 395] width 63 height 24
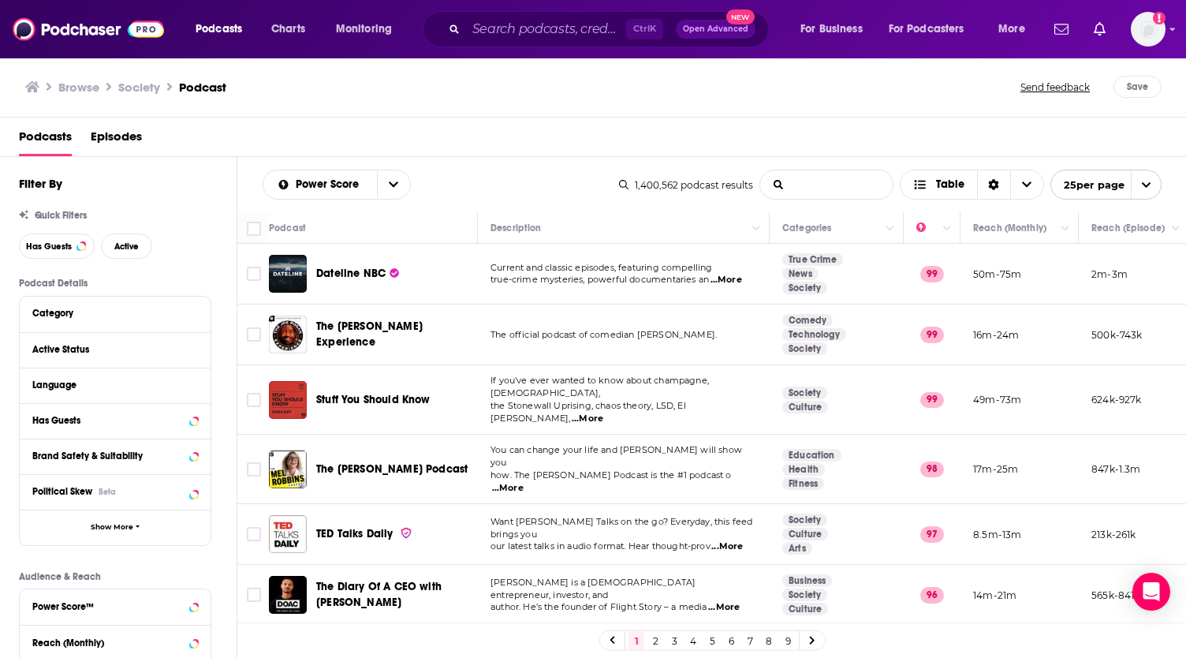
click at [827, 187] on input "List Search Input" at bounding box center [826, 184] width 132 height 28
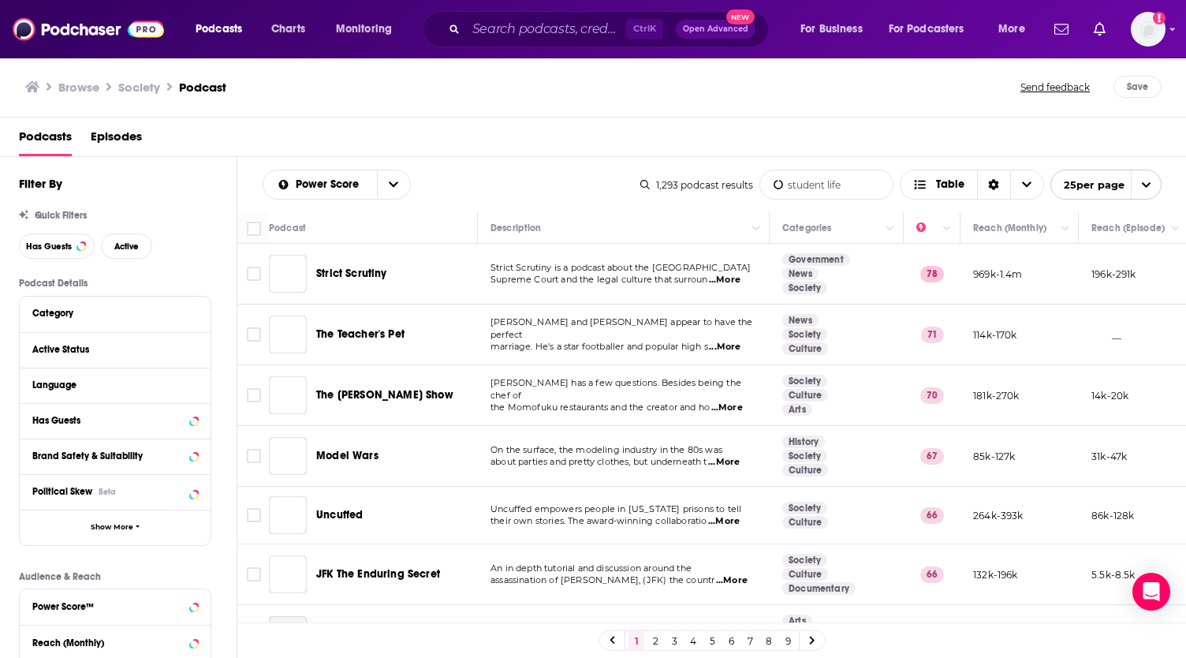
type input "student life"
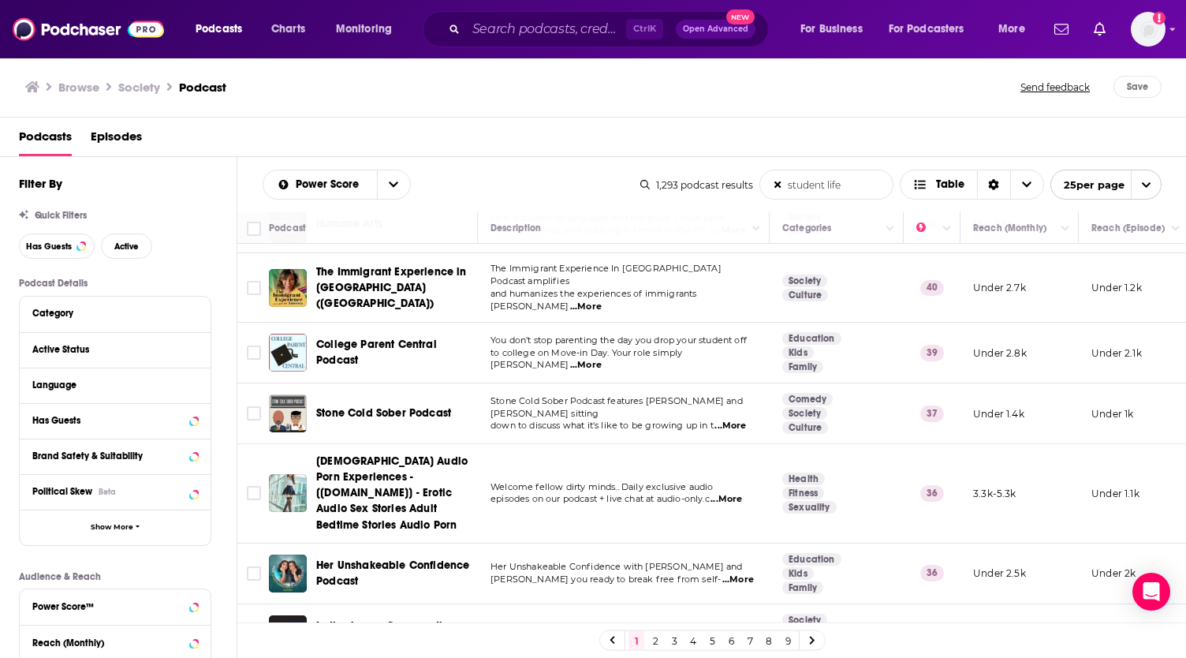
scroll to position [1170, 0]
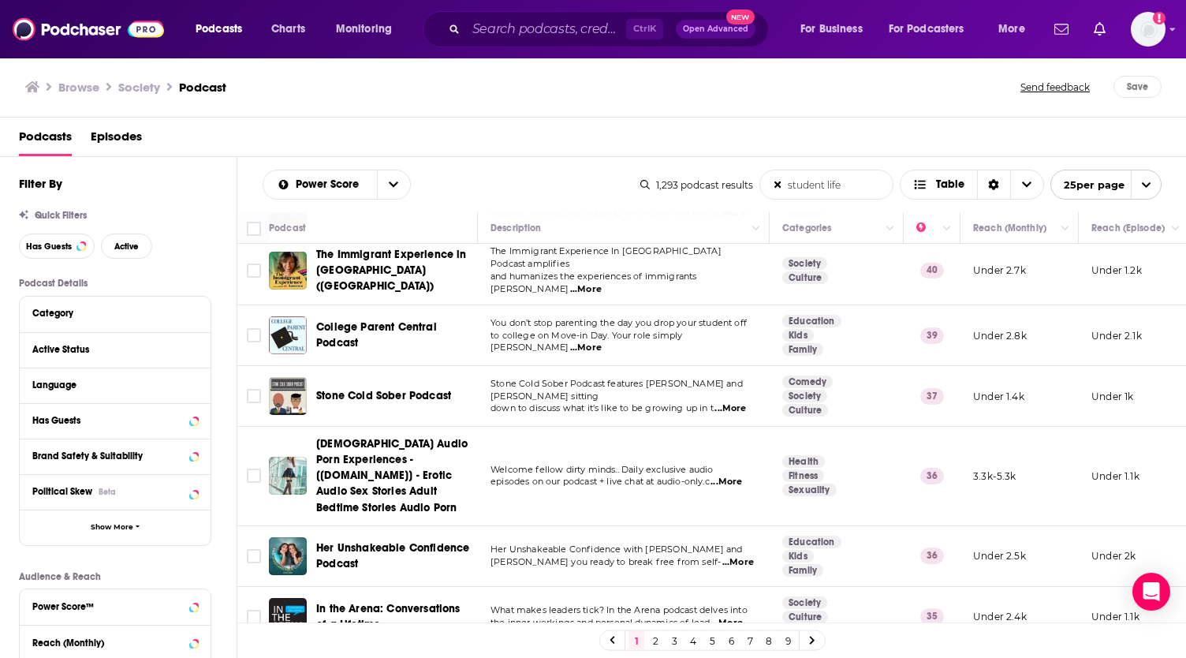
click at [813, 640] on icon at bounding box center [812, 640] width 5 height 8
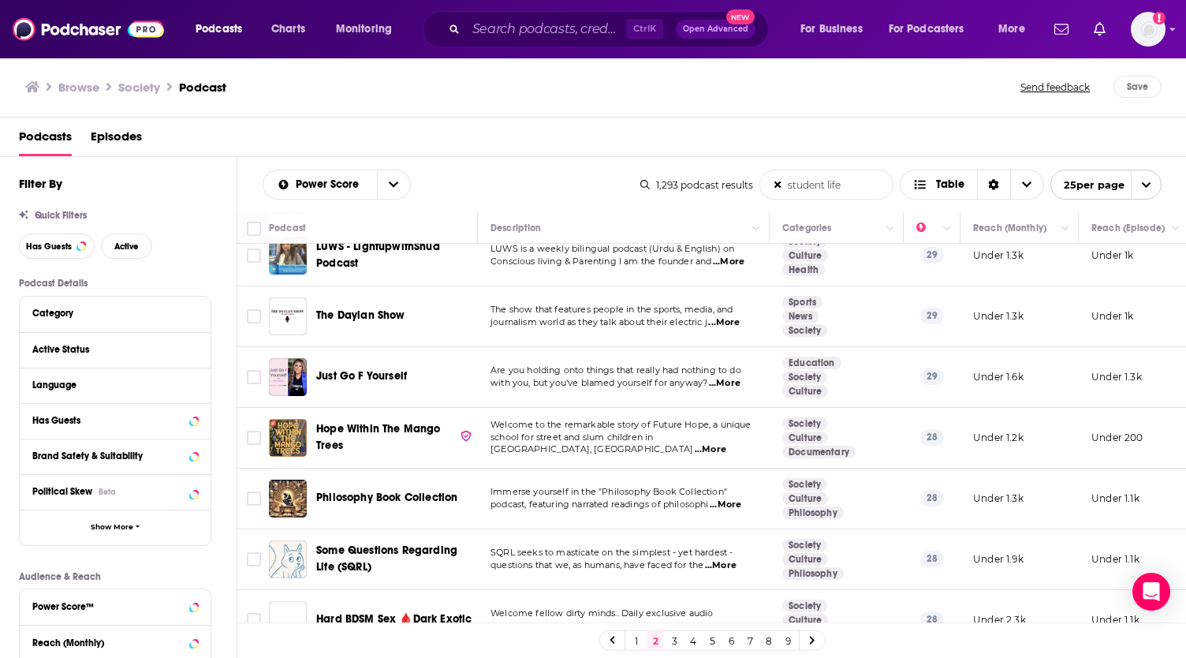
scroll to position [1170, 0]
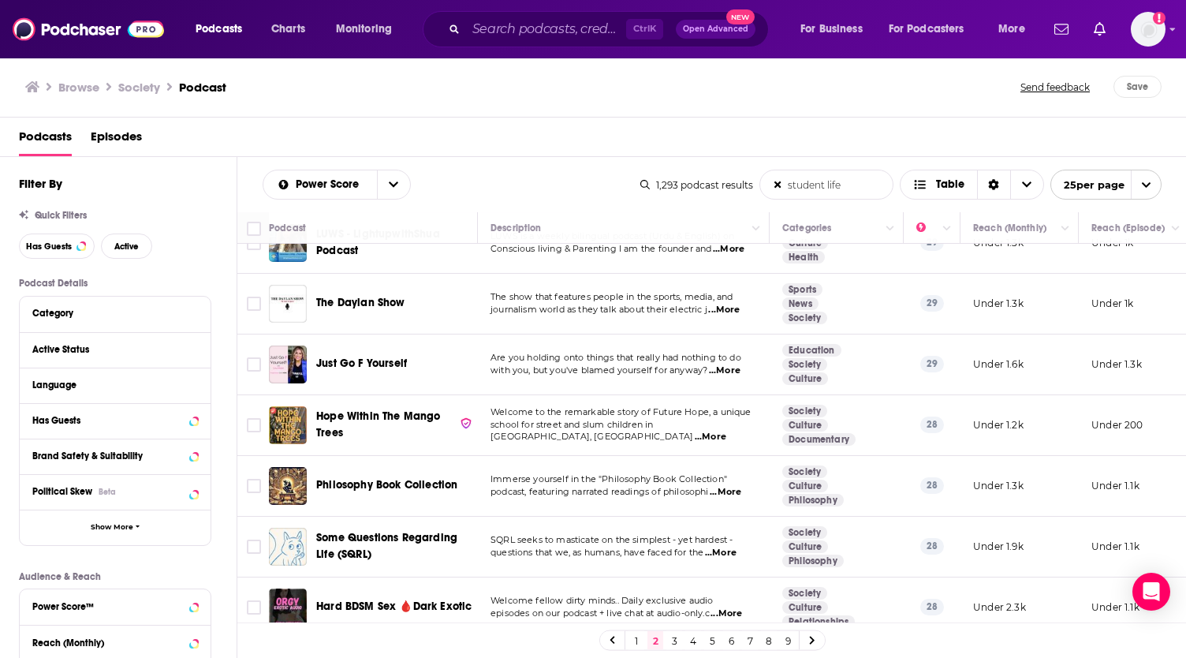
click at [778, 186] on icon at bounding box center [778, 185] width 11 height 12
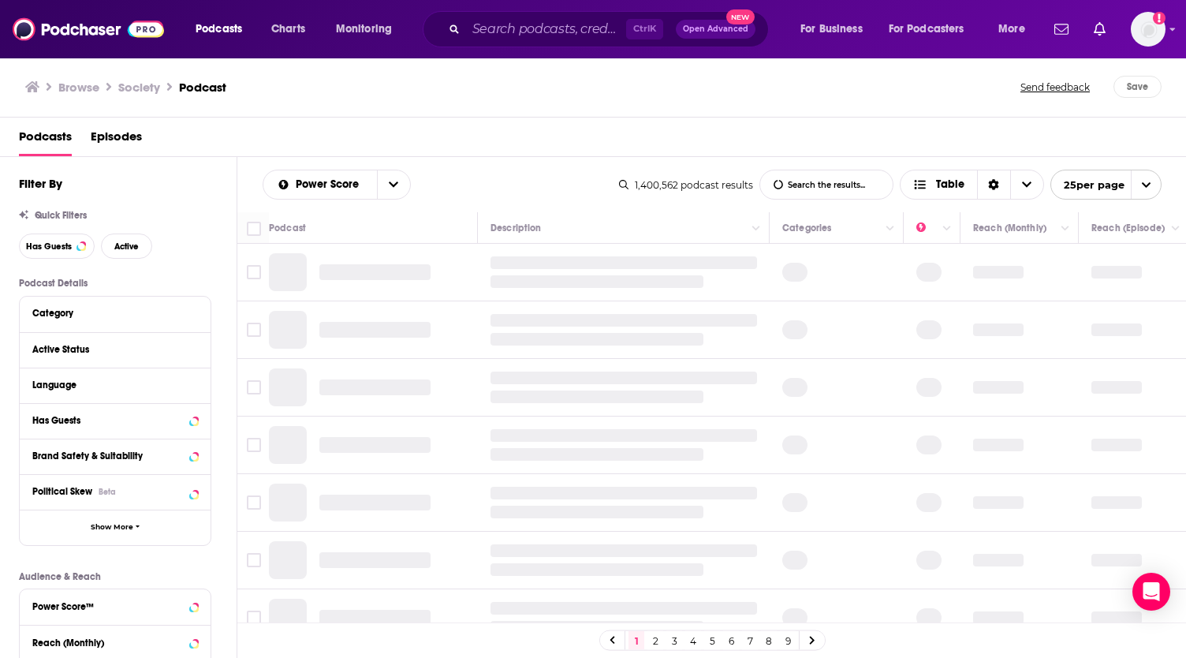
click at [823, 182] on input "List Search Input" at bounding box center [826, 184] width 132 height 28
type input "Gen Alpha"
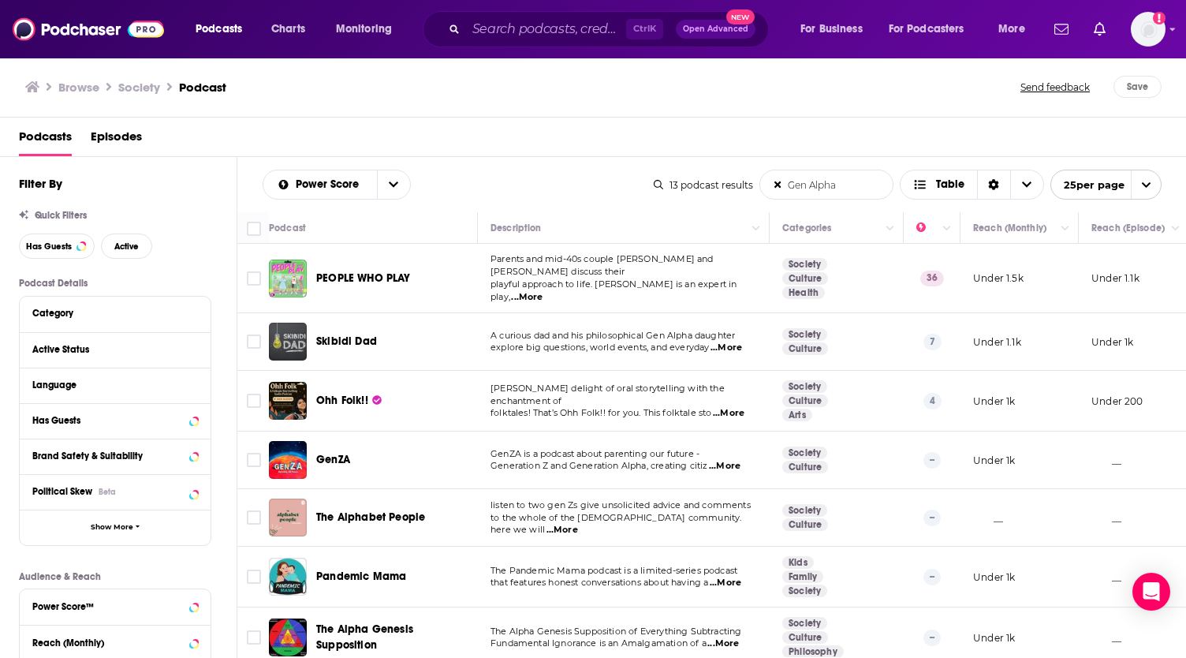
click at [779, 187] on icon at bounding box center [778, 185] width 9 height 9
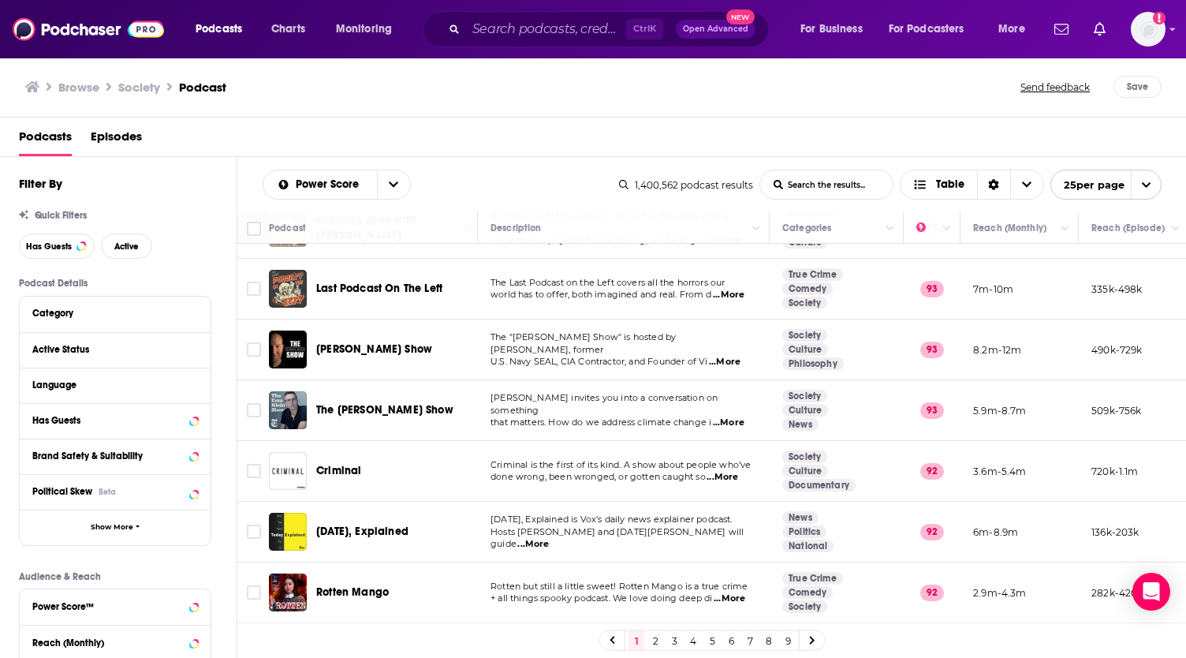
scroll to position [916, 0]
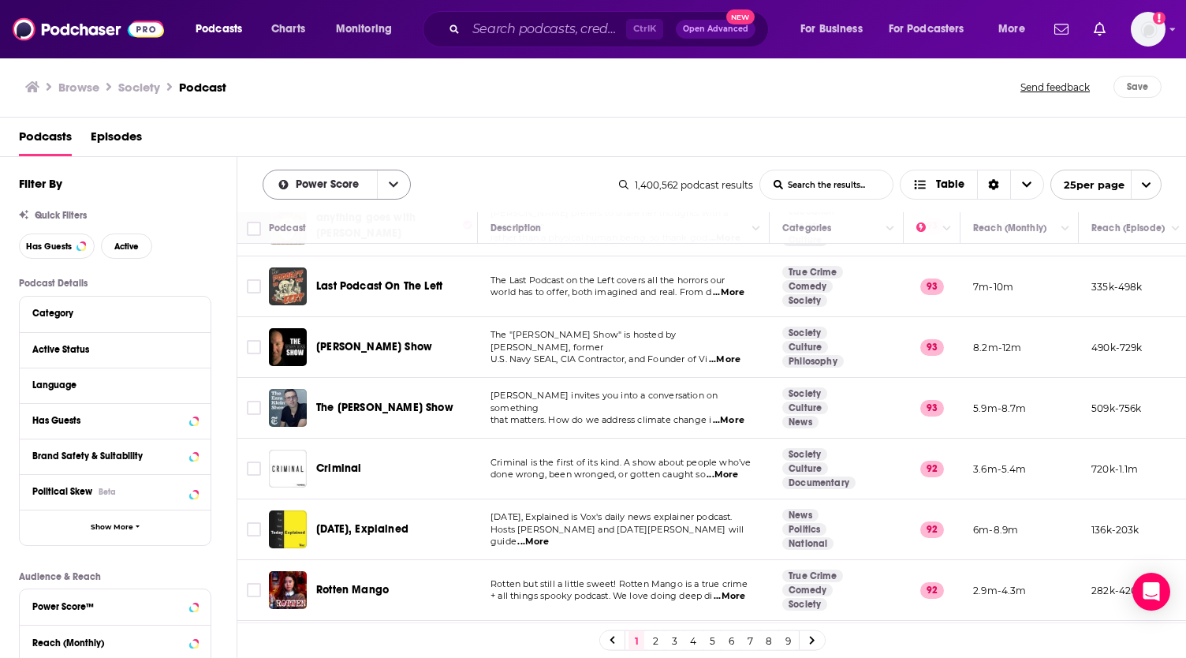
click at [393, 183] on icon "open menu" at bounding box center [393, 184] width 9 height 11
click at [393, 183] on icon "close menu" at bounding box center [393, 185] width 9 height 6
click at [394, 179] on icon "open menu" at bounding box center [393, 184] width 9 height 11
click at [315, 268] on span "New" at bounding box center [346, 266] width 103 height 9
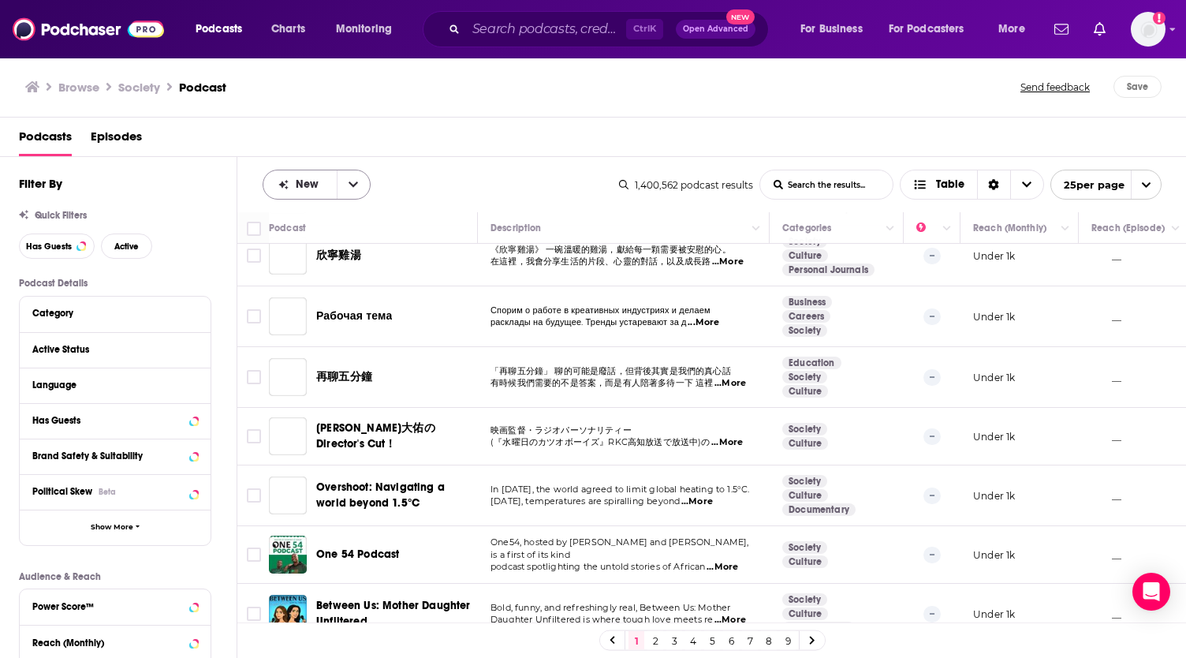
click at [350, 184] on icon "open menu" at bounding box center [353, 185] width 9 height 6
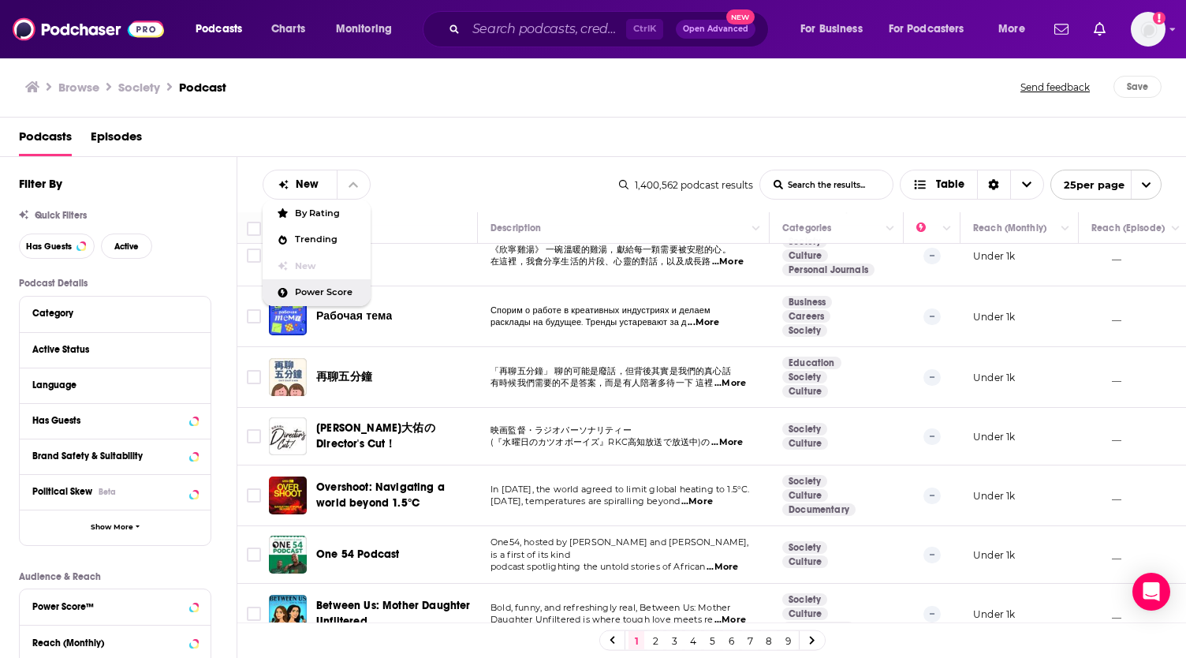
click at [338, 289] on span "Power Score" at bounding box center [326, 292] width 63 height 9
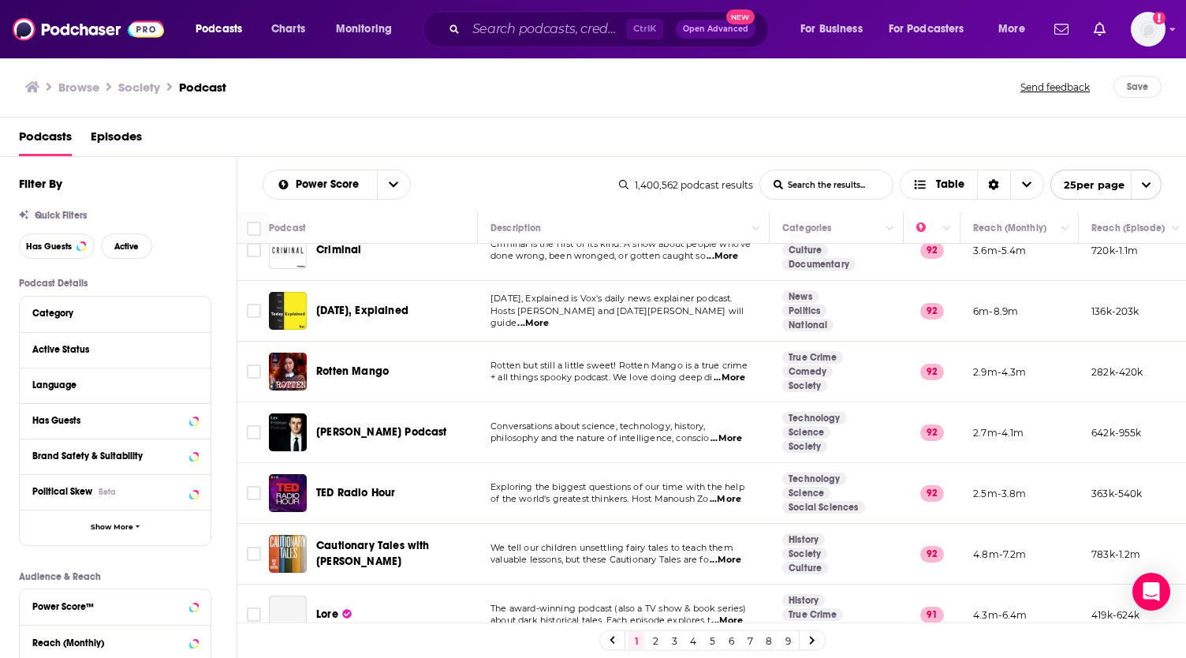
scroll to position [1139, 0]
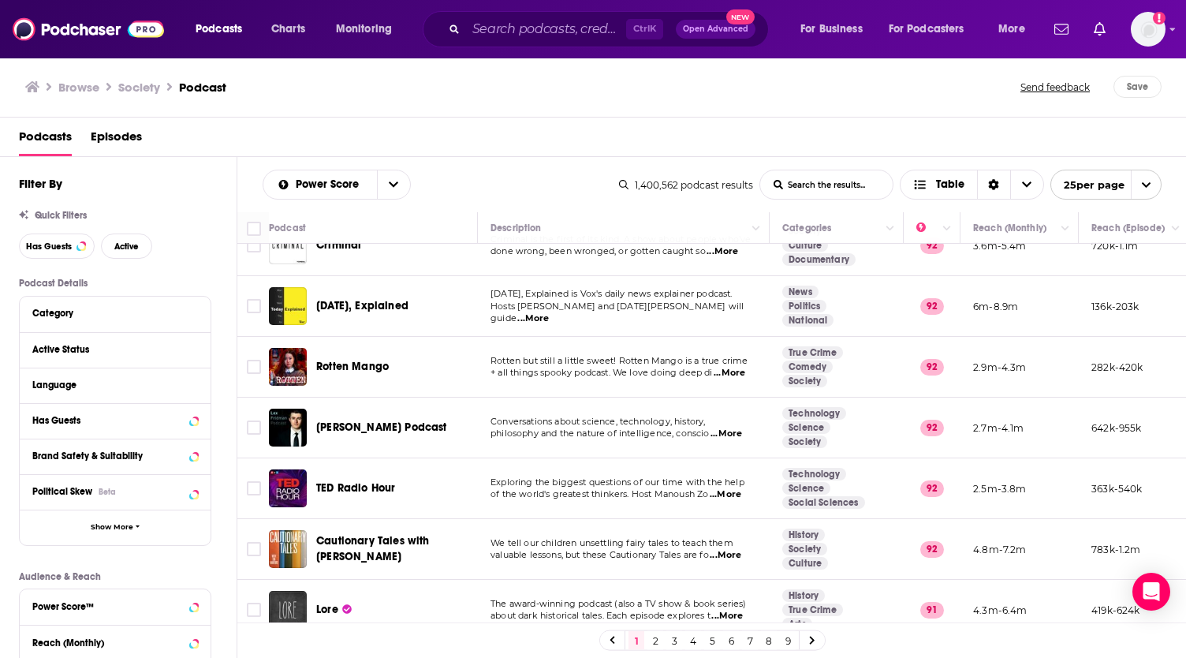
click at [811, 643] on icon at bounding box center [812, 640] width 5 height 8
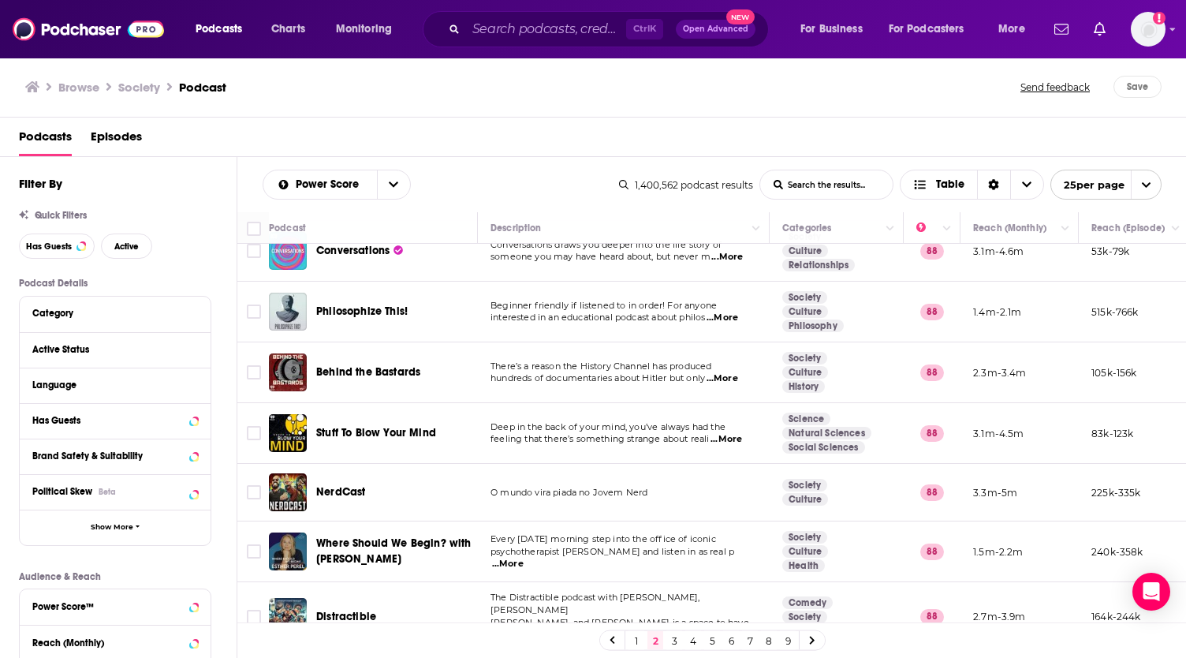
scroll to position [1139, 0]
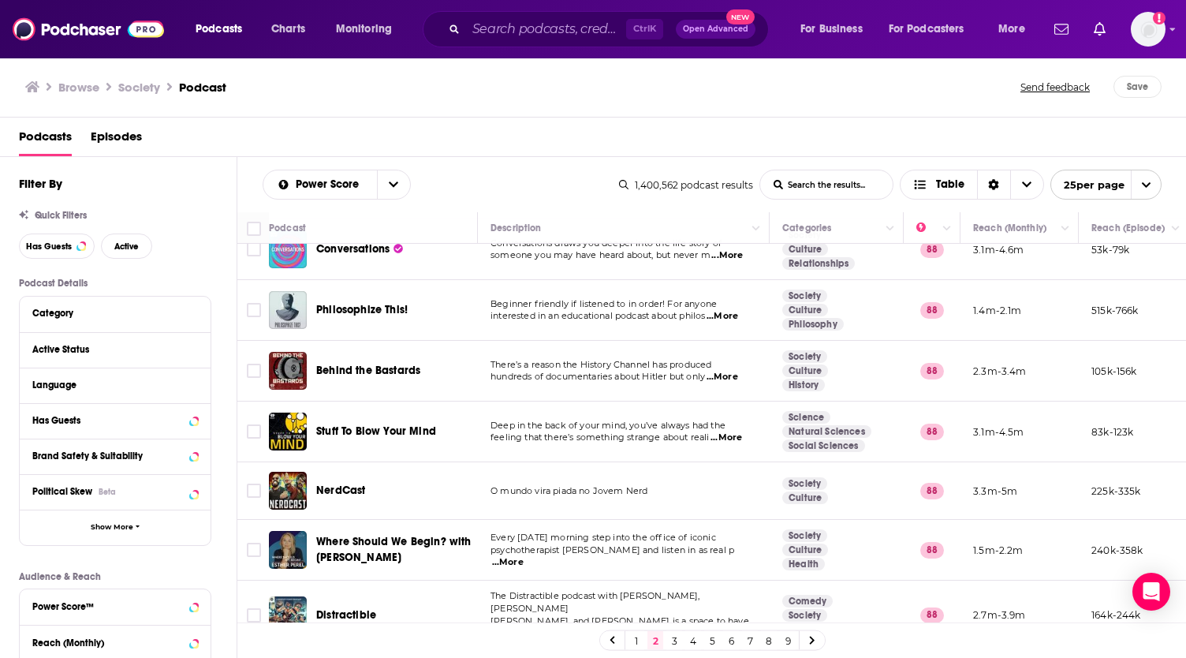
click at [811, 641] on icon at bounding box center [812, 640] width 5 height 8
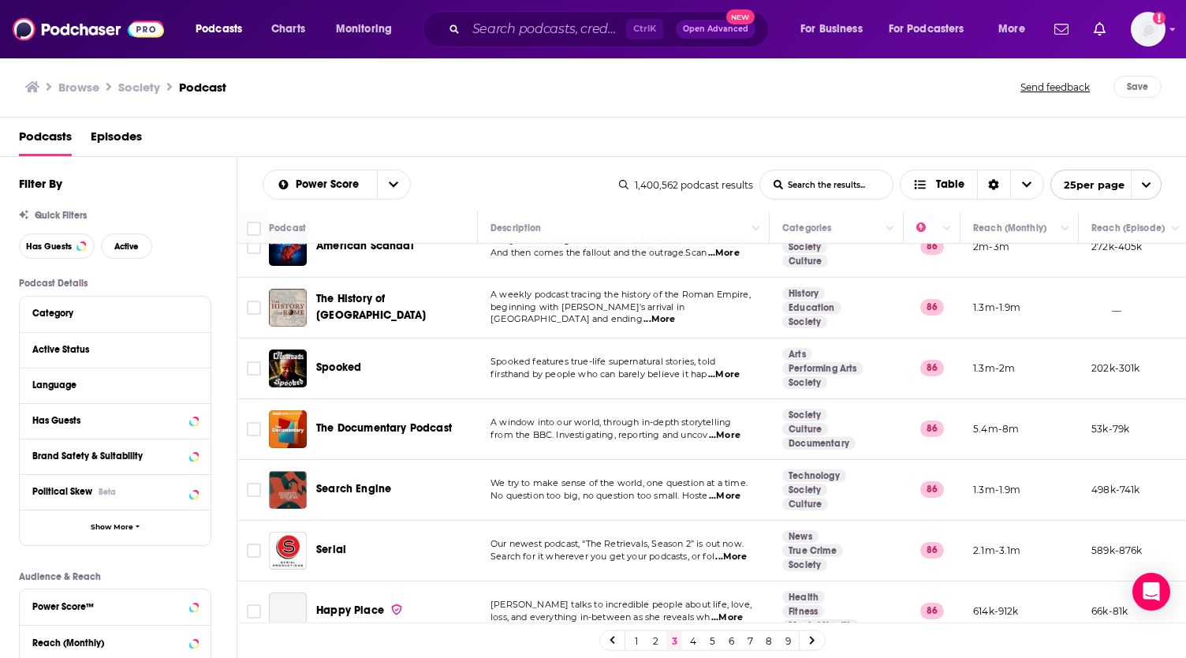
scroll to position [1164, 0]
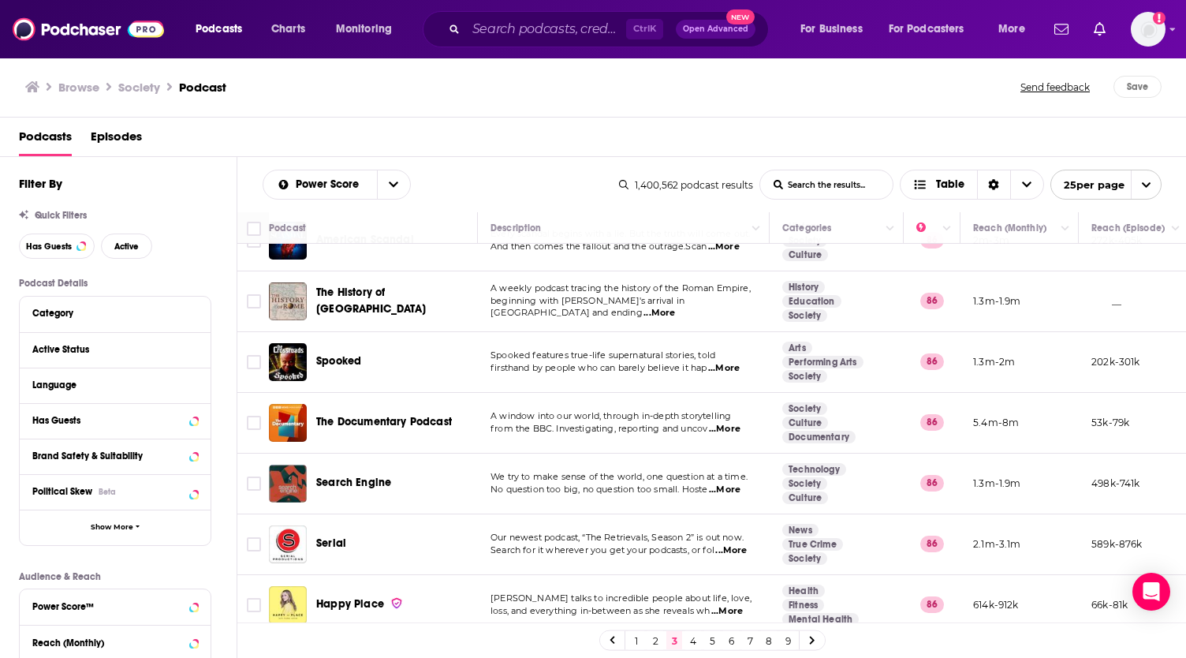
drag, startPoint x: 814, startPoint y: 641, endPoint x: 819, endPoint y: 629, distance: 13.1
click at [814, 641] on icon at bounding box center [812, 640] width 6 height 9
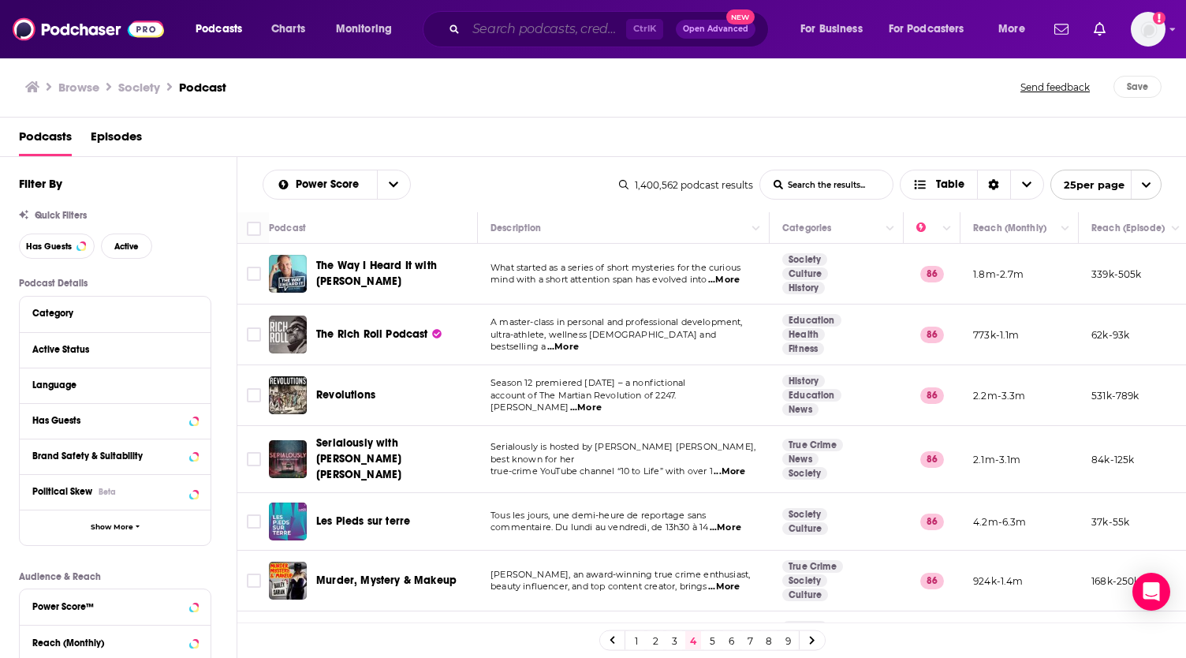
click at [517, 28] on input "Search podcasts, credits, & more..." at bounding box center [546, 29] width 160 height 25
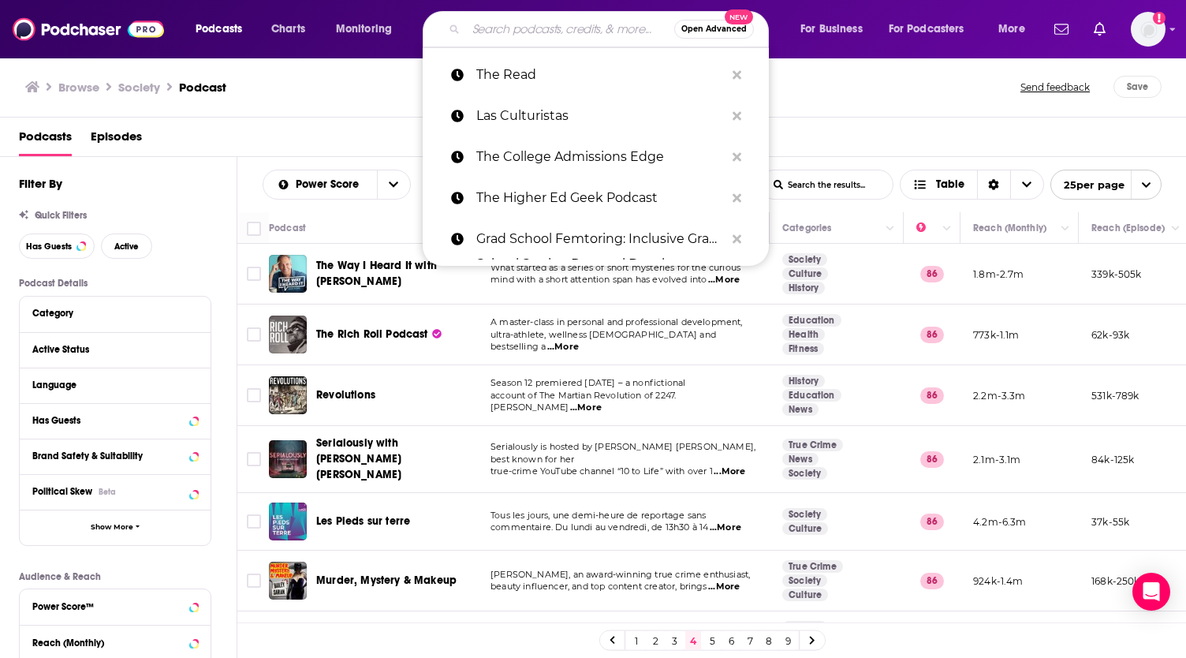
paste input "JRE #1"
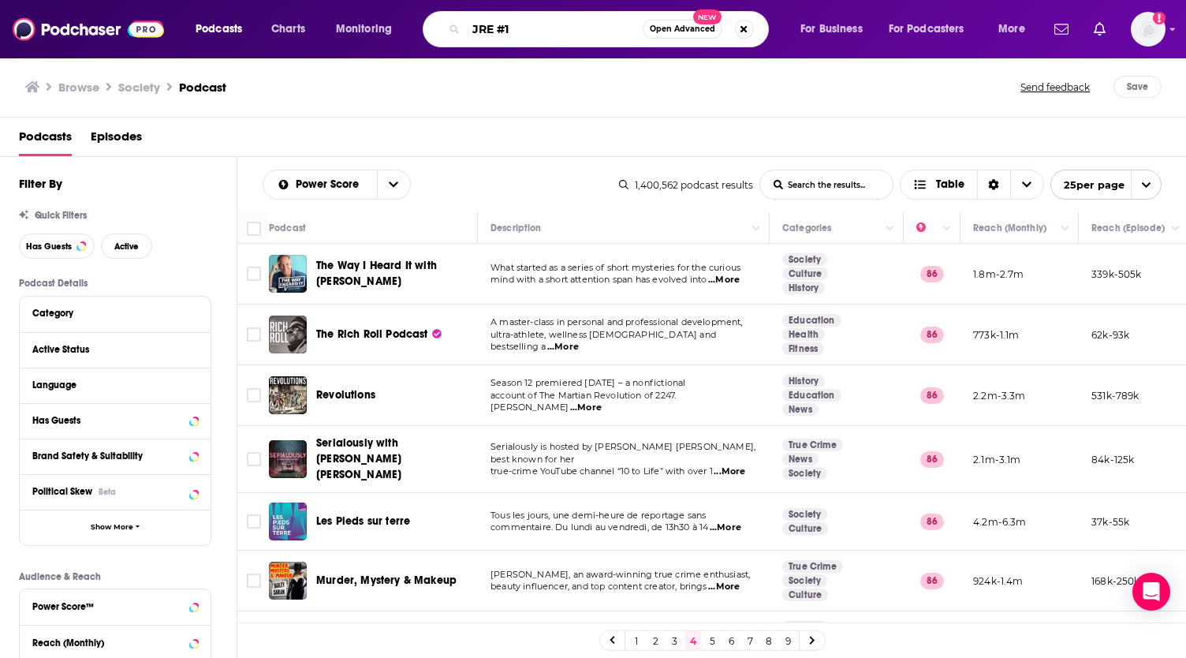
type input "JRE #1"
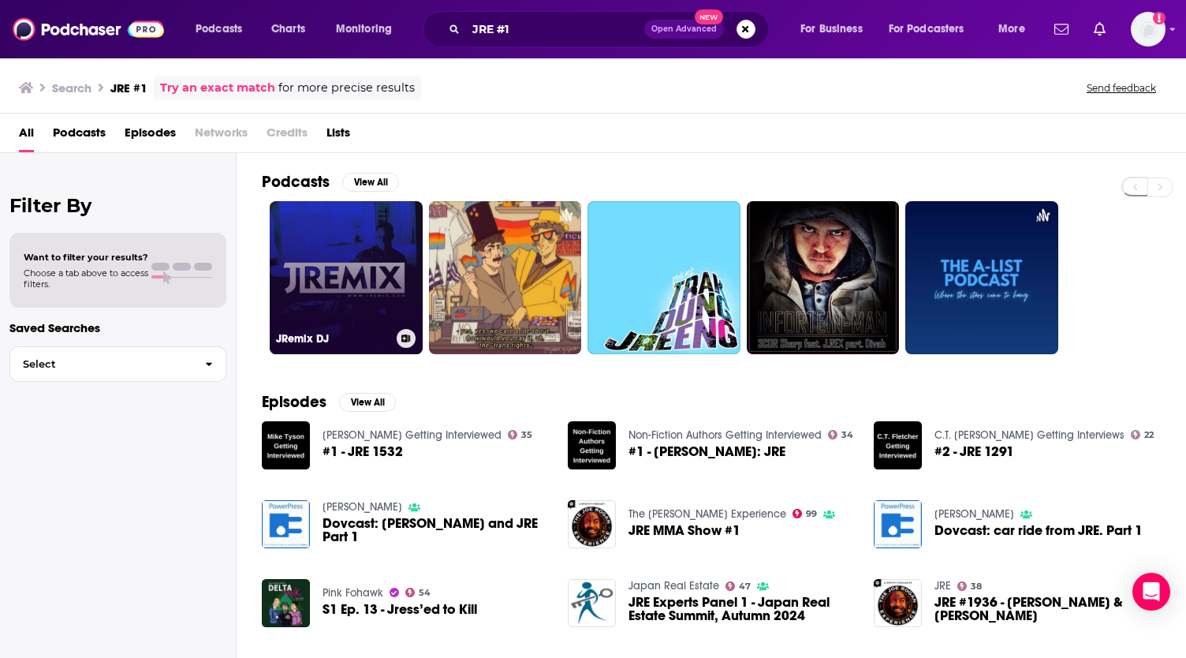
click at [366, 231] on link "JRemix DJ" at bounding box center [346, 277] width 153 height 153
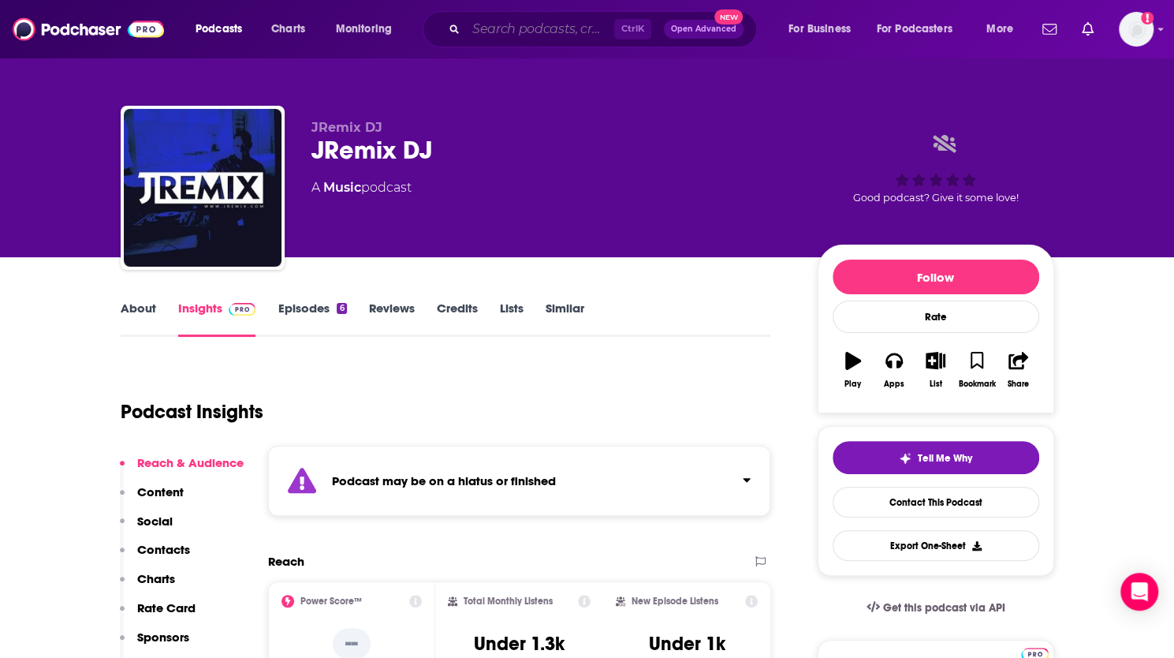
click at [516, 26] on input "Search podcasts, credits, & more..." at bounding box center [540, 29] width 148 height 25
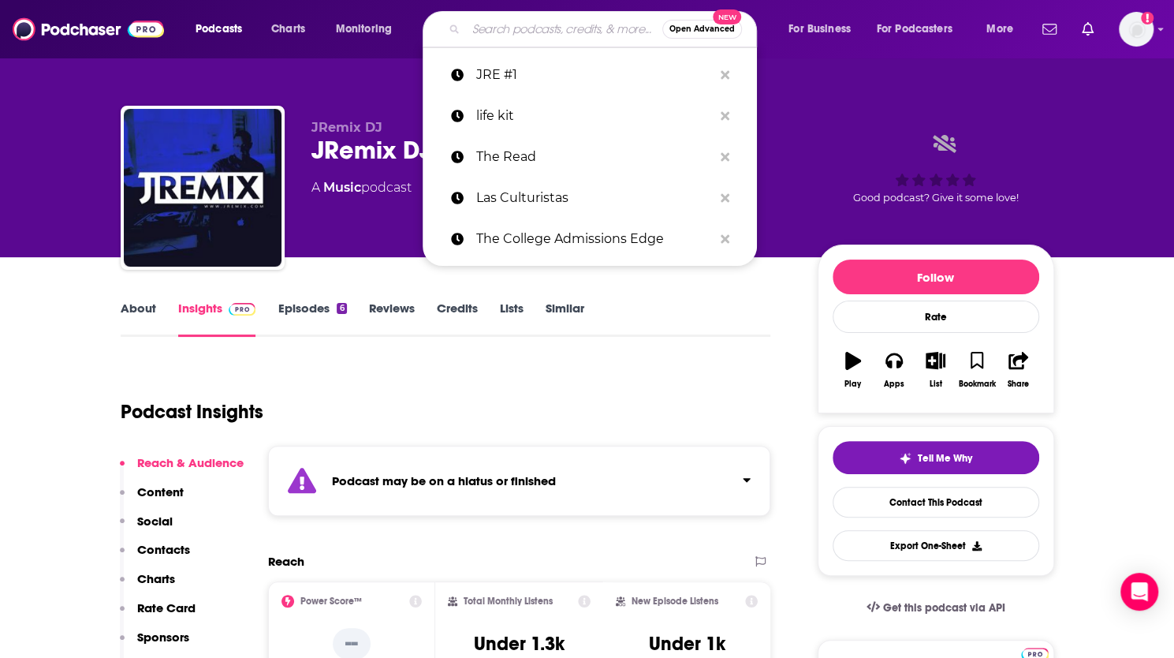
paste input "Call Her Daddy"
type input "Call Her Daddy"
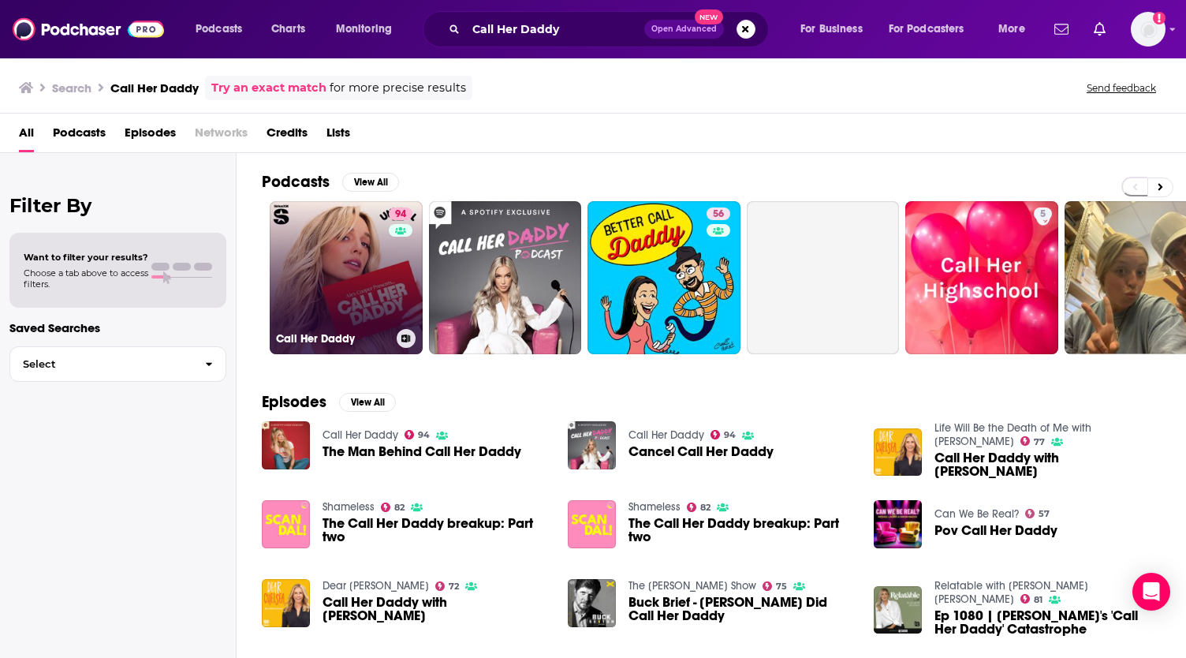
click at [364, 247] on link "94 Call Her Daddy" at bounding box center [346, 277] width 153 height 153
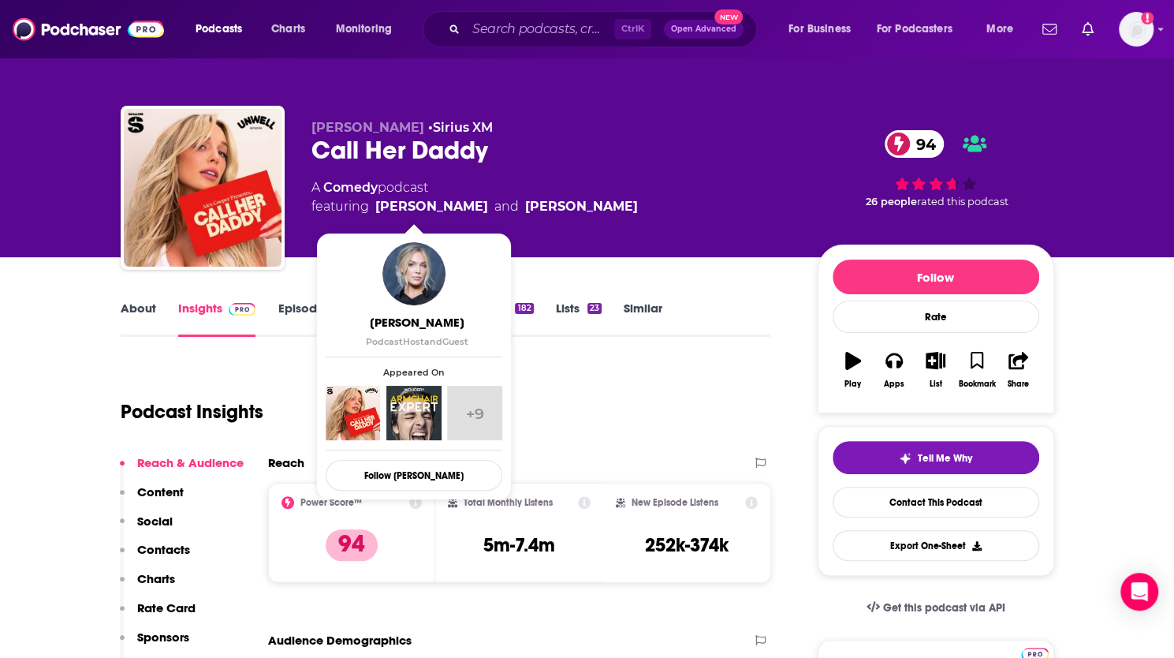
drag, startPoint x: 593, startPoint y: 207, endPoint x: 376, endPoint y: 206, distance: 216.9
click at [376, 206] on div "A Comedy podcast featuring Alex Cooper and Sofia Franklyn" at bounding box center [551, 197] width 481 height 38
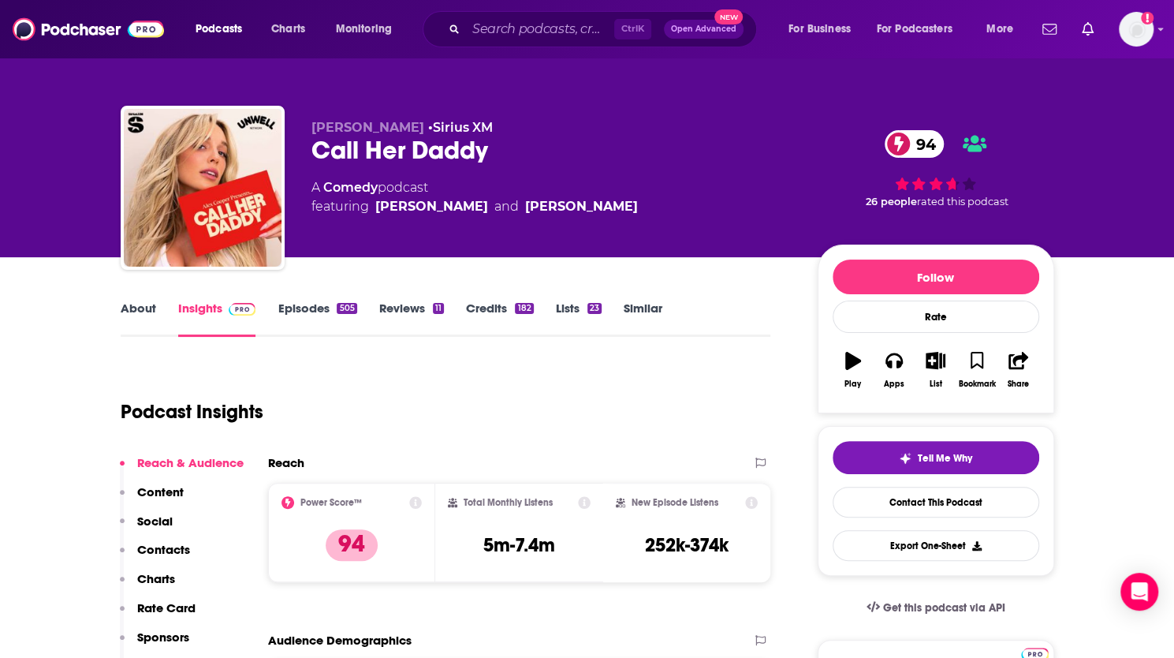
copy span "Alex Cooper and Sofia Franklyn"
drag, startPoint x: 486, startPoint y: 544, endPoint x: 551, endPoint y: 548, distance: 65.6
click at [551, 548] on h3 "5m-7.4m" at bounding box center [519, 545] width 72 height 24
copy h3 "5m-7.4m"
click at [561, 378] on div "Podcast Insights" at bounding box center [440, 402] width 638 height 80
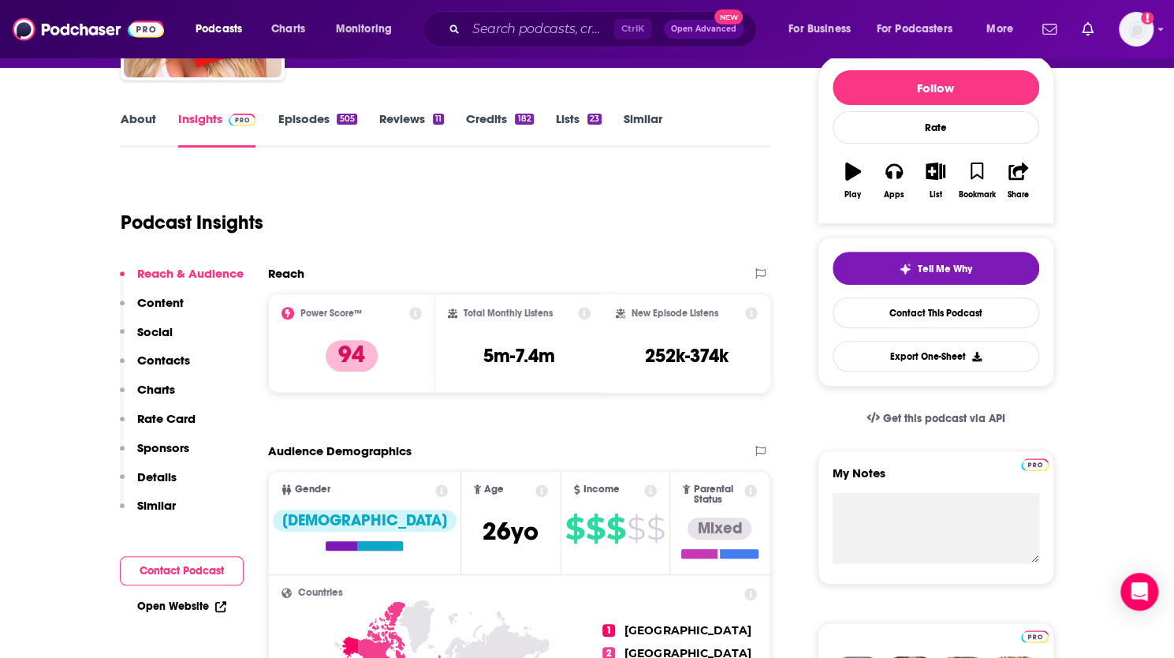
scroll to position [221, 0]
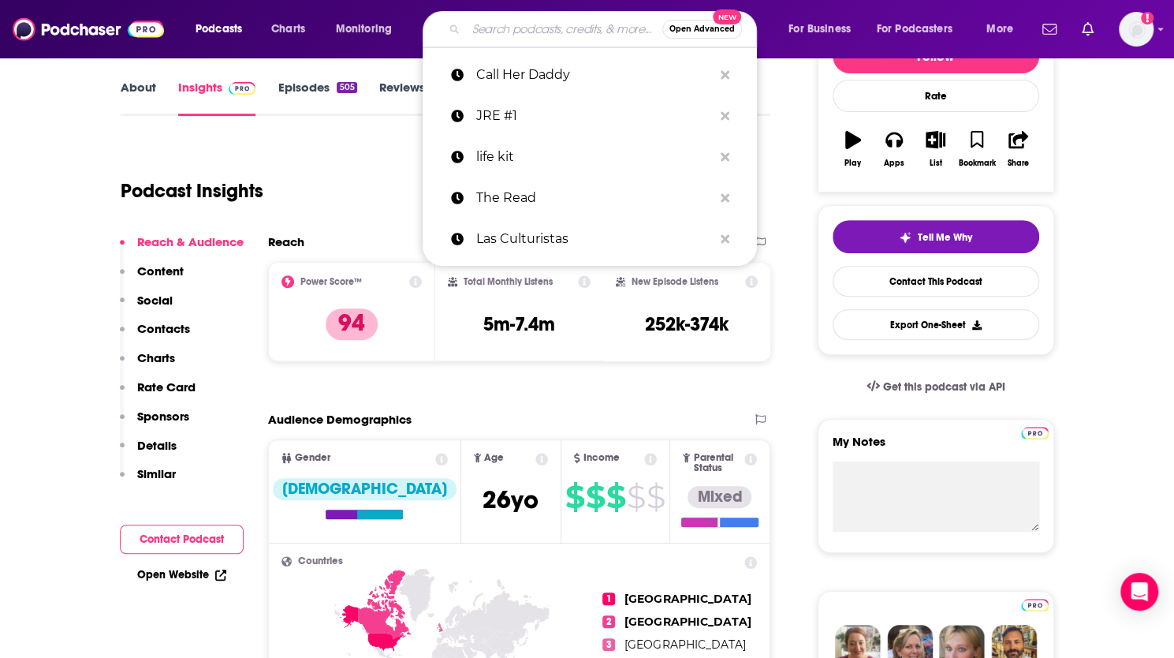
click at [546, 28] on input "Search podcasts, credits, & more..." at bounding box center [564, 29] width 196 height 25
paste input "New Heights with Jason & Travis Kelce"
type input "New Heights with Jason & Travis Kelce"
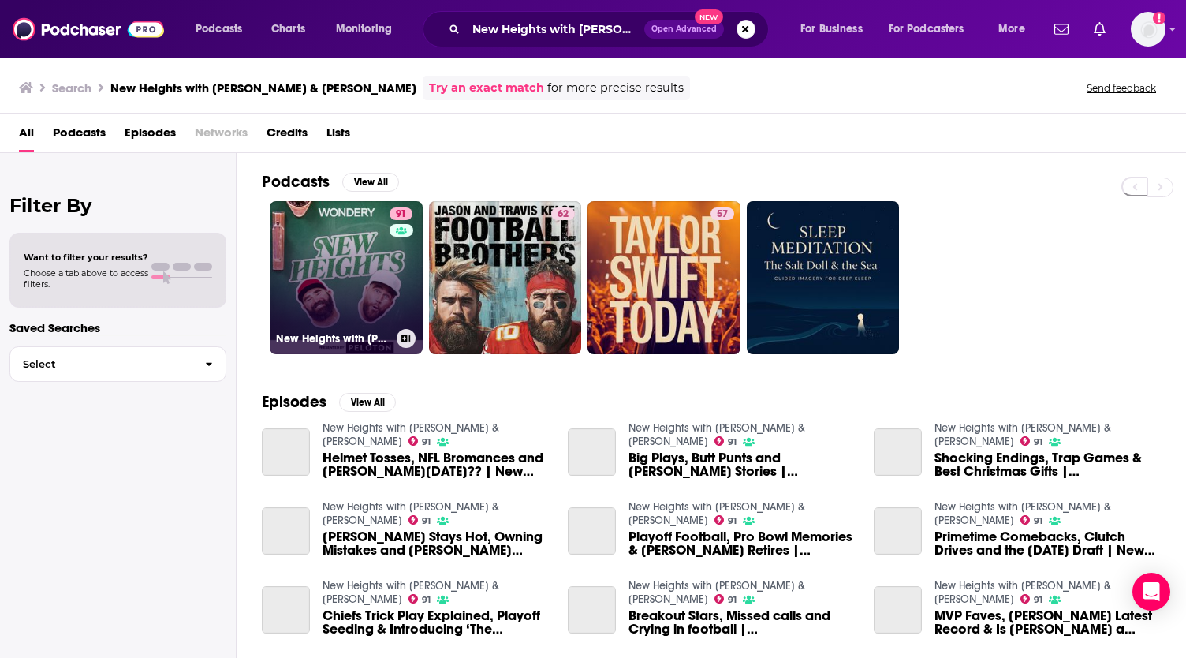
click at [347, 269] on link "91 New Heights with Jason & Travis Kelce" at bounding box center [346, 277] width 153 height 153
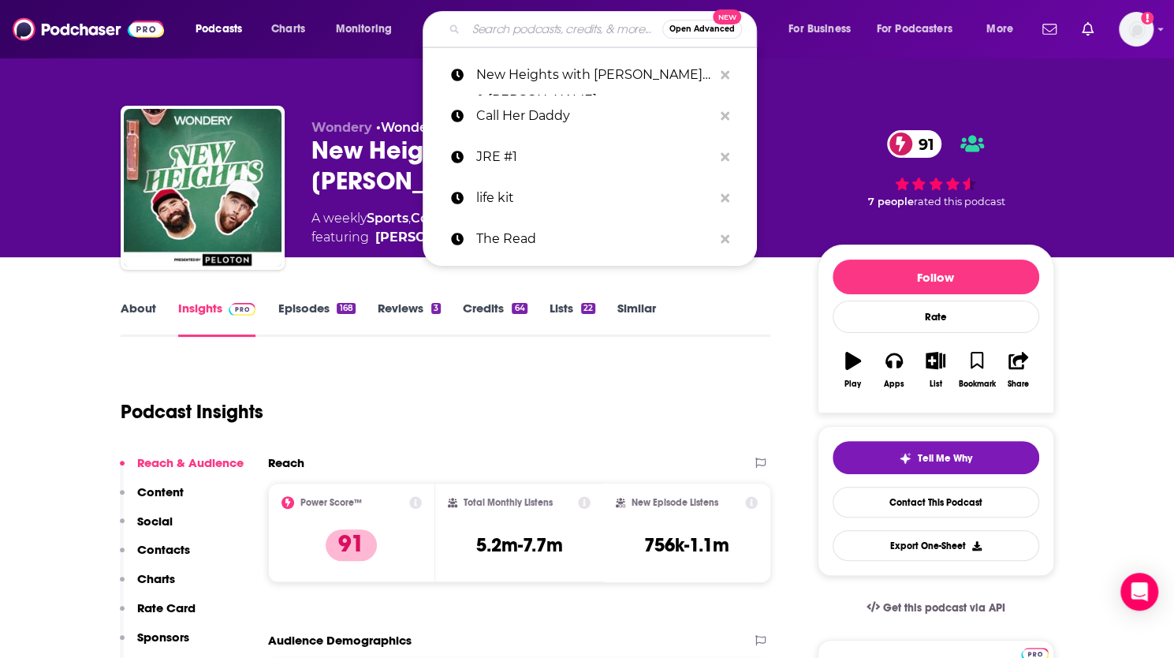
click at [501, 27] on input "Search podcasts, credits, & more..." at bounding box center [564, 29] width 196 height 25
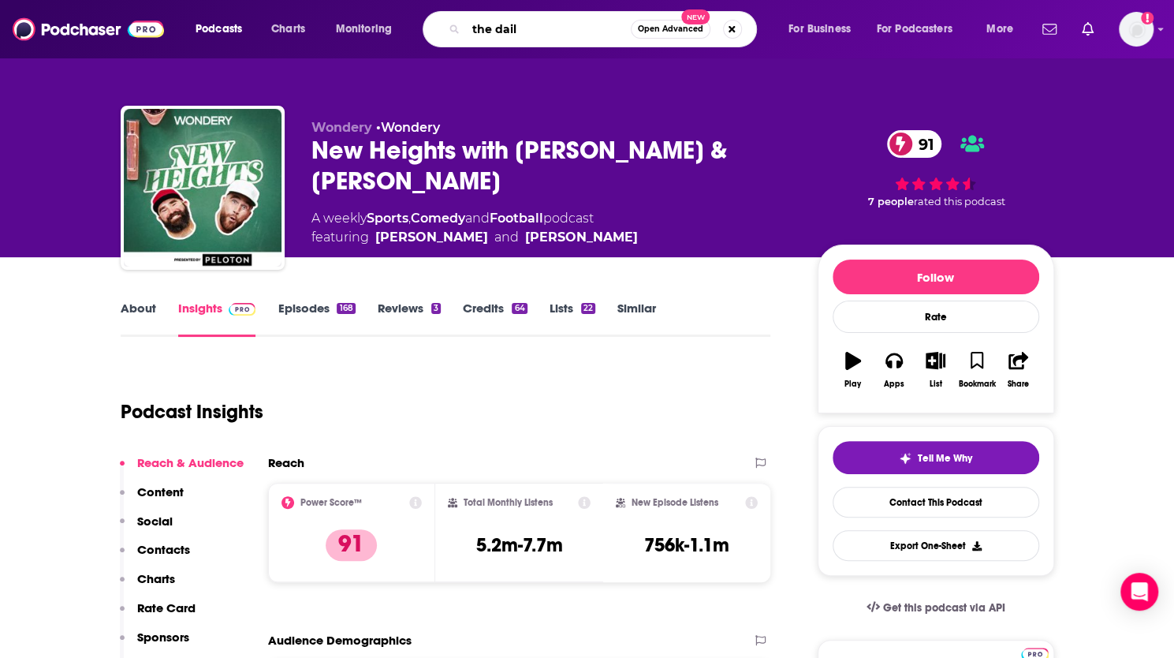
type input "the daily"
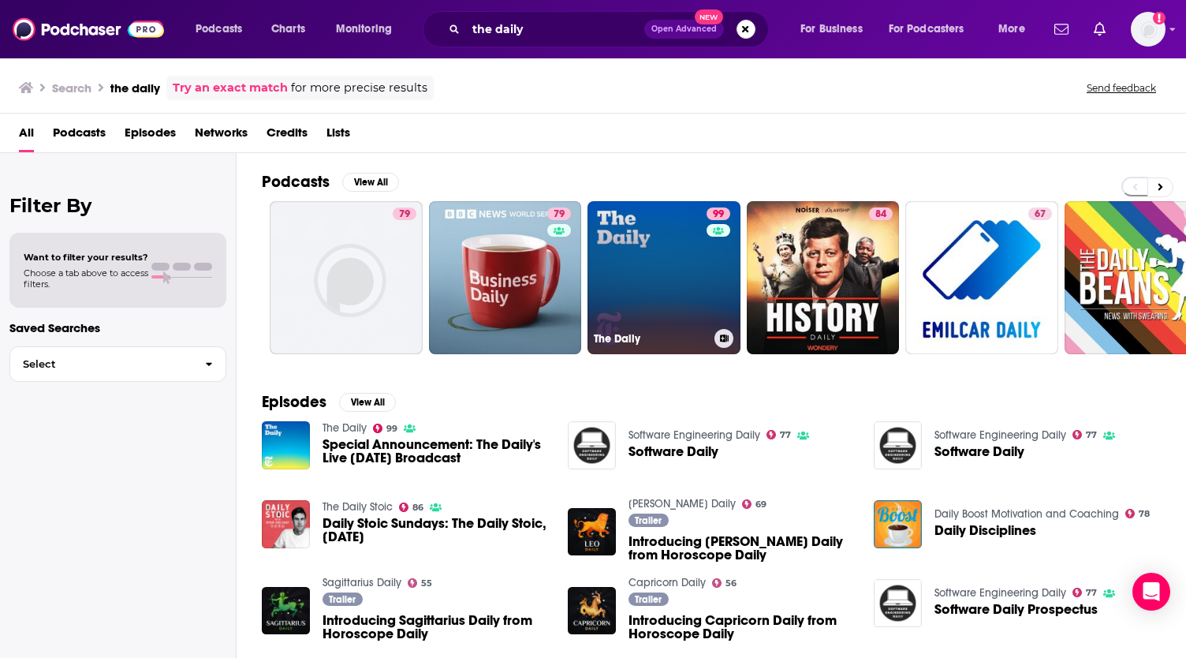
click at [659, 245] on link "99 The Daily" at bounding box center [664, 277] width 153 height 153
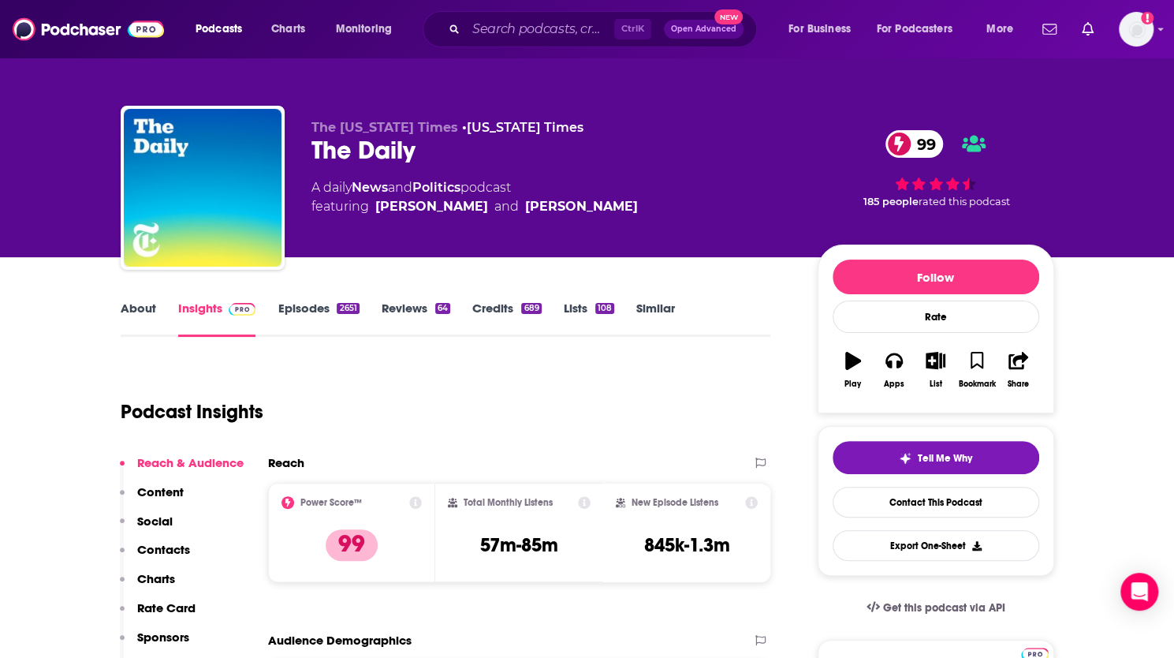
drag, startPoint x: 642, startPoint y: 204, endPoint x: 377, endPoint y: 207, distance: 265.0
click at [377, 207] on div "A daily News and Politics podcast featuring Michael Barbaro and Sabrina Taverni…" at bounding box center [551, 197] width 481 height 38
drag, startPoint x: 564, startPoint y: 545, endPoint x: 483, endPoint y: 543, distance: 81.3
click at [483, 543] on div "Total Monthly Listens 57m-85m" at bounding box center [519, 532] width 143 height 73
copy h3 "57m-85m"
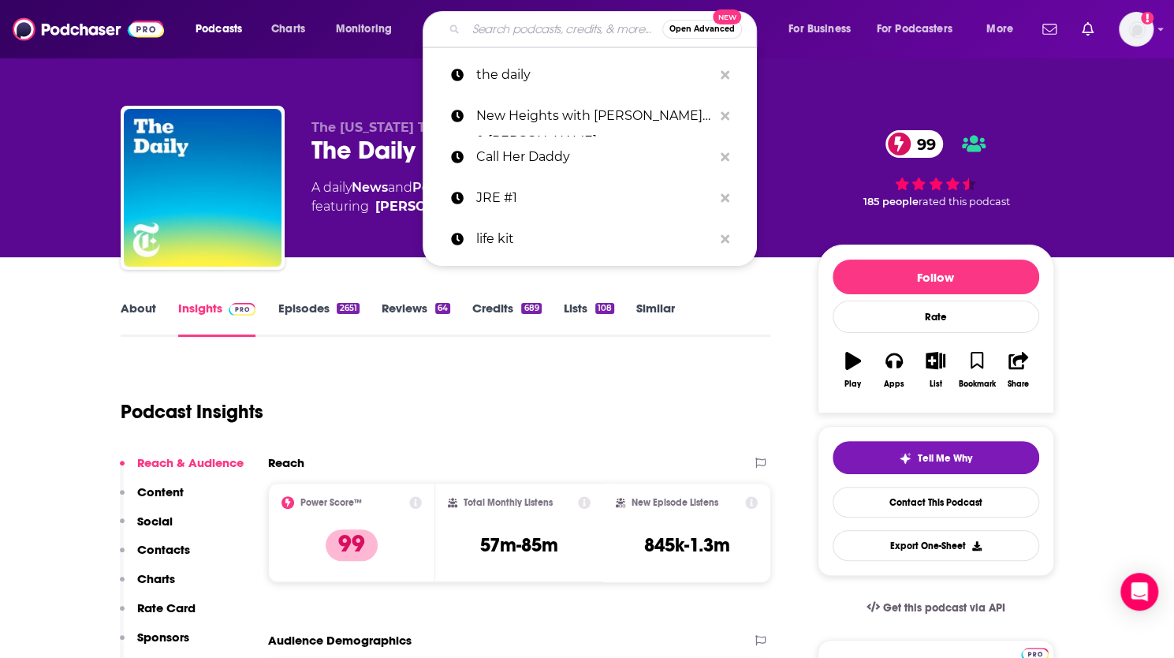
click at [487, 29] on input "Search podcasts, credits, & more..." at bounding box center [564, 29] width 196 height 25
paste input "The Psychology of Your 20s"
type input "The Psychology of Your 20s"
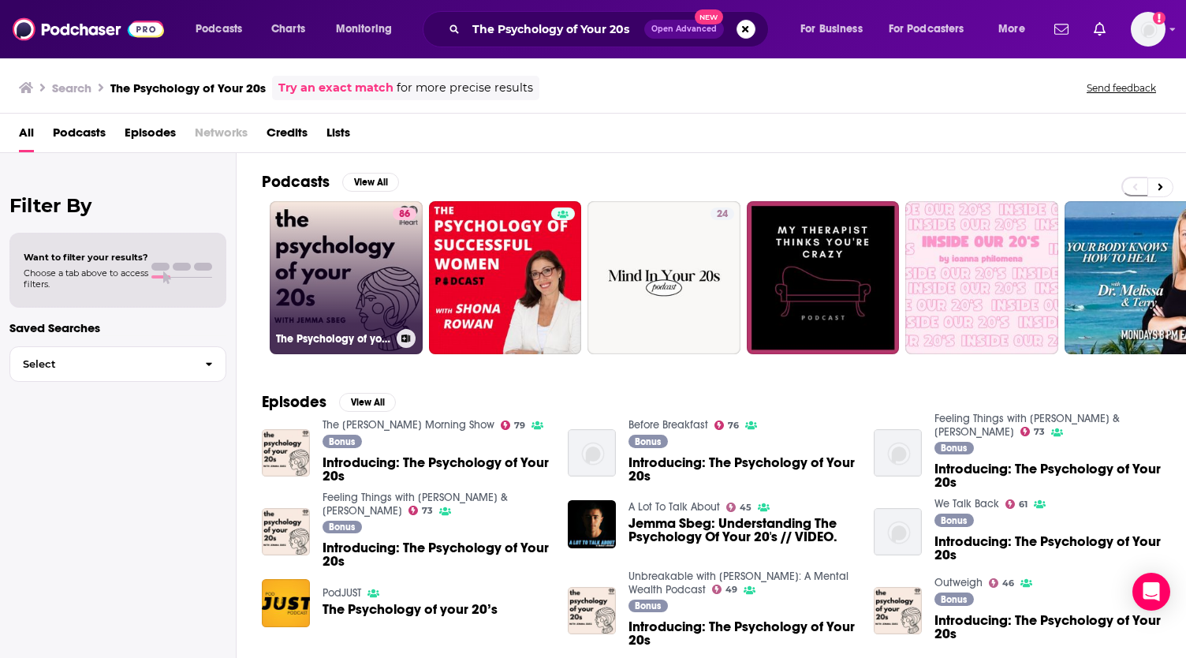
click at [353, 256] on link "86 The Psychology of your 20s" at bounding box center [346, 277] width 153 height 153
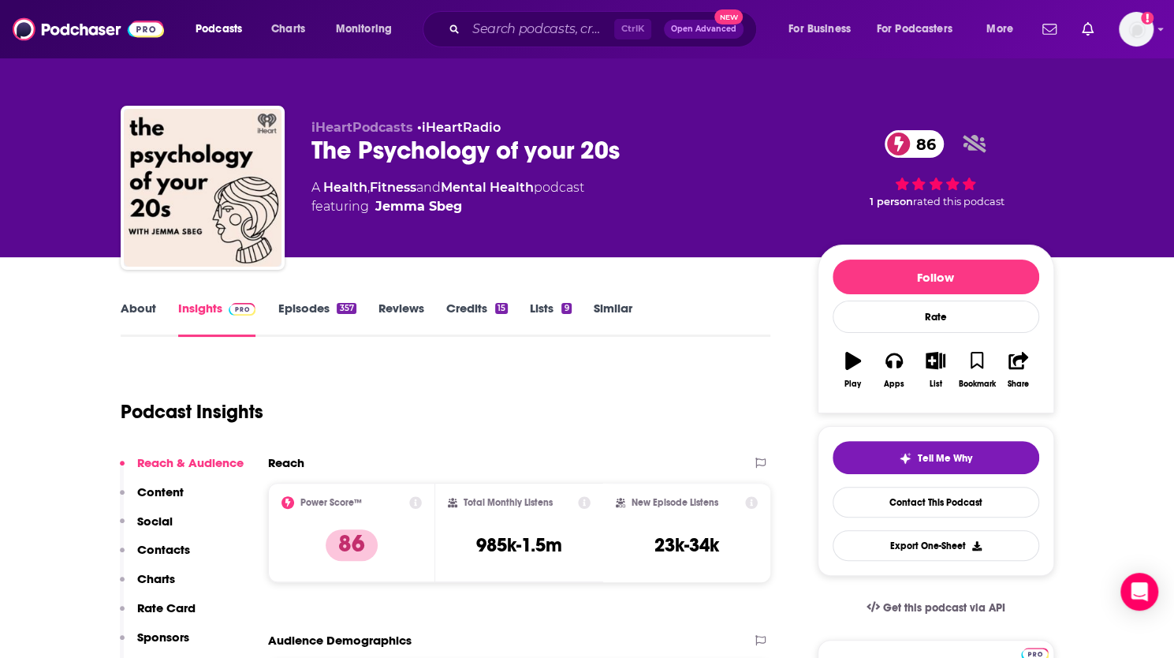
drag, startPoint x: 464, startPoint y: 209, endPoint x: 458, endPoint y: 203, distance: 8.9
click at [458, 203] on span "featuring Jemma Sbeg" at bounding box center [447, 206] width 273 height 19
copy span "Jemma Sbeg"
drag, startPoint x: 565, startPoint y: 545, endPoint x: 477, endPoint y: 536, distance: 88.7
click at [477, 536] on div "Total Monthly Listens 985k-1.5m" at bounding box center [519, 532] width 143 height 73
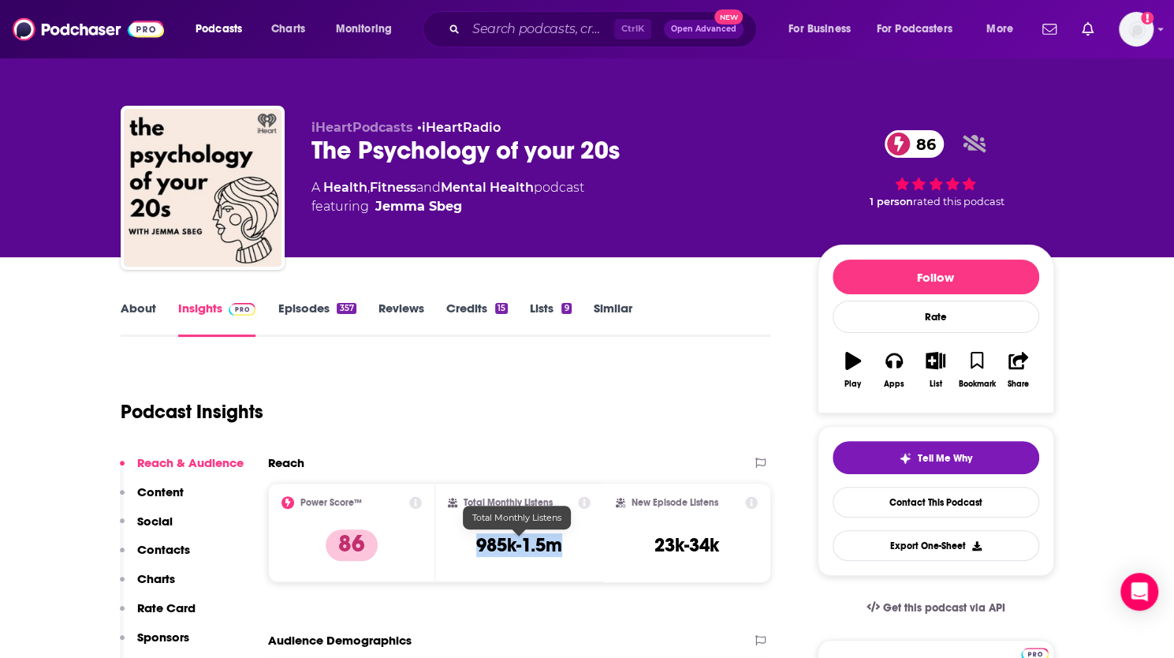
copy h3 "985k-1.5m"
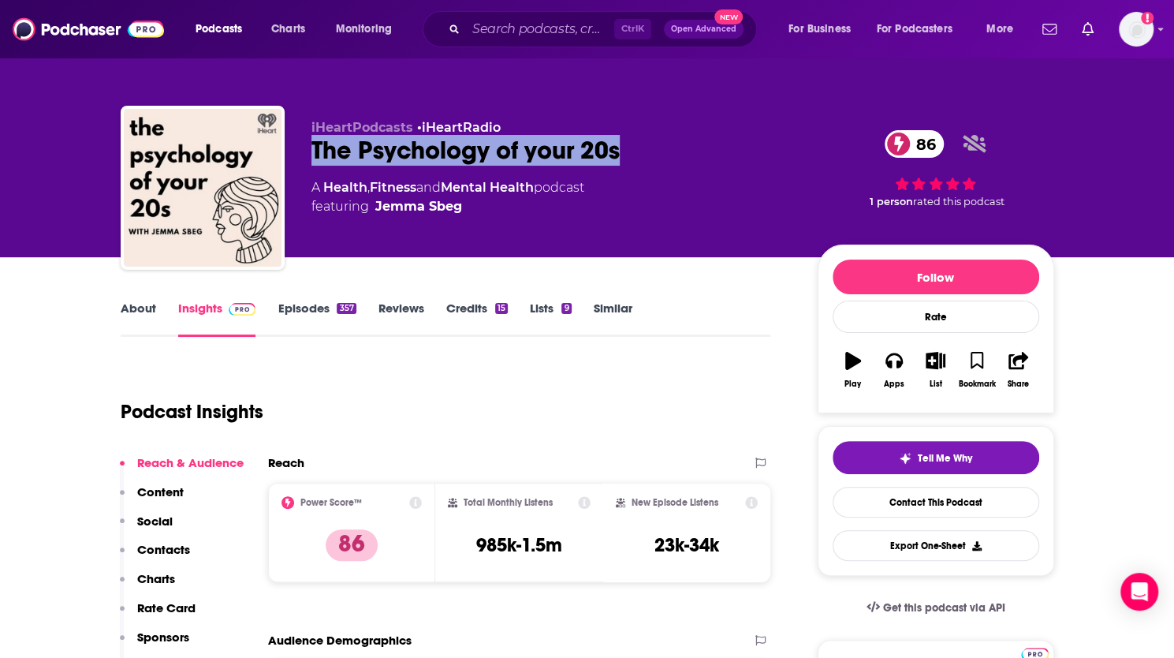
drag, startPoint x: 623, startPoint y: 147, endPoint x: 315, endPoint y: 155, distance: 308.4
click at [315, 155] on div "The Psychology of your 20s 86" at bounding box center [551, 150] width 481 height 31
copy h2 "The Psychology of your 20s"
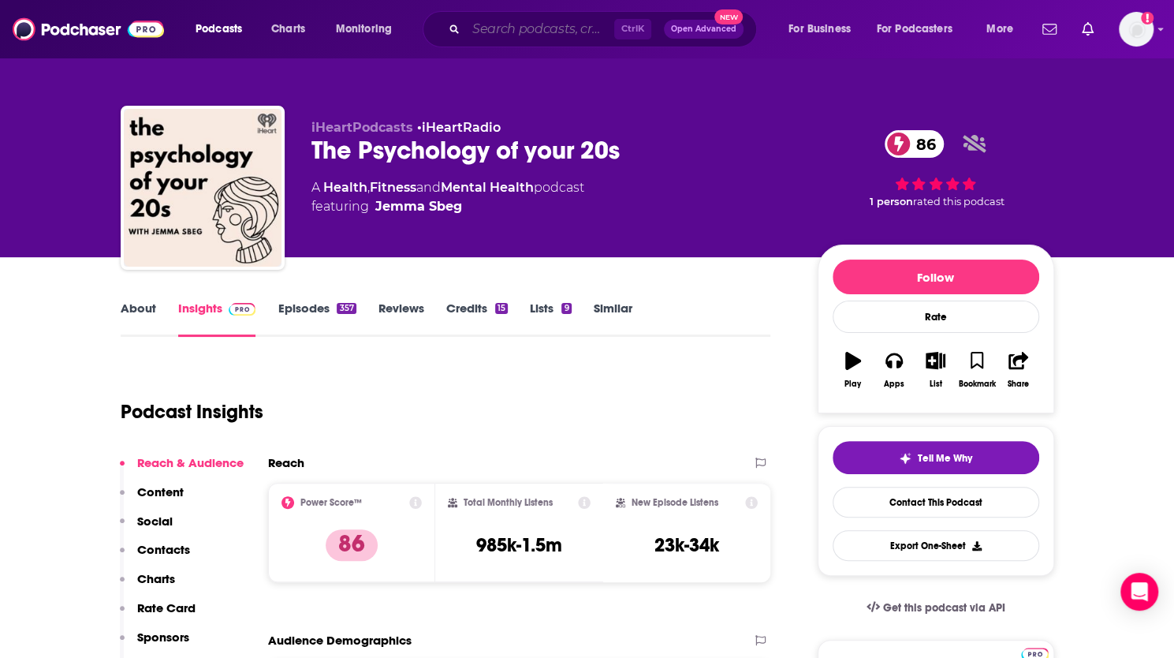
click at [537, 29] on input "Search podcasts, credits, & more..." at bounding box center [540, 29] width 148 height 25
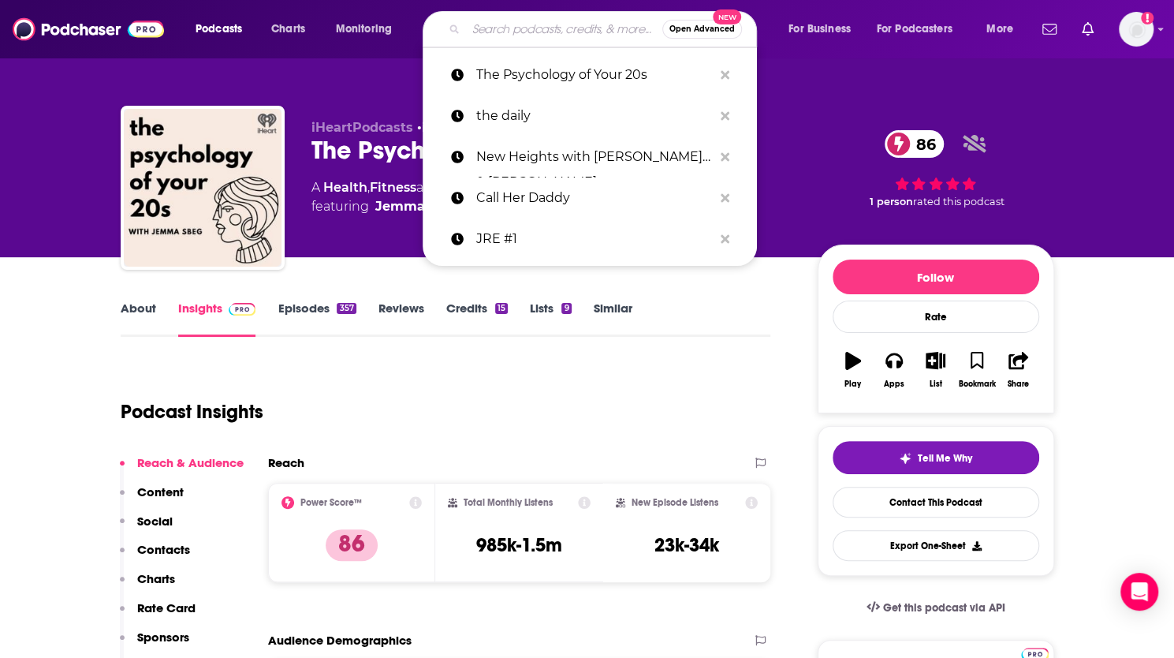
paste input "TED Talks Daily"
type input "TED Talks Daily"
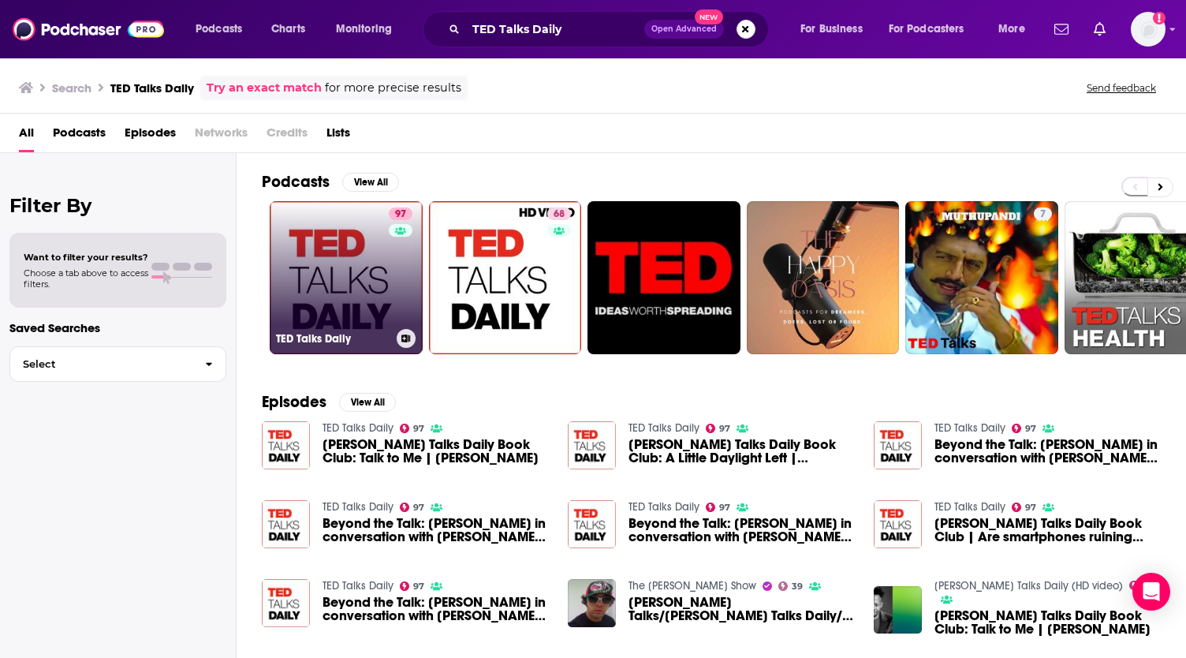
click at [364, 247] on link "97 TED Talks Daily" at bounding box center [346, 277] width 153 height 153
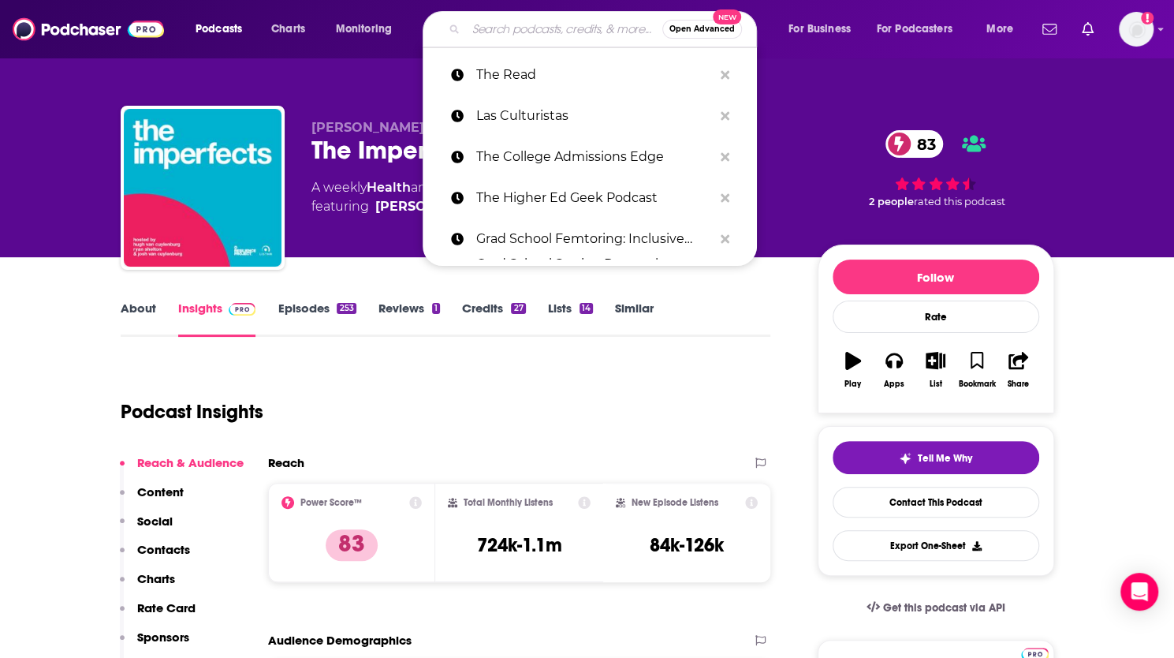
click at [554, 32] on input "Search podcasts, credits, & more..." at bounding box center [564, 29] width 196 height 25
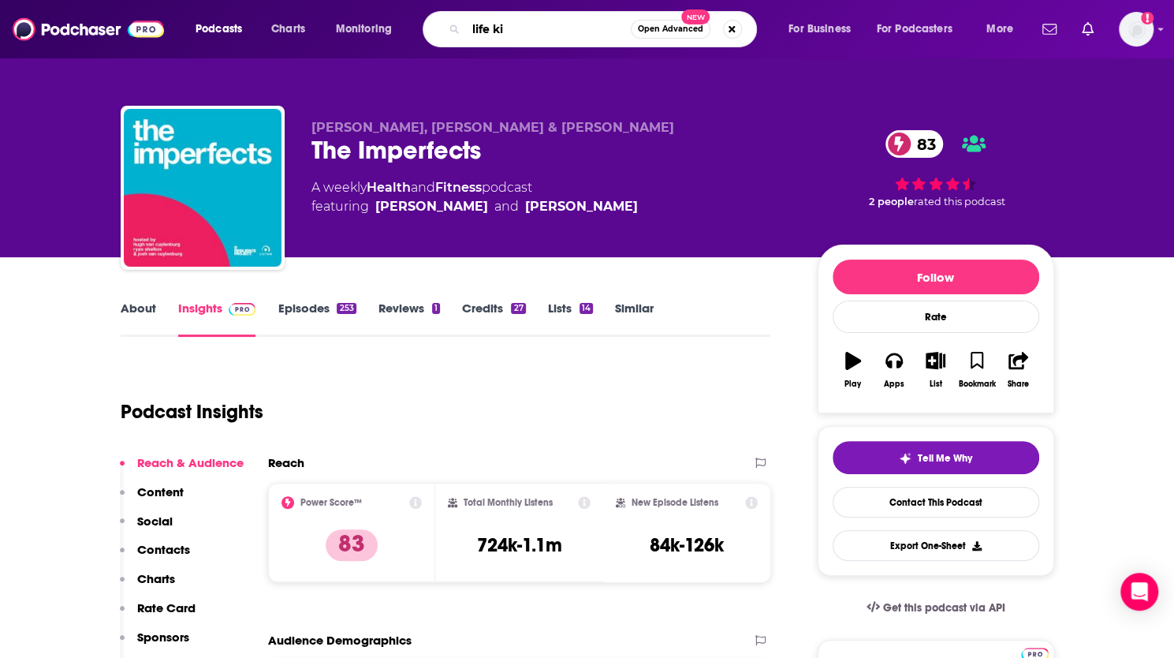
type input "life kit"
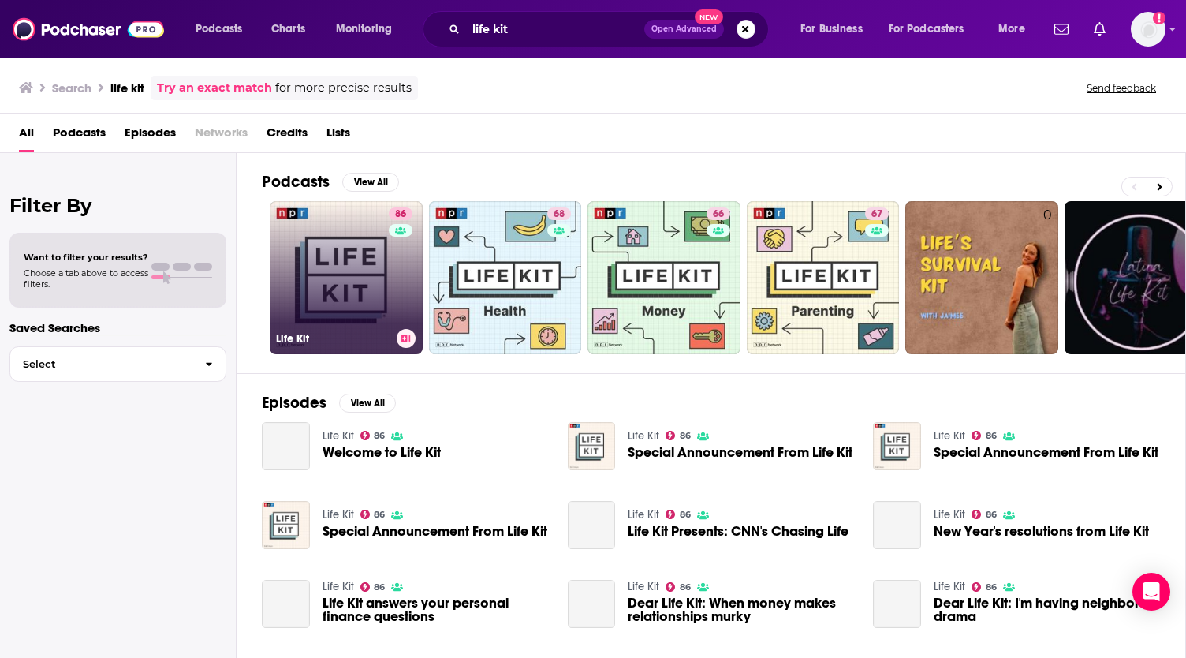
click at [375, 266] on link "86 Life Kit" at bounding box center [346, 277] width 153 height 153
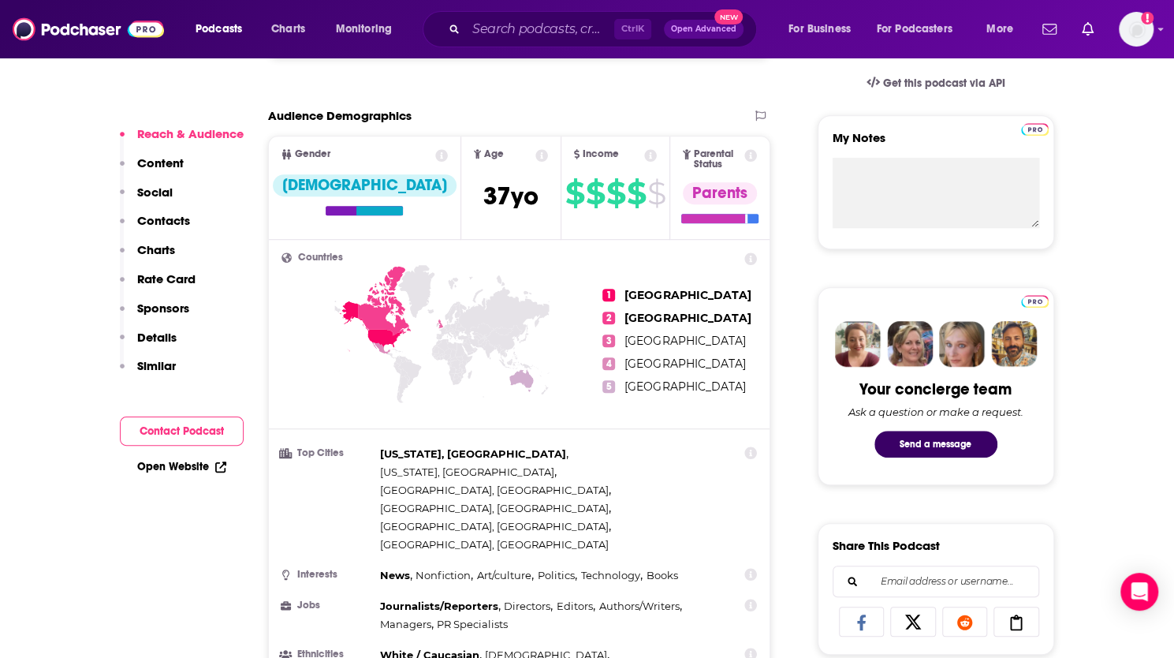
scroll to position [550, 0]
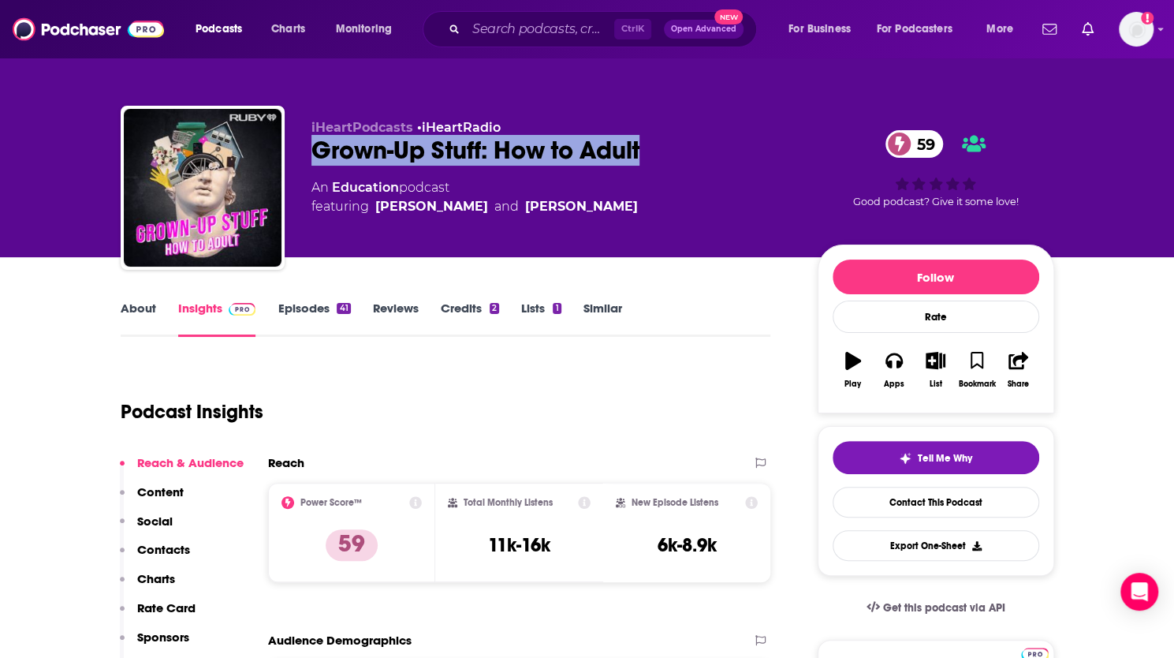
drag, startPoint x: 652, startPoint y: 150, endPoint x: 315, endPoint y: 160, distance: 336.9
click at [315, 160] on div "Grown-Up Stuff: How to Adult 59" at bounding box center [551, 150] width 481 height 31
copy h2 "Grown-Up Stuff: How to Adult"
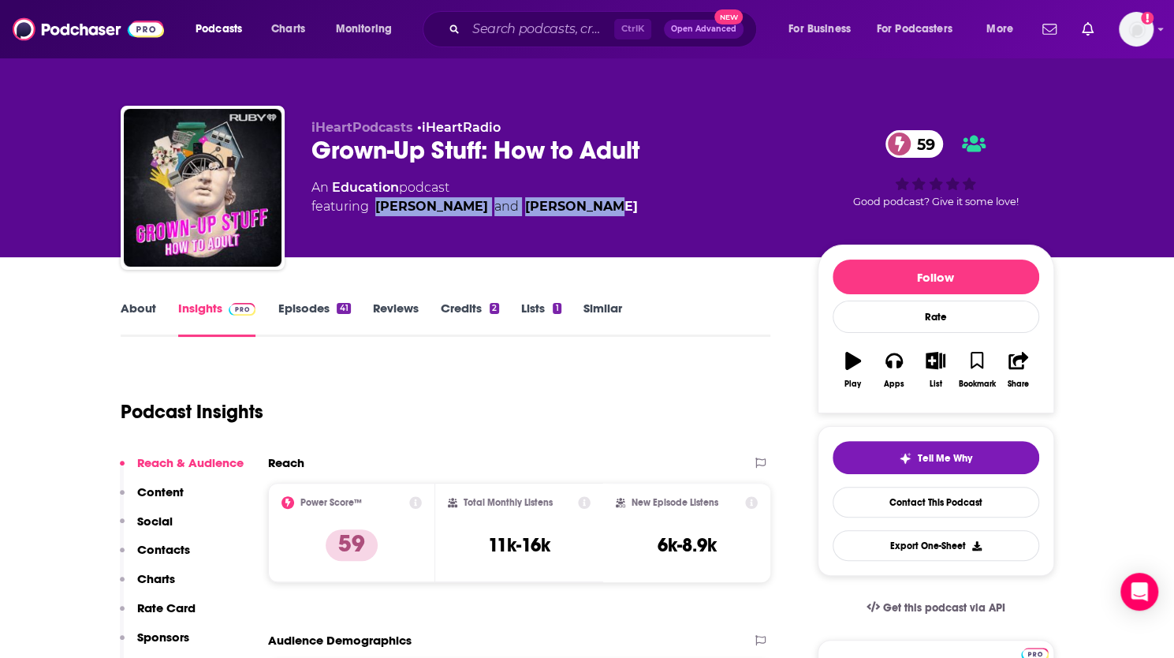
drag, startPoint x: 571, startPoint y: 205, endPoint x: 377, endPoint y: 205, distance: 194.0
click at [377, 205] on div "An Education podcast featuring Molly Socha and Matt Stillo" at bounding box center [551, 197] width 481 height 38
copy span "Molly Socha and Matt Stillo"
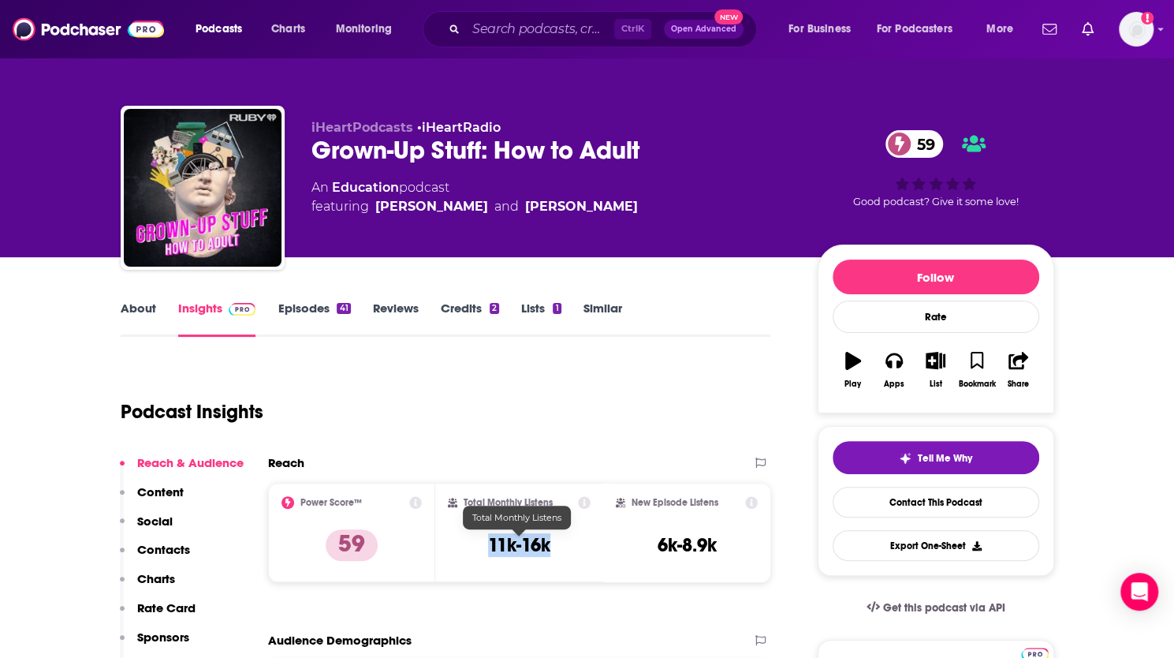
drag, startPoint x: 491, startPoint y: 545, endPoint x: 548, endPoint y: 543, distance: 57.6
click at [548, 543] on h3 "11k-16k" at bounding box center [519, 545] width 62 height 24
copy h3 "11k-16k"
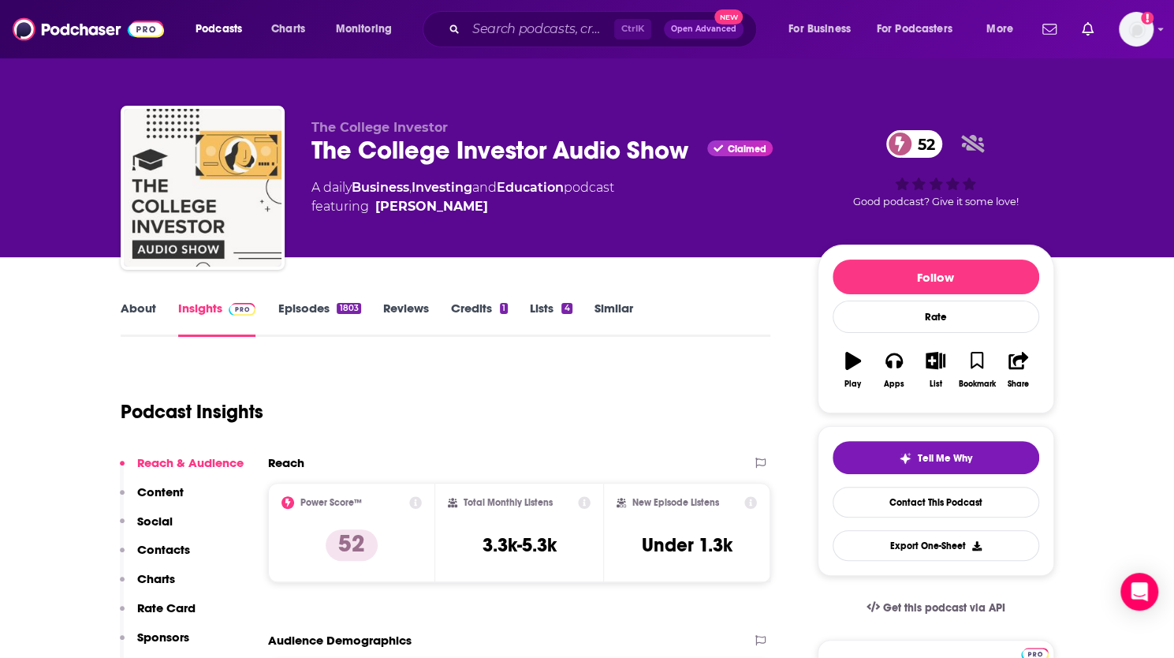
click at [657, 144] on div "The College Investor Audio Show Claimed 52" at bounding box center [551, 150] width 481 height 31
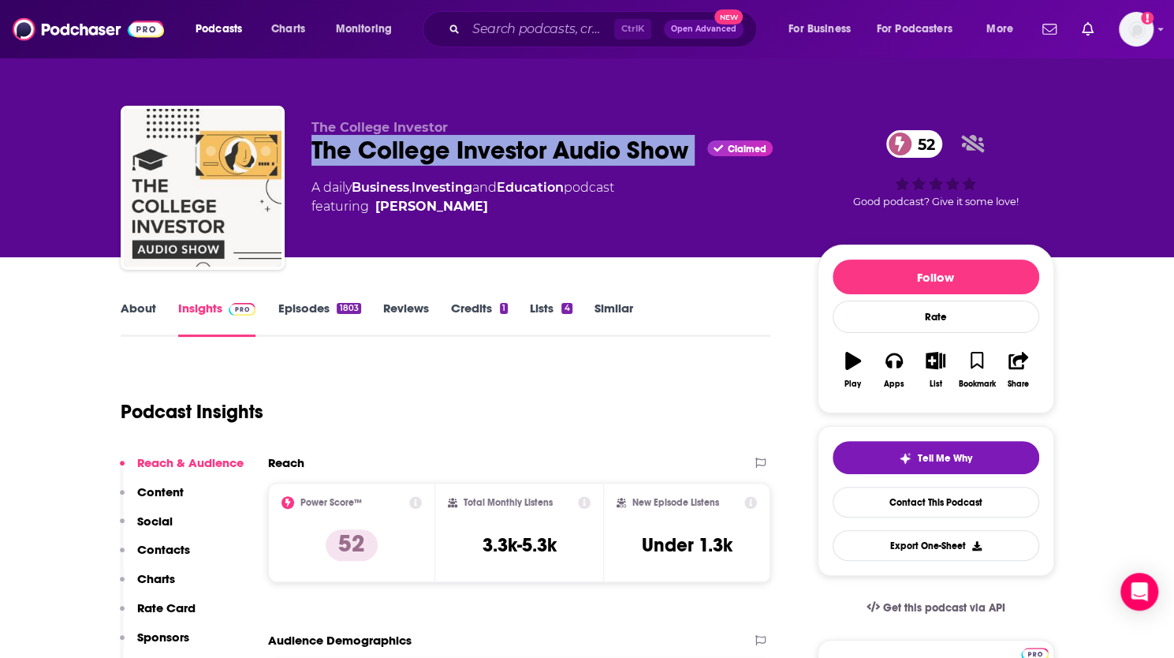
click at [657, 144] on div "The College Investor Audio Show Claimed 52" at bounding box center [551, 150] width 481 height 31
copy div "The College Investor Audio Show"
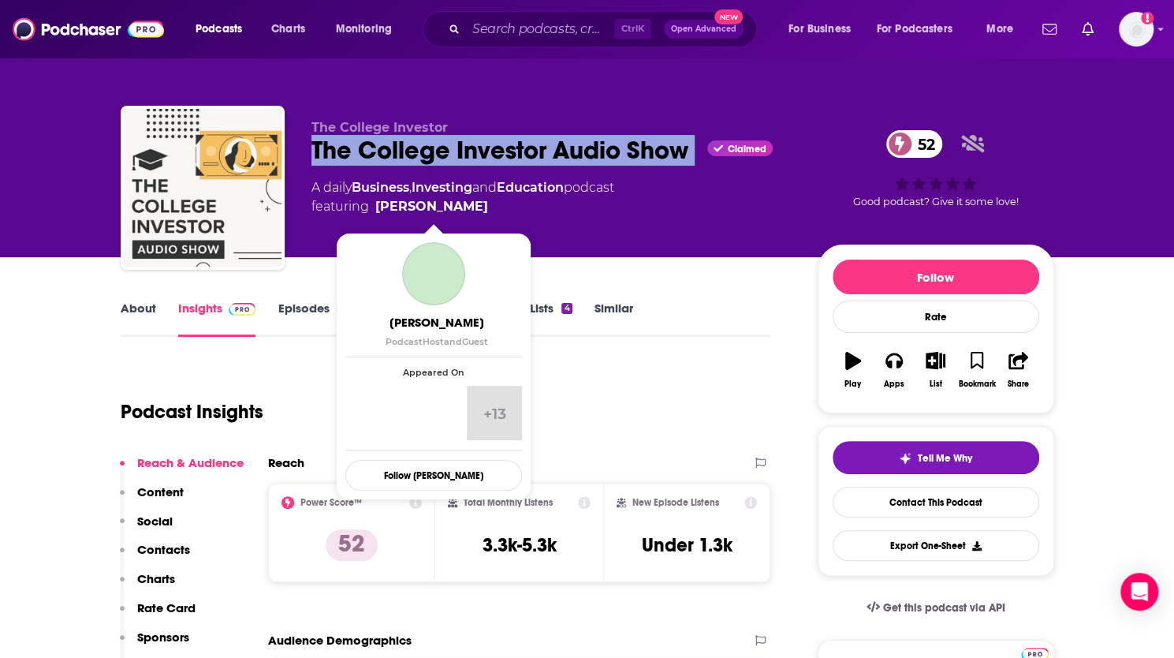
click at [491, 208] on span "featuring [PERSON_NAME]" at bounding box center [462, 206] width 303 height 19
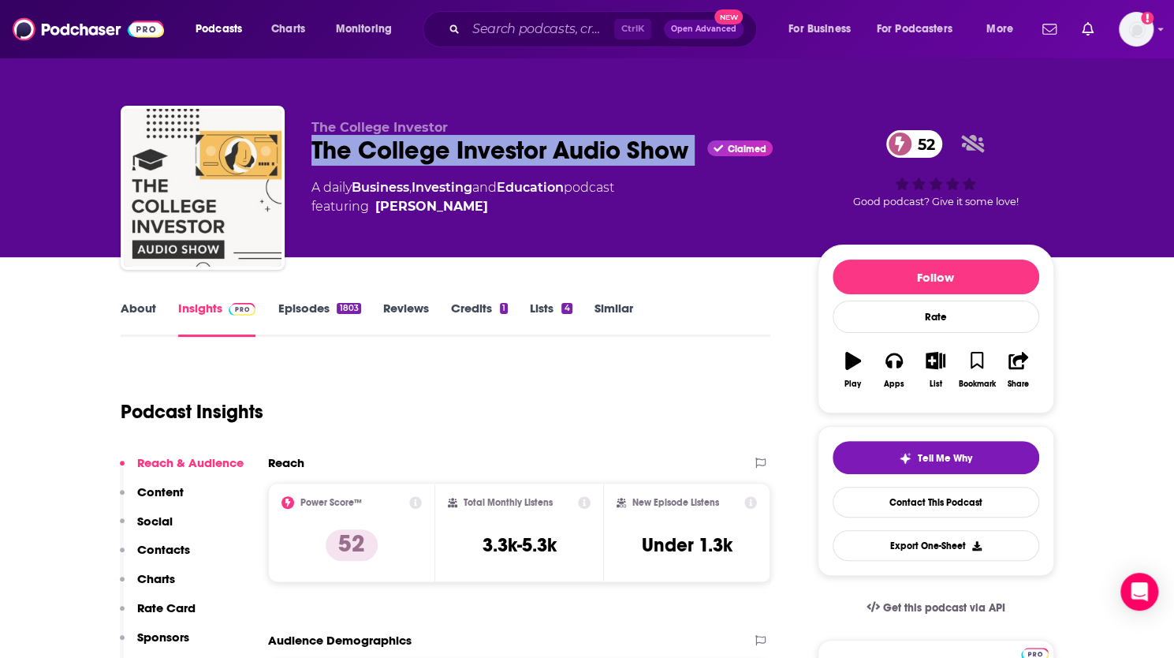
copy span "[PERSON_NAME]"
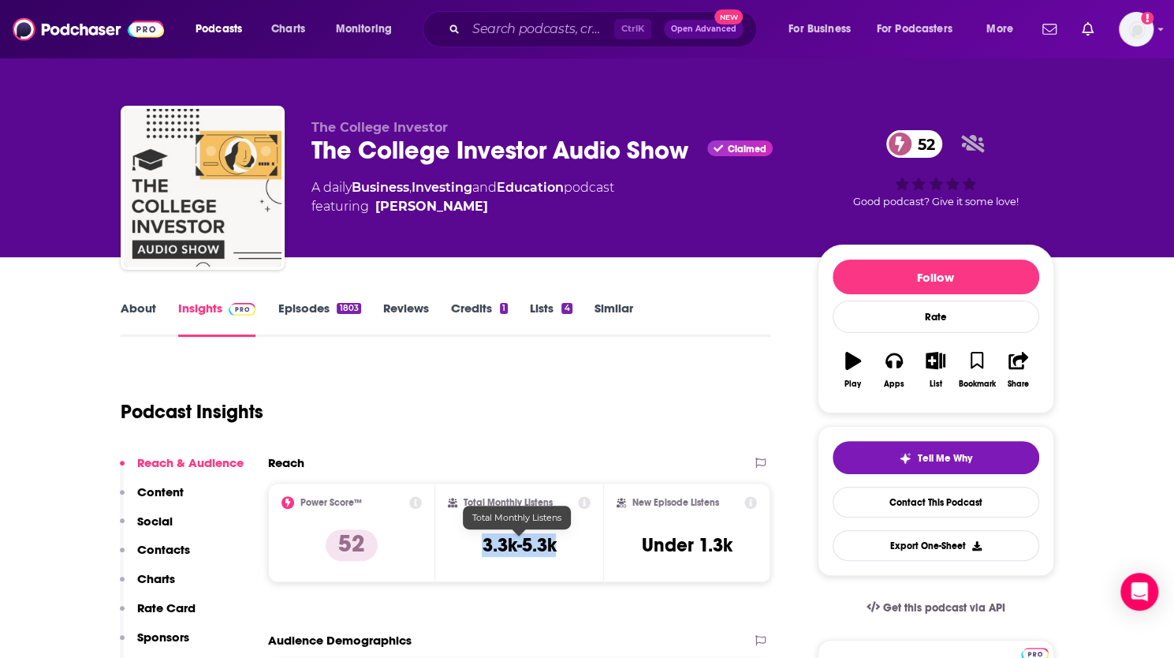
drag, startPoint x: 482, startPoint y: 543, endPoint x: 554, endPoint y: 545, distance: 71.8
click at [554, 545] on h3 "3.3k-5.3k" at bounding box center [519, 545] width 74 height 24
copy h3 "3.3k-5.3k"
